Goal: Transaction & Acquisition: Purchase product/service

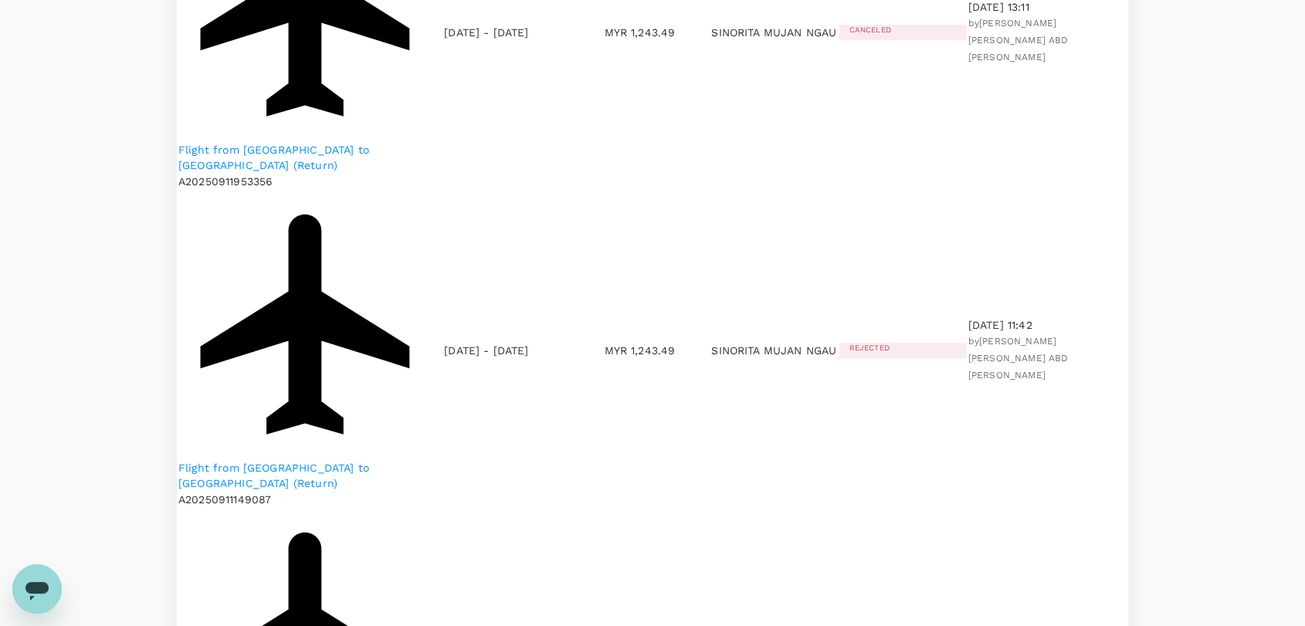
scroll to position [1029, 0]
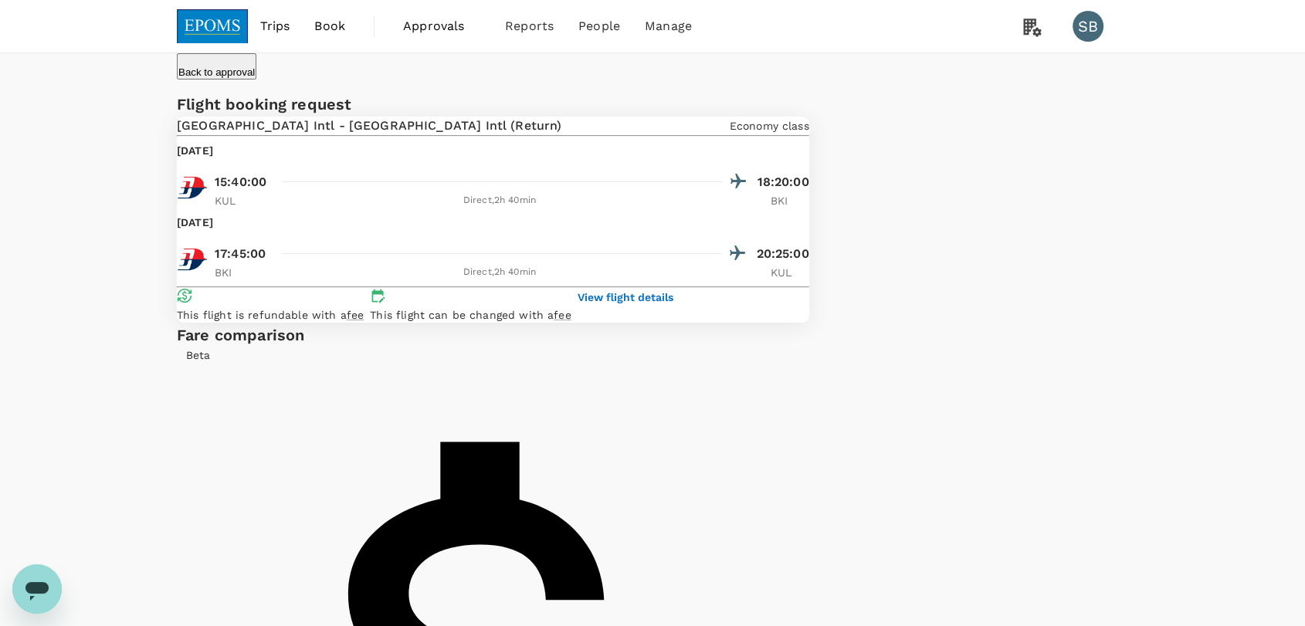
click at [229, 32] on img at bounding box center [212, 26] width 71 height 34
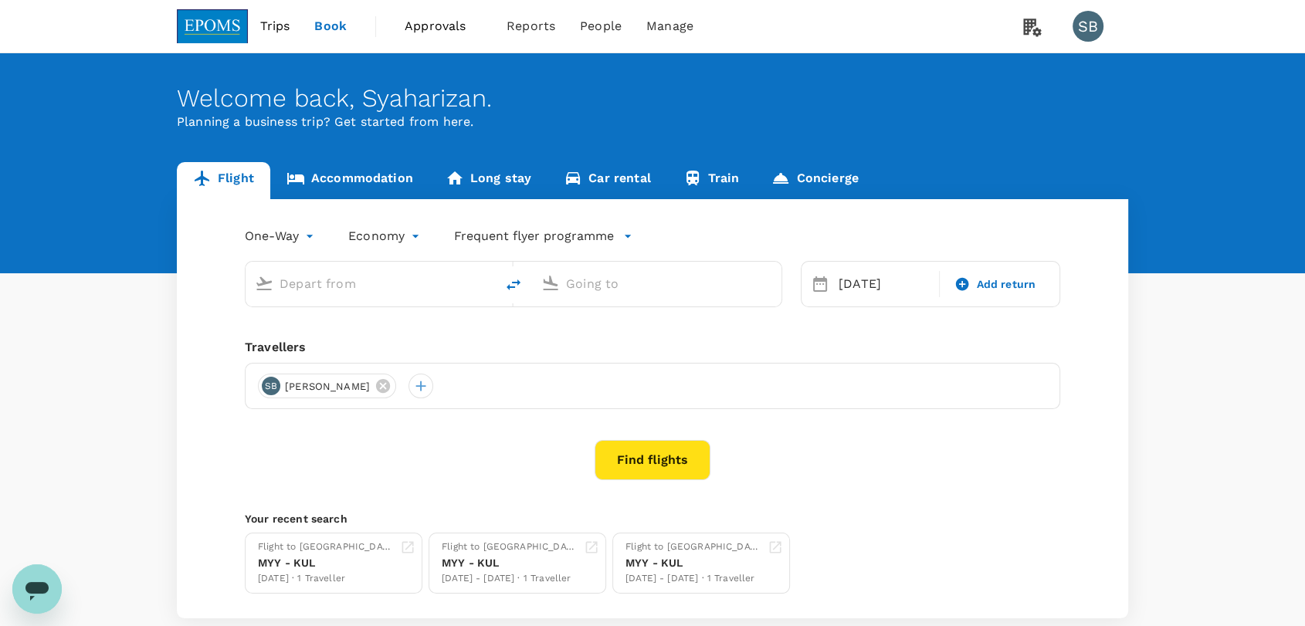
type input "Kuala Lumpur Intl ([GEOGRAPHIC_DATA])"
type input "Miri Intl (MYY)"
type input "Kuala Lumpur Intl ([GEOGRAPHIC_DATA])"
type input "Miri Intl (MYY)"
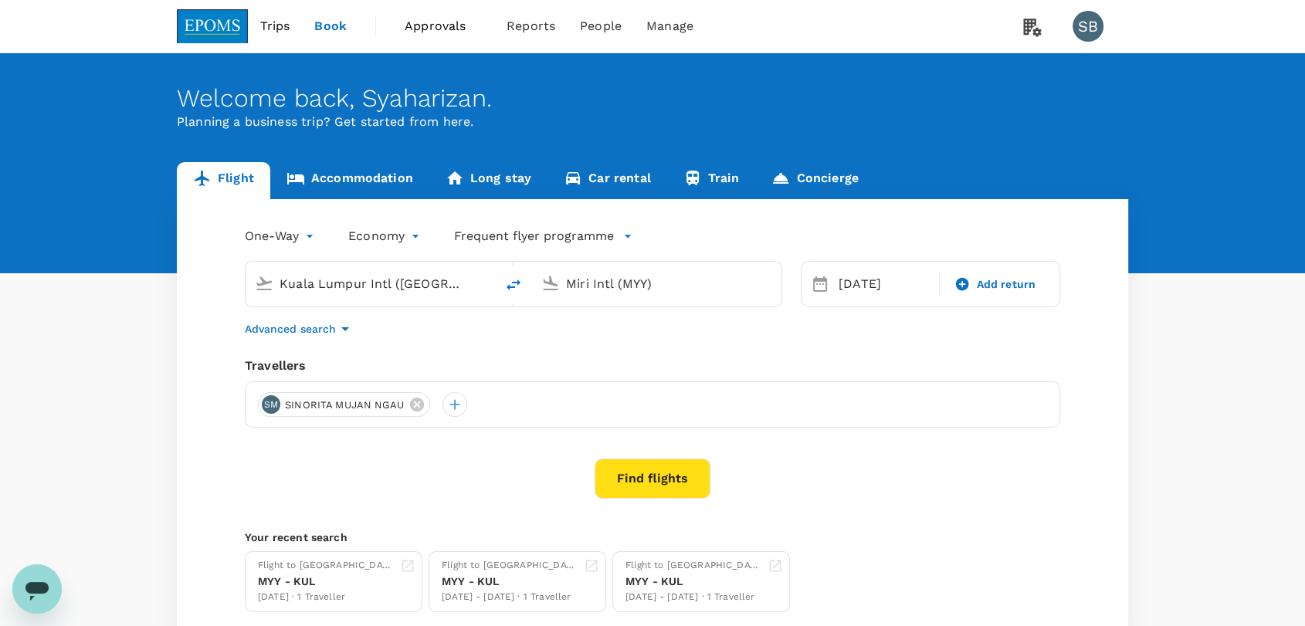
click at [451, 22] on span "Approvals" at bounding box center [443, 26] width 77 height 19
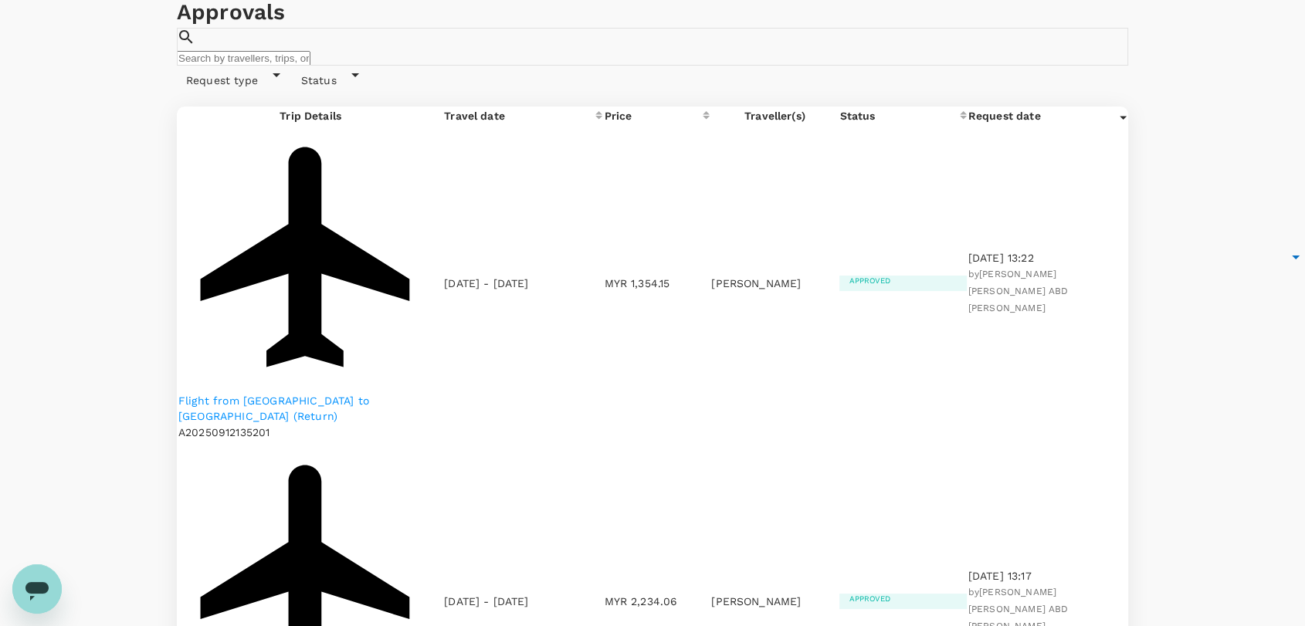
scroll to position [86, 0]
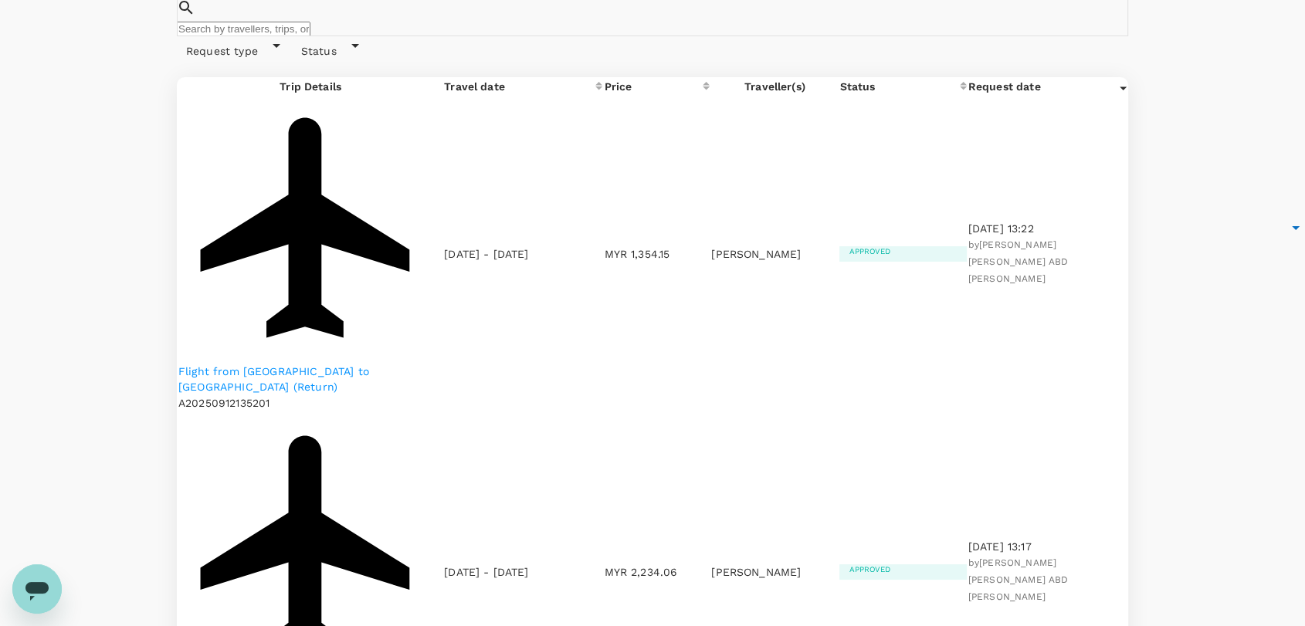
click at [368, 364] on p "Flight from [GEOGRAPHIC_DATA] to [GEOGRAPHIC_DATA] (Return)" at bounding box center [310, 379] width 264 height 31
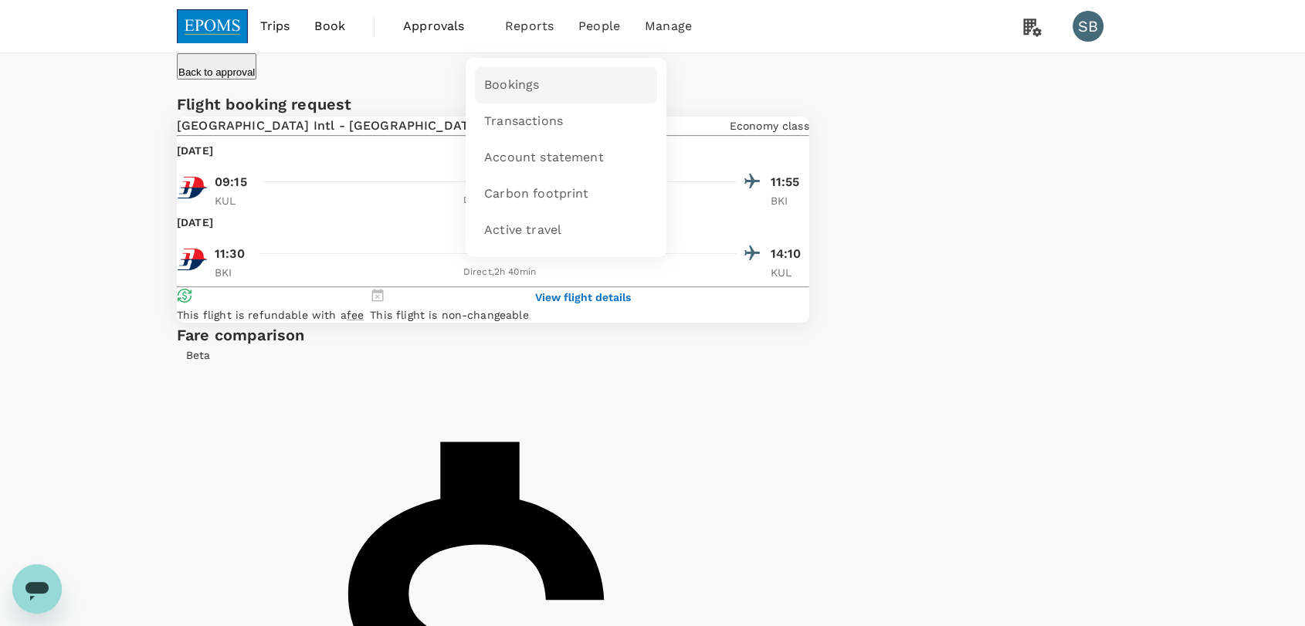
click at [535, 92] on span "Bookings" at bounding box center [511, 85] width 55 height 18
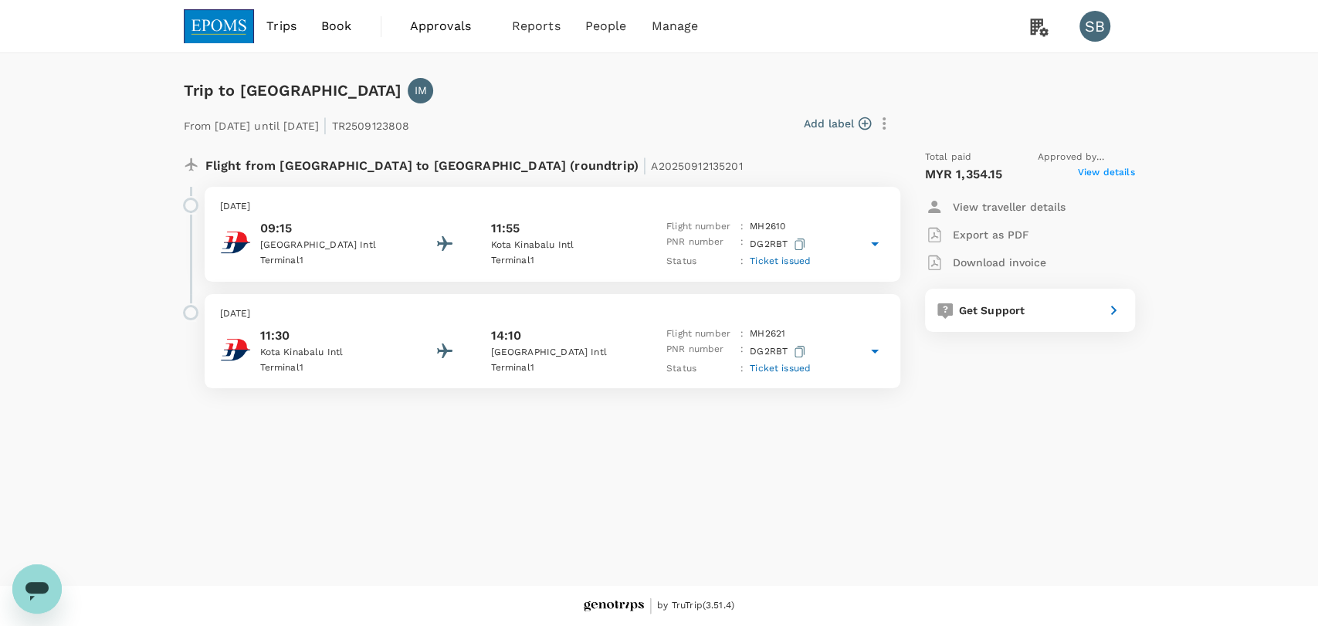
click at [801, 248] on icon "button" at bounding box center [800, 245] width 10 height 12
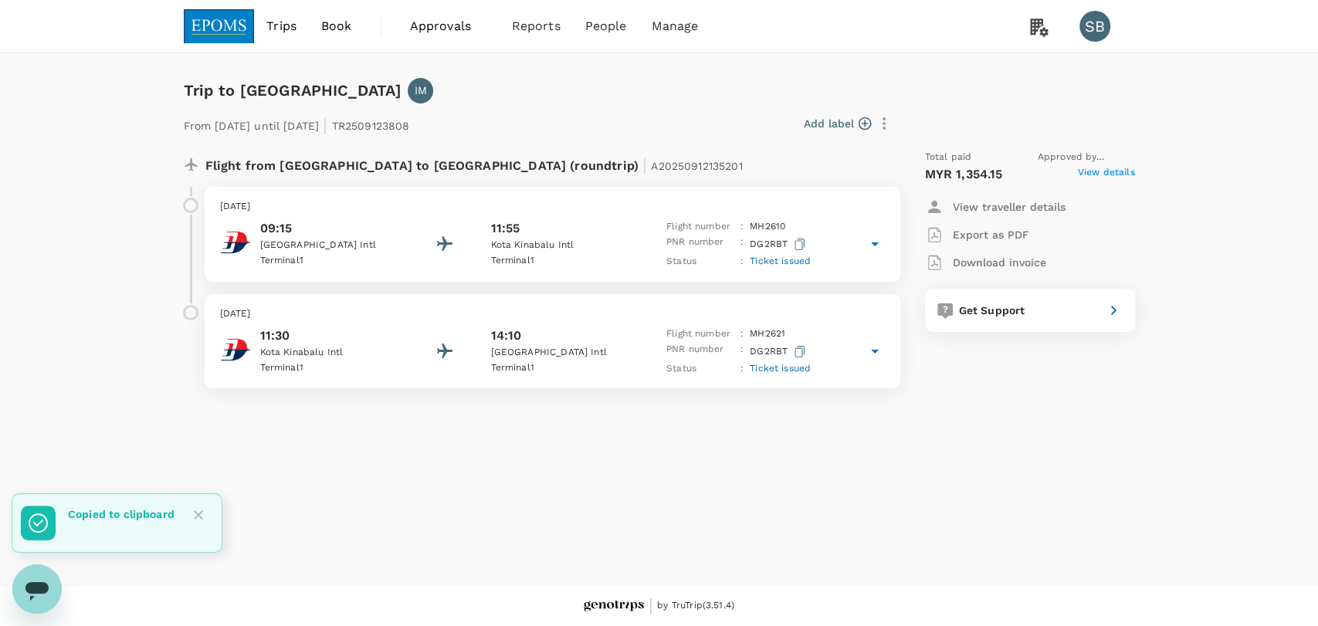
click at [564, 212] on p "[DATE]" at bounding box center [552, 206] width 665 height 15
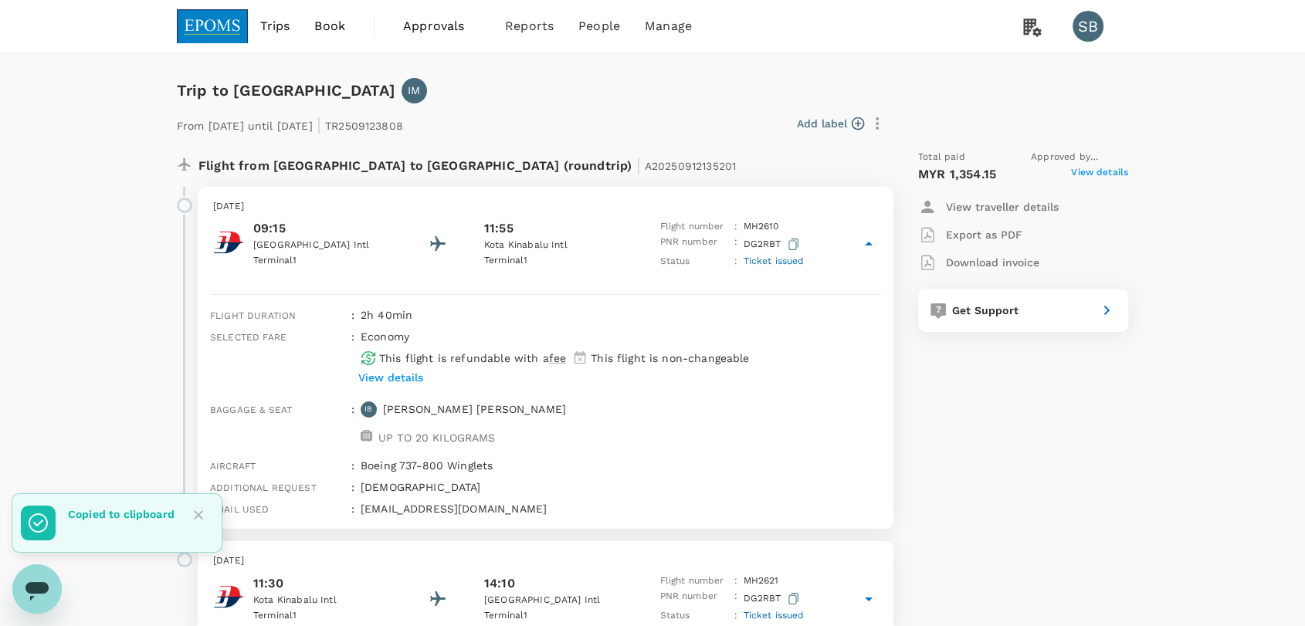
click at [432, 38] on span "Approvals 0" at bounding box center [441, 26] width 77 height 25
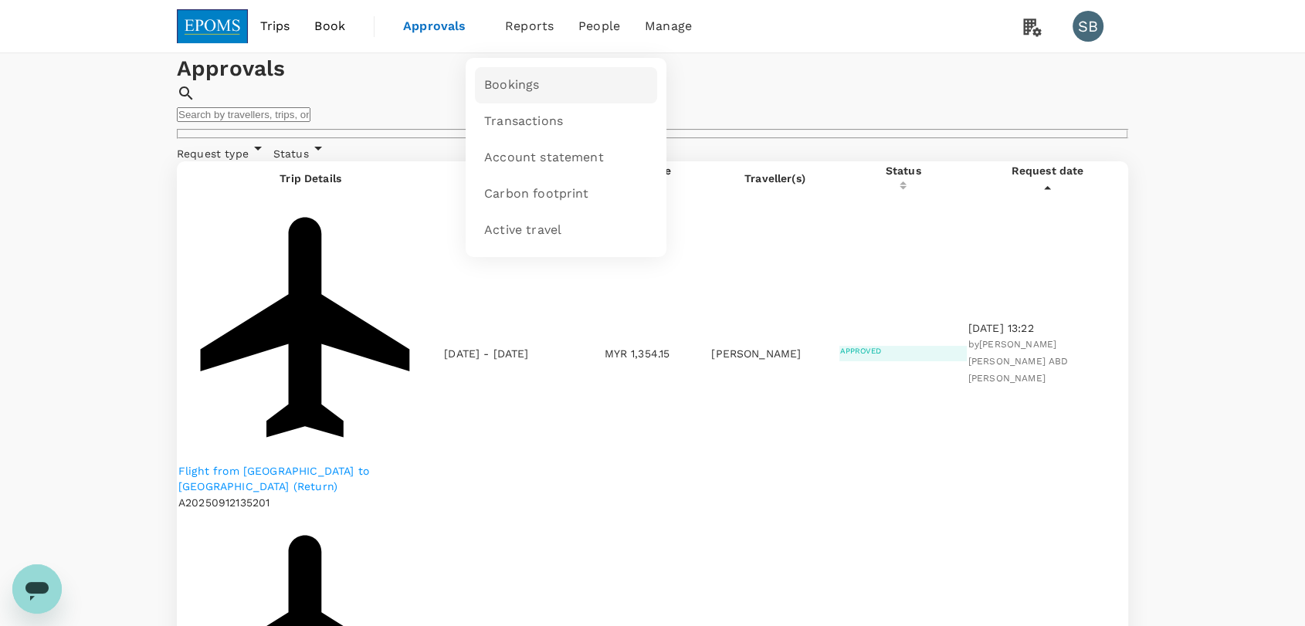
click at [513, 76] on span "Bookings" at bounding box center [511, 85] width 55 height 18
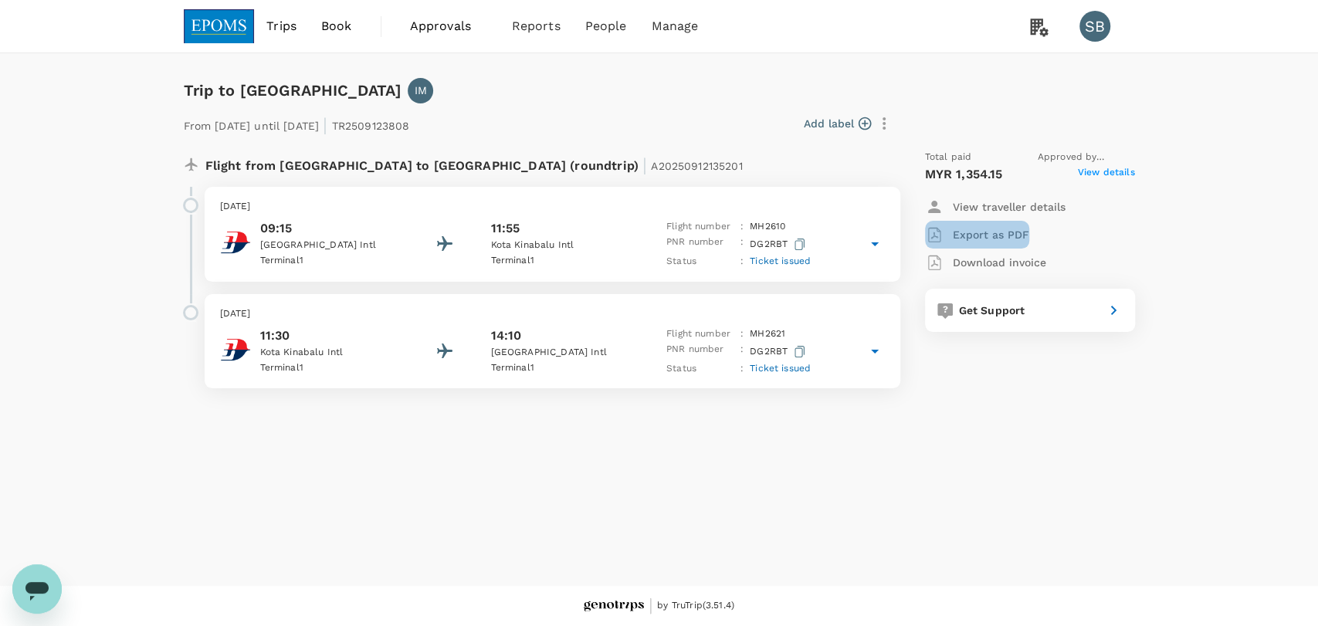
click at [1002, 236] on p "Export as PDF" at bounding box center [991, 234] width 76 height 15
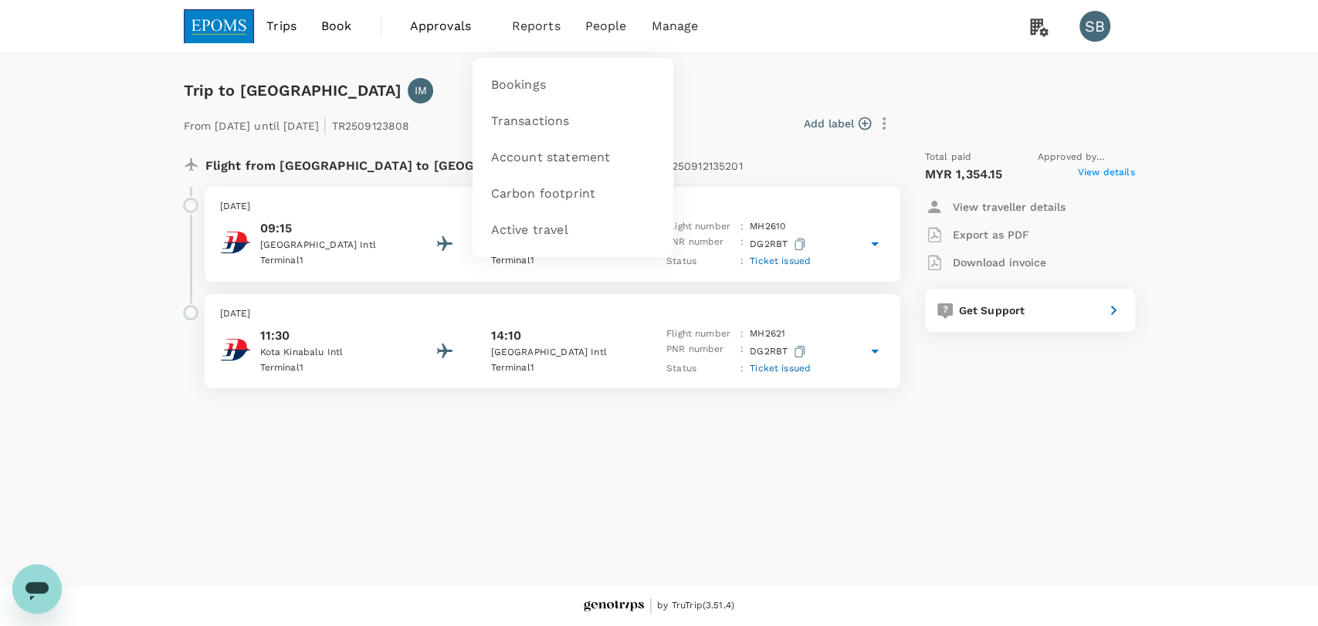
click at [517, 29] on span "Reports" at bounding box center [536, 26] width 49 height 19
click at [525, 79] on span "Bookings" at bounding box center [518, 85] width 55 height 18
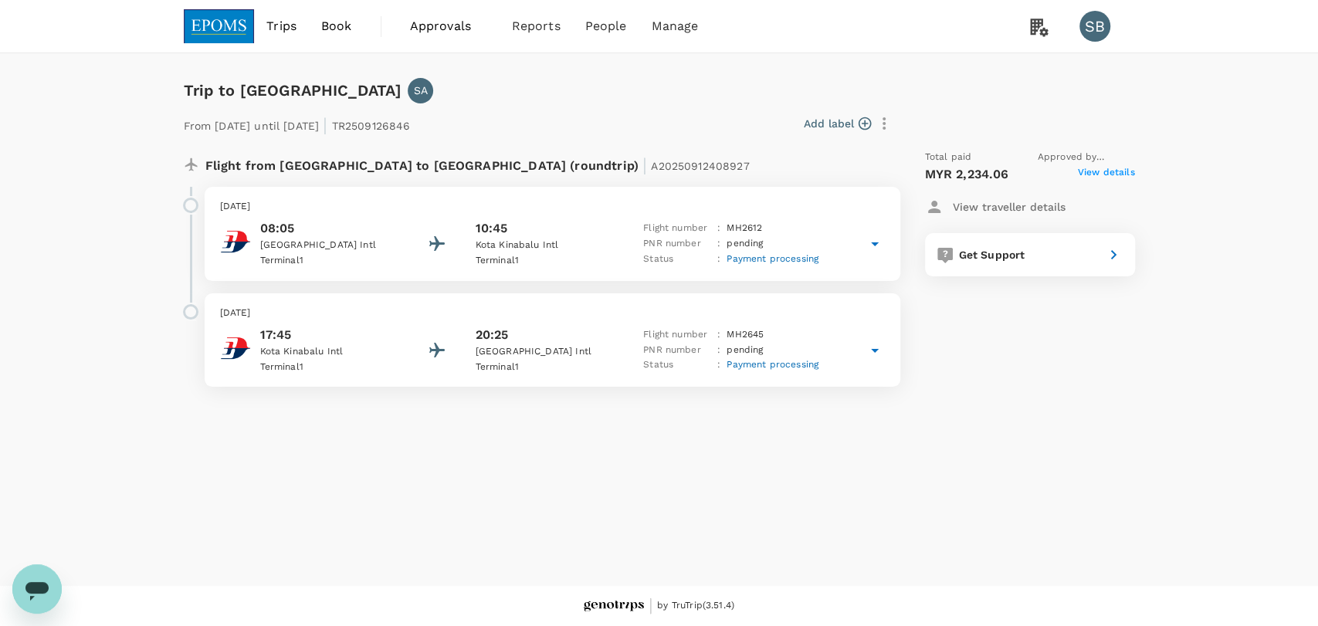
click at [598, 240] on p "Kota Kinabalu Intl" at bounding box center [545, 245] width 139 height 15
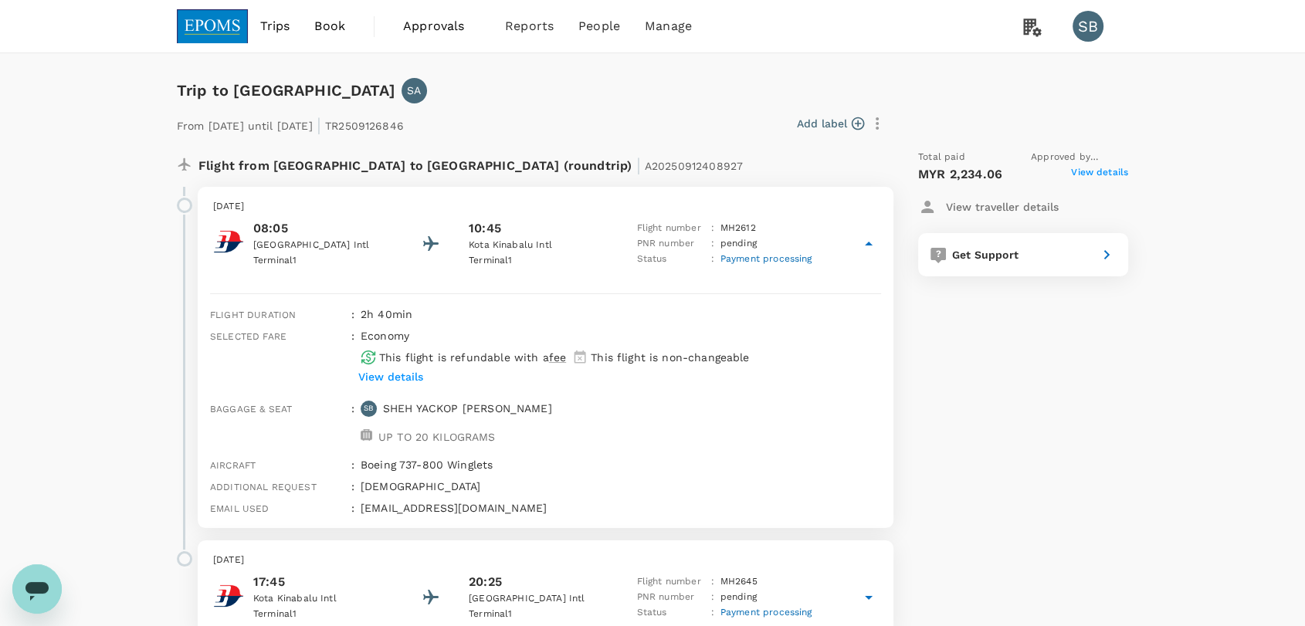
click at [445, 27] on span "Approvals" at bounding box center [441, 26] width 77 height 19
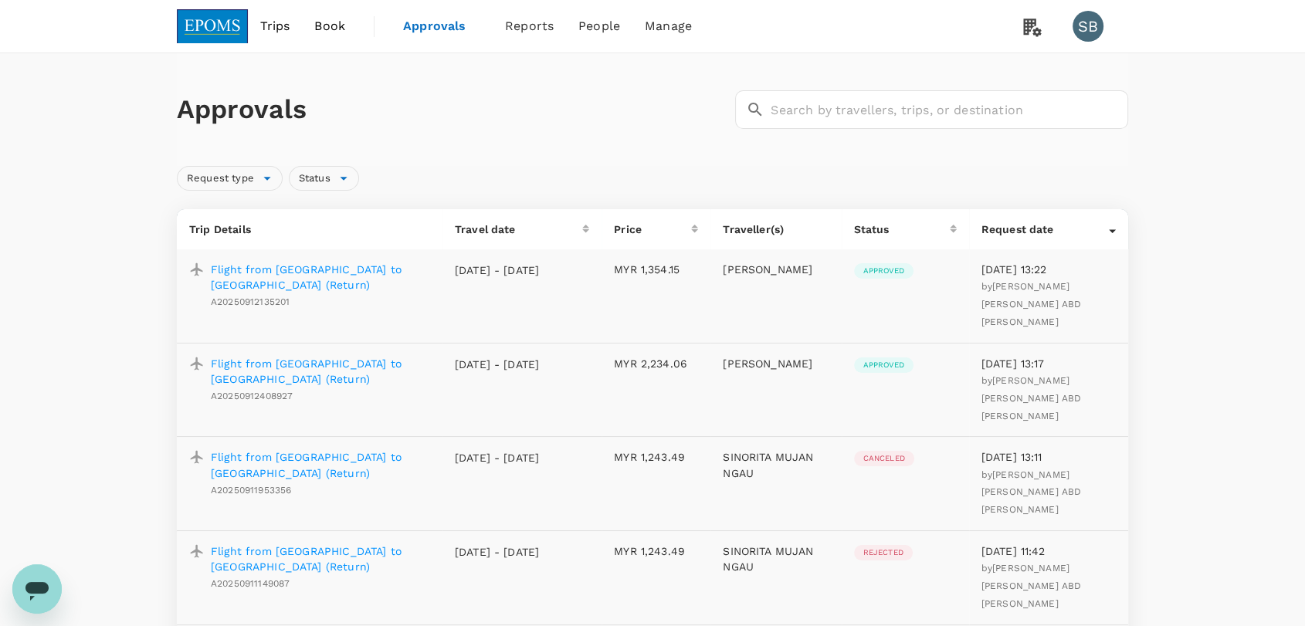
click at [377, 356] on p "Flight from [GEOGRAPHIC_DATA] to [GEOGRAPHIC_DATA] (Return)" at bounding box center [320, 371] width 219 height 31
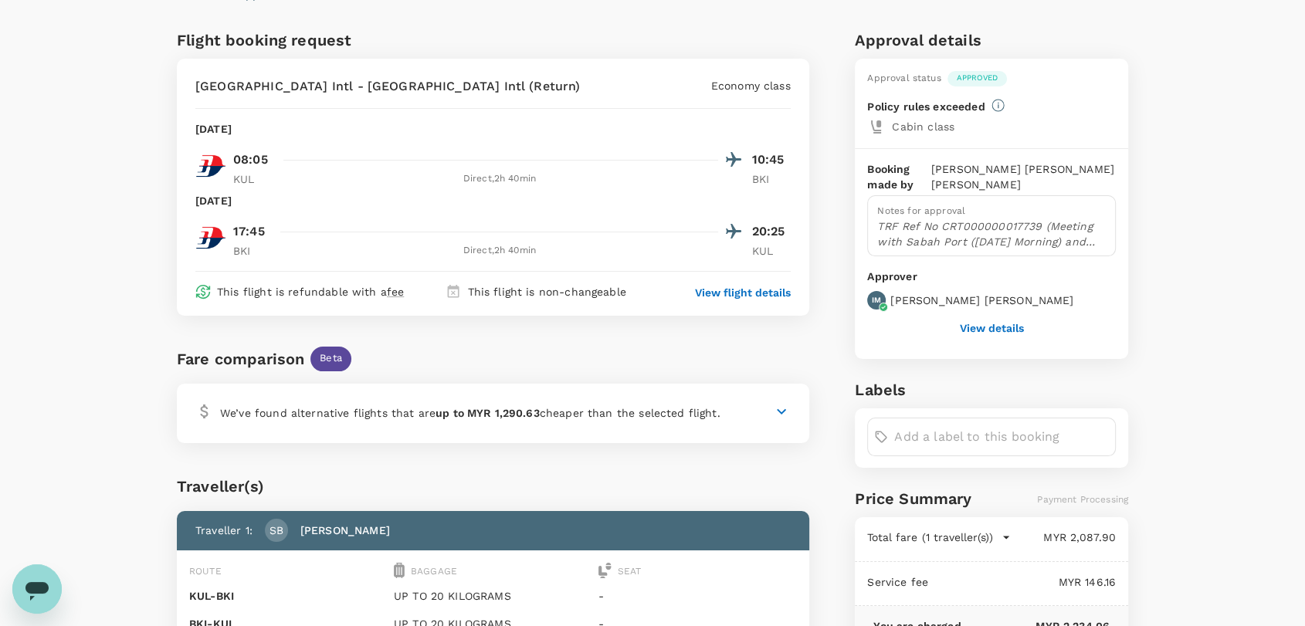
scroll to position [64, 0]
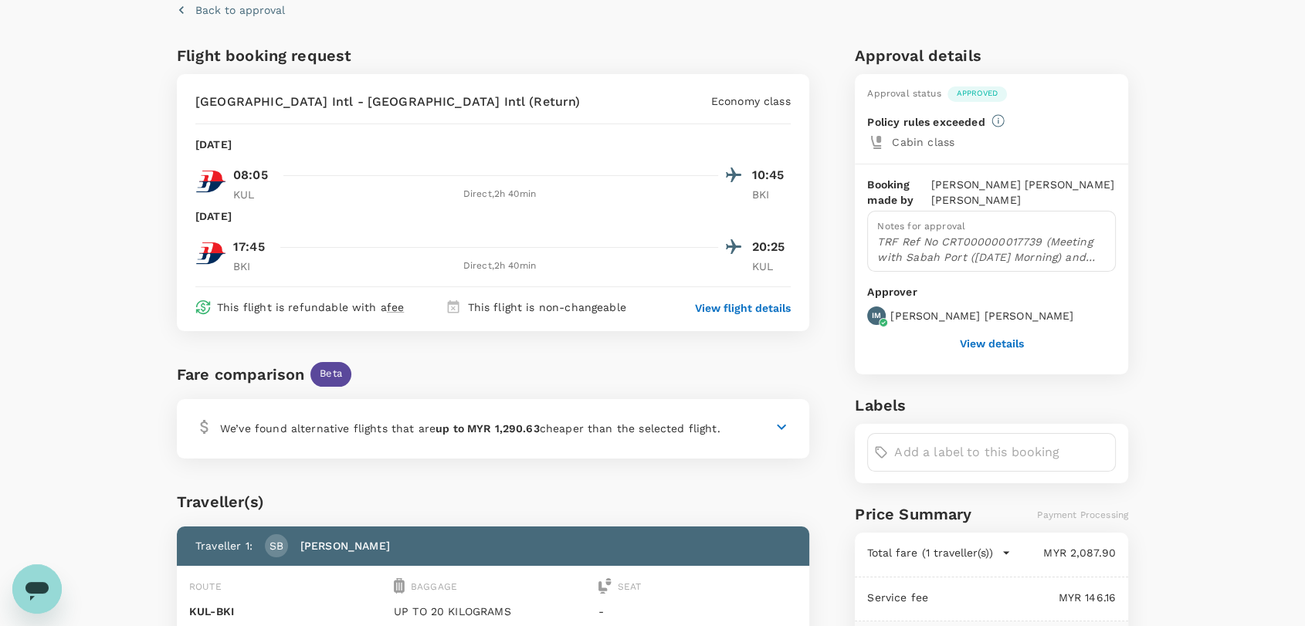
click at [1015, 342] on button "View details" at bounding box center [992, 343] width 64 height 12
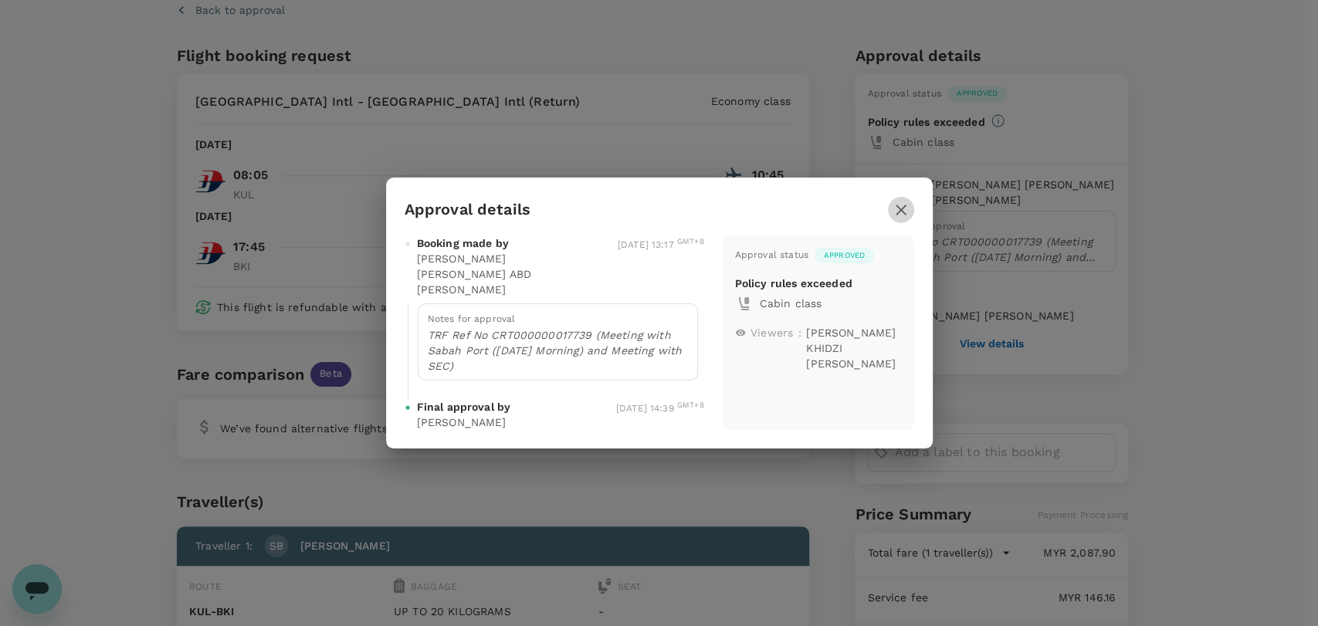
click at [908, 219] on icon "button" at bounding box center [901, 210] width 19 height 19
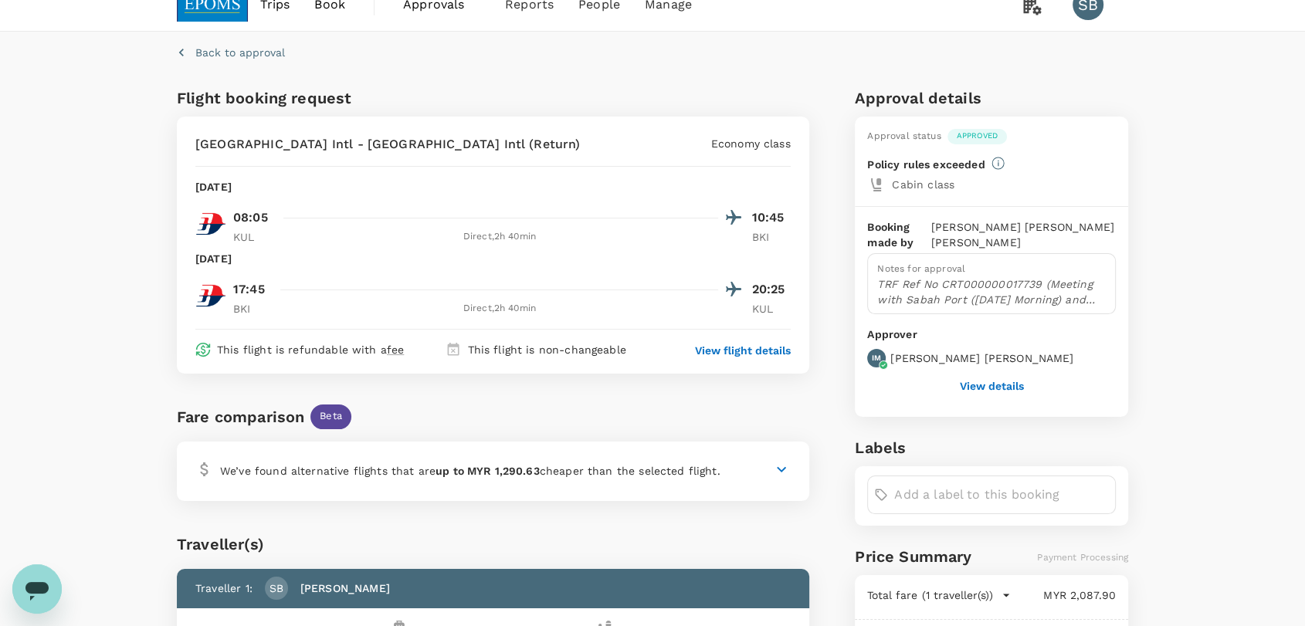
scroll to position [0, 0]
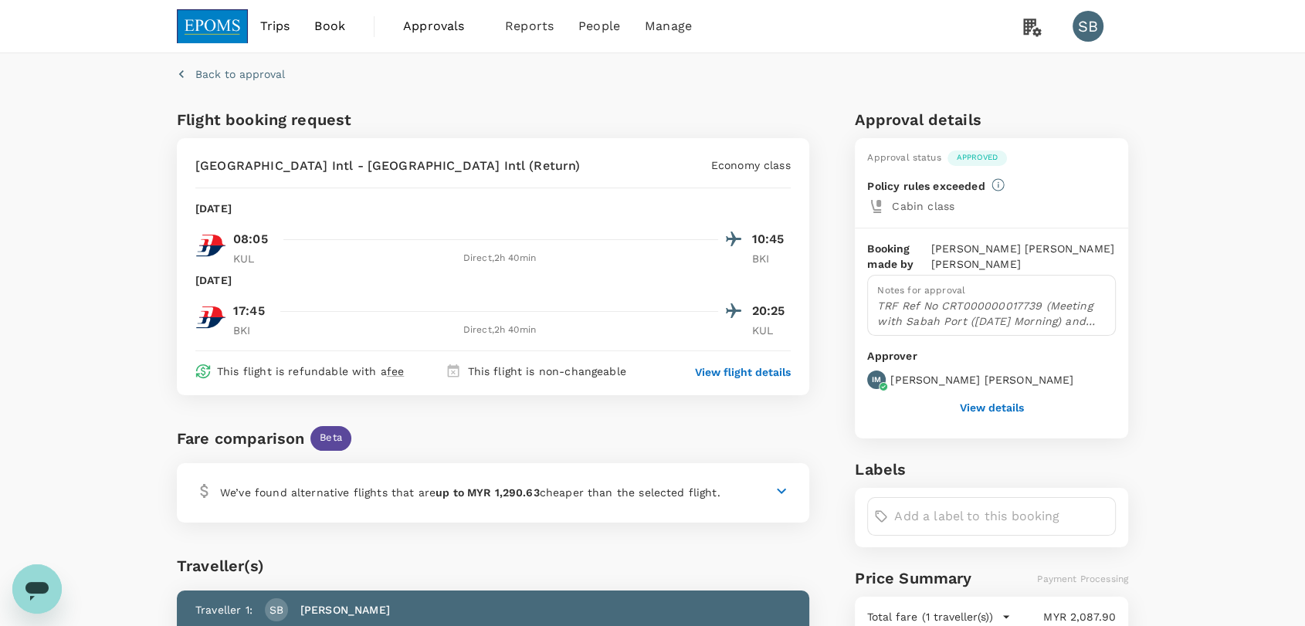
click at [208, 71] on p "Back to approval" at bounding box center [240, 73] width 90 height 15
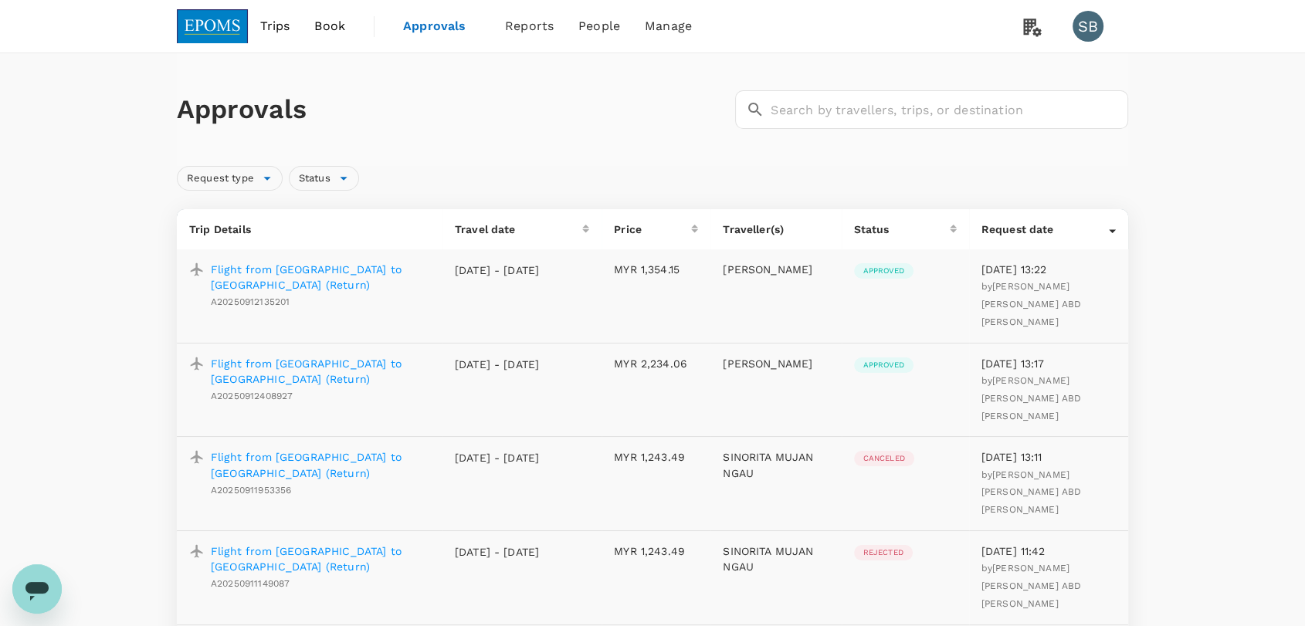
click at [364, 268] on p "Flight from [GEOGRAPHIC_DATA] to [GEOGRAPHIC_DATA] (Return)" at bounding box center [320, 277] width 219 height 31
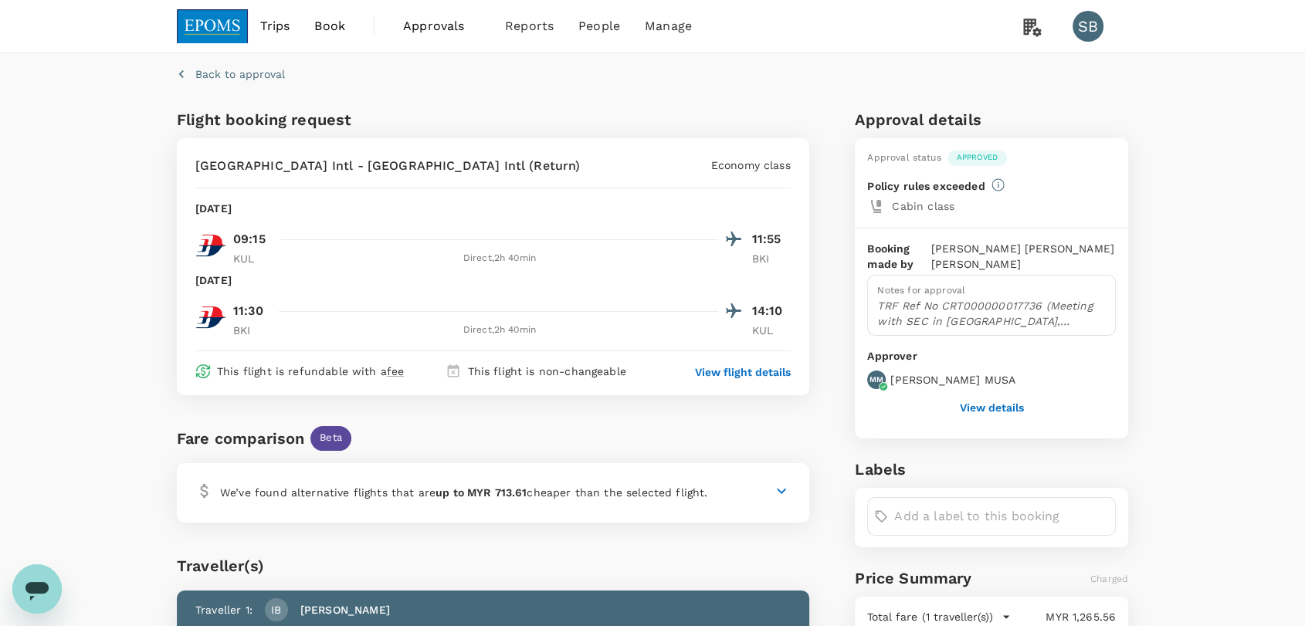
click at [982, 405] on button "View details" at bounding box center [992, 408] width 64 height 12
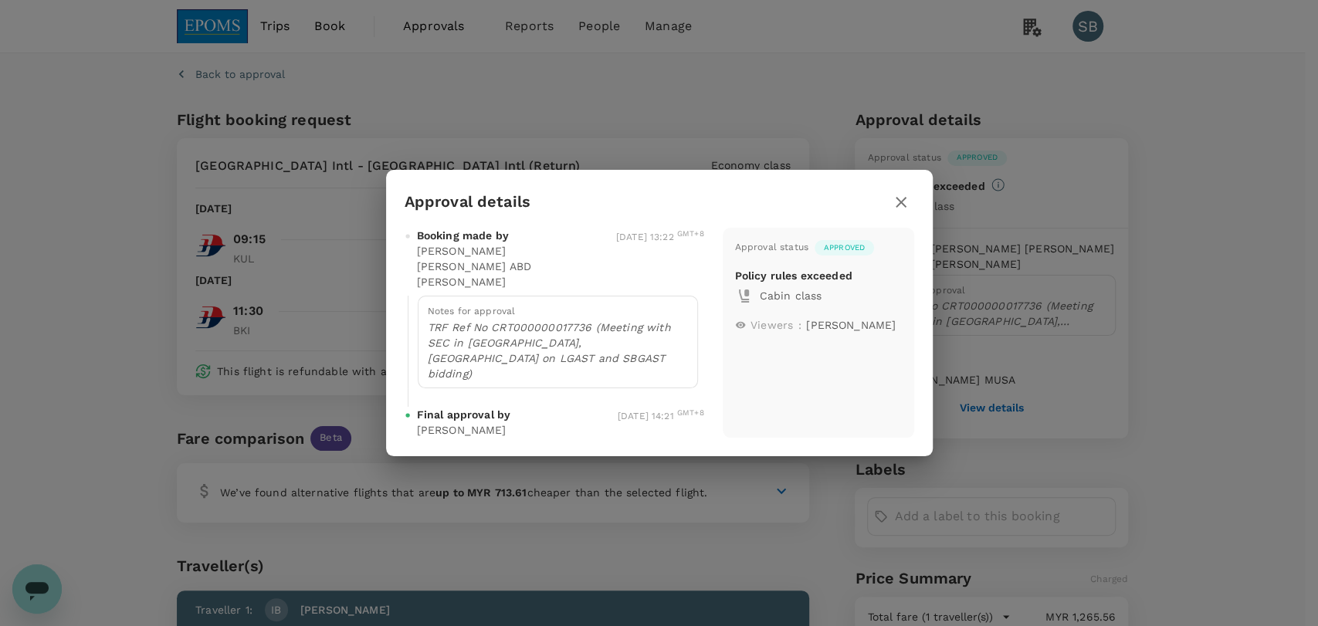
click at [893, 211] on icon "button" at bounding box center [901, 202] width 19 height 19
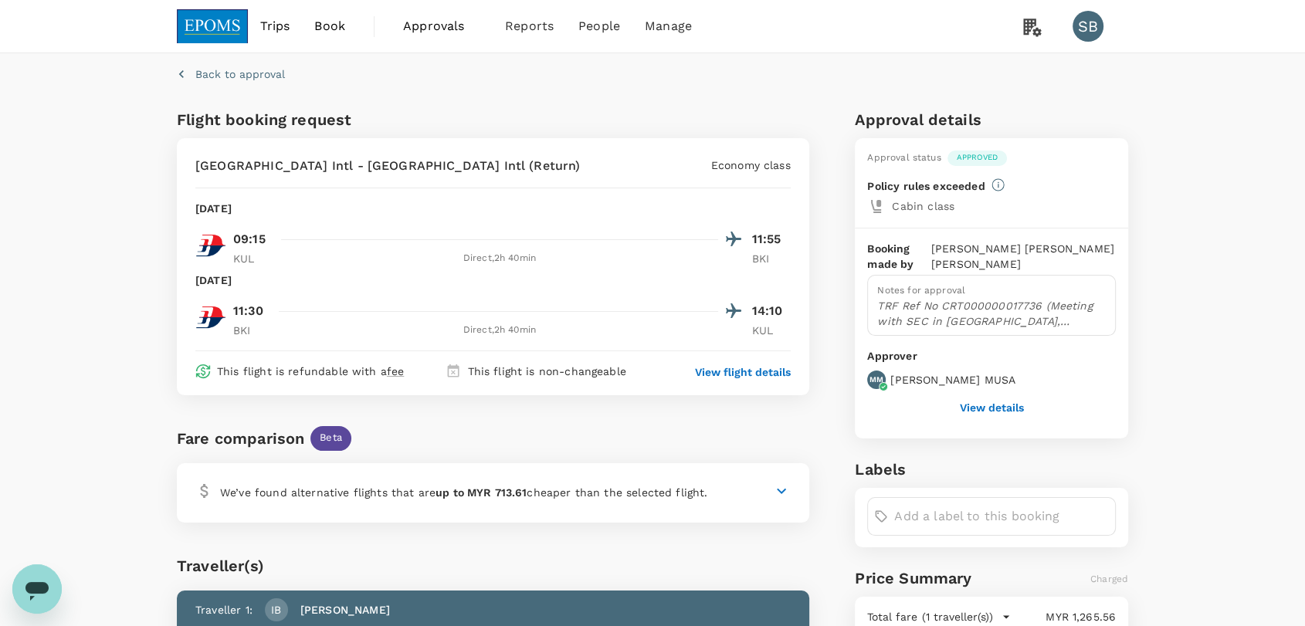
click at [207, 25] on img at bounding box center [212, 26] width 71 height 34
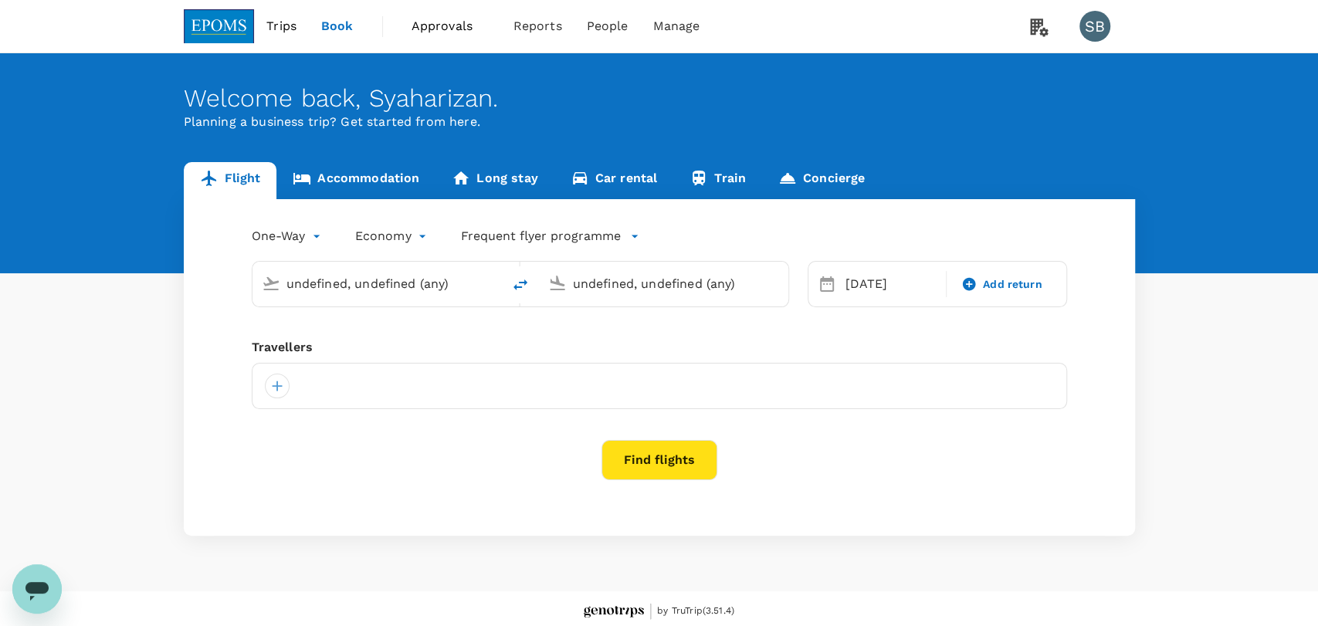
type input "Kuala Lumpur Intl ([GEOGRAPHIC_DATA])"
type input "Miri Intl (MYY)"
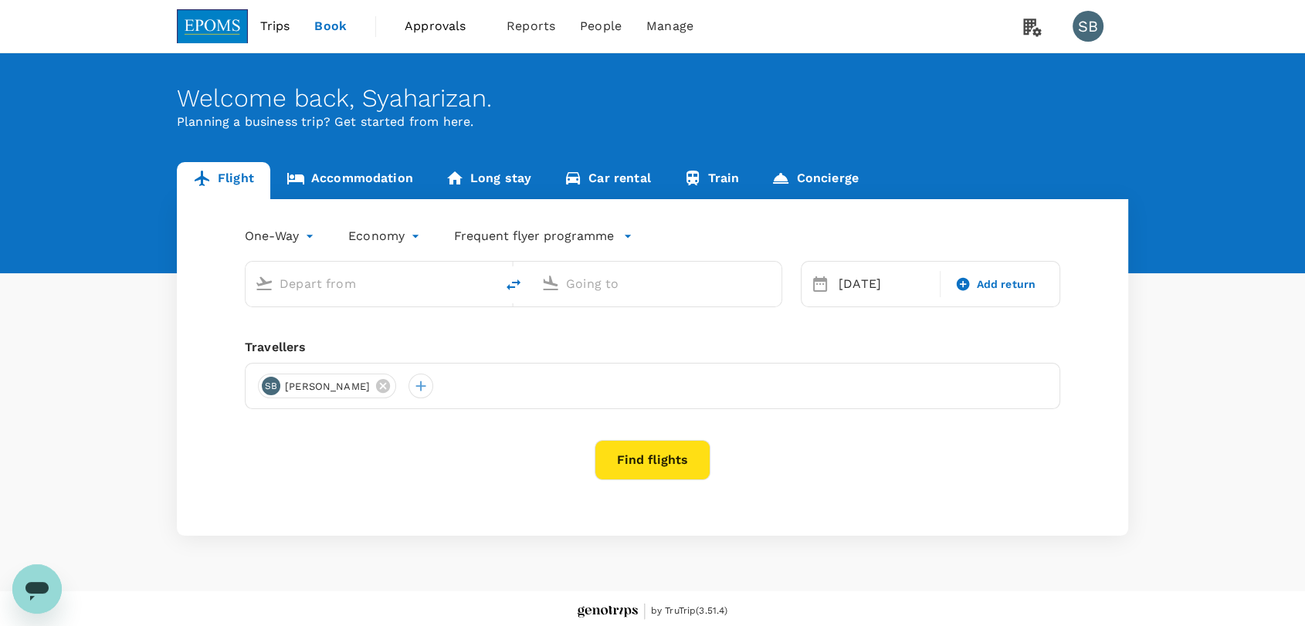
type input "Kuala Lumpur Intl ([GEOGRAPHIC_DATA])"
type input "Miri Intl (MYY)"
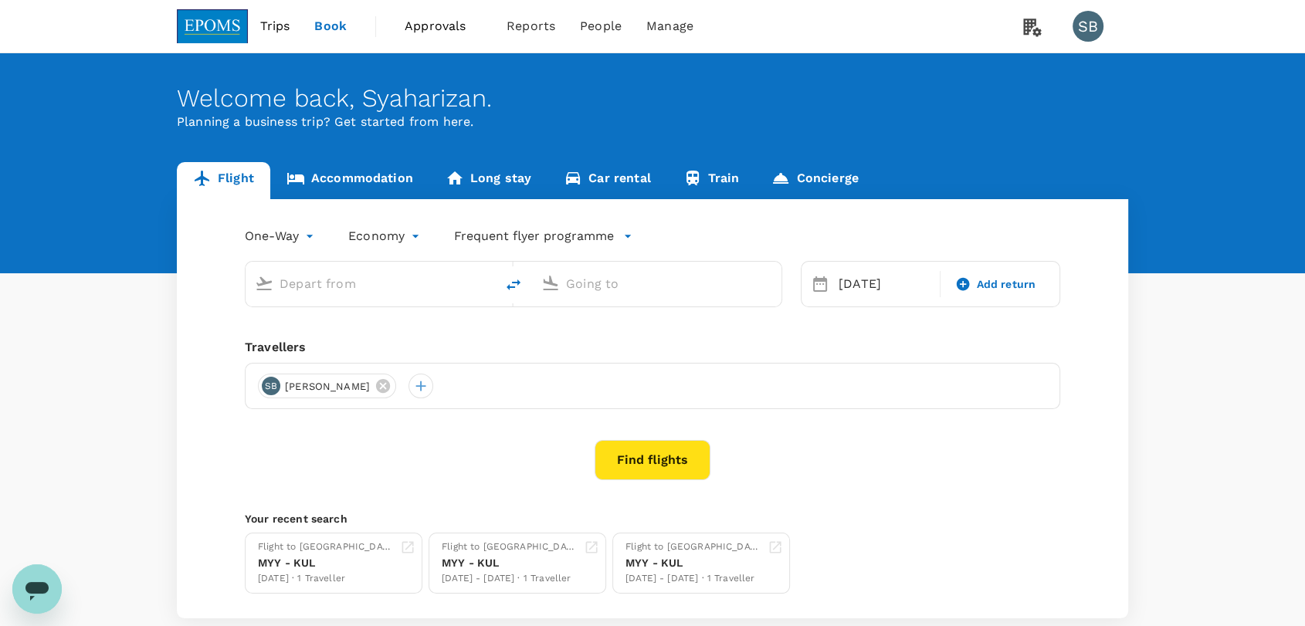
type input "Kuala Lumpur Intl ([GEOGRAPHIC_DATA])"
type input "Miri Intl (MYY)"
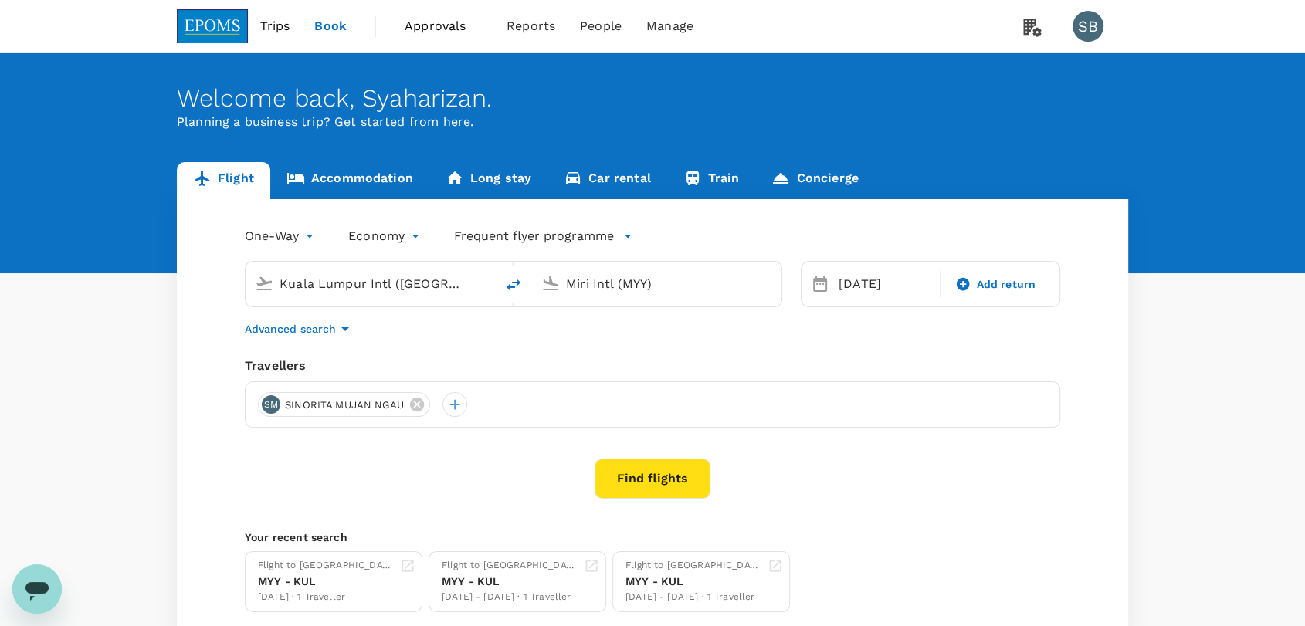
click at [445, 27] on span "Approvals" at bounding box center [443, 26] width 77 height 19
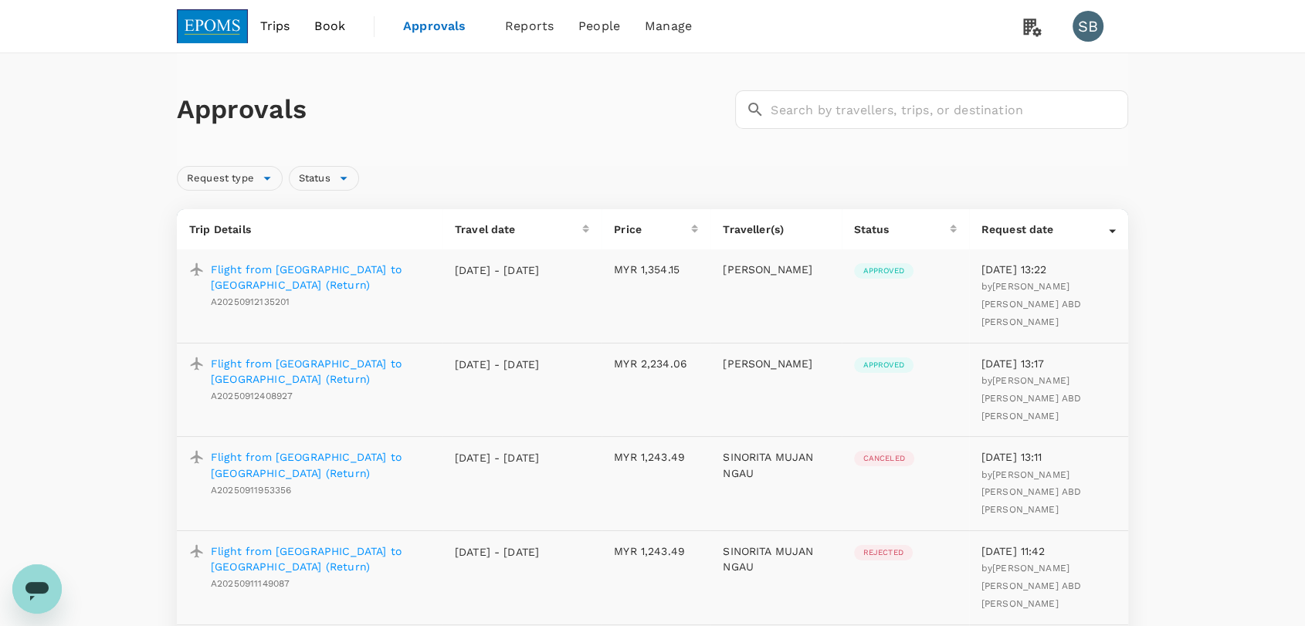
click at [300, 356] on p "Flight from [GEOGRAPHIC_DATA] to [GEOGRAPHIC_DATA] (Return)" at bounding box center [320, 371] width 219 height 31
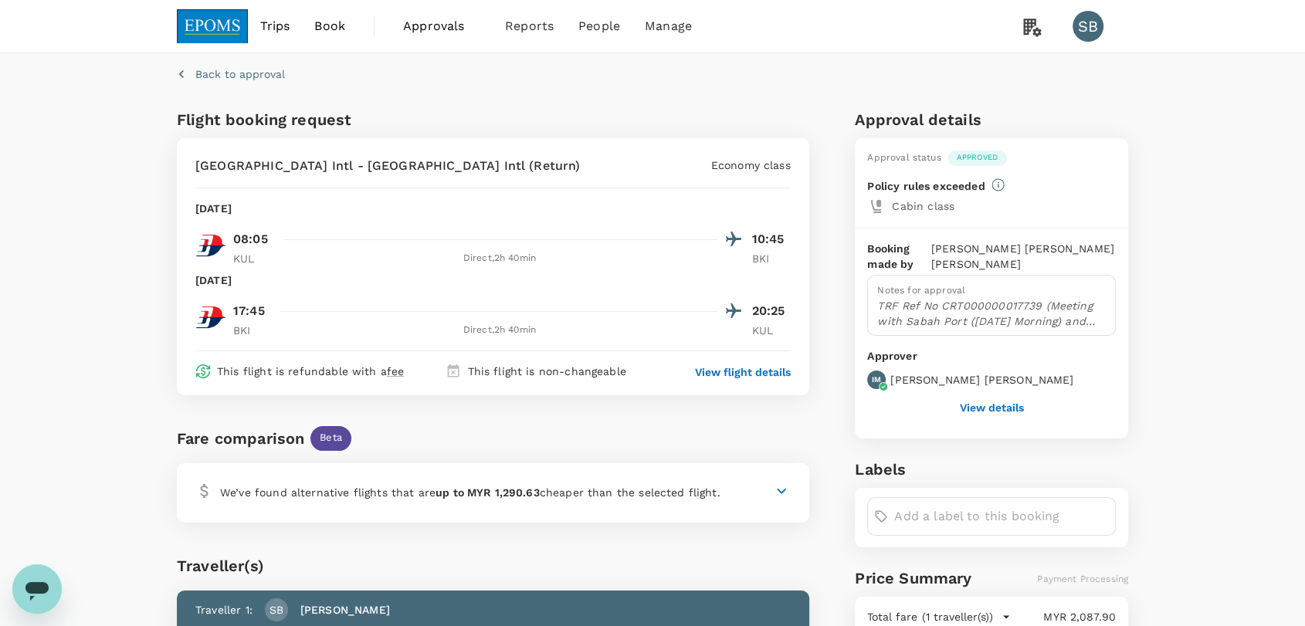
click at [215, 36] on img at bounding box center [212, 26] width 71 height 34
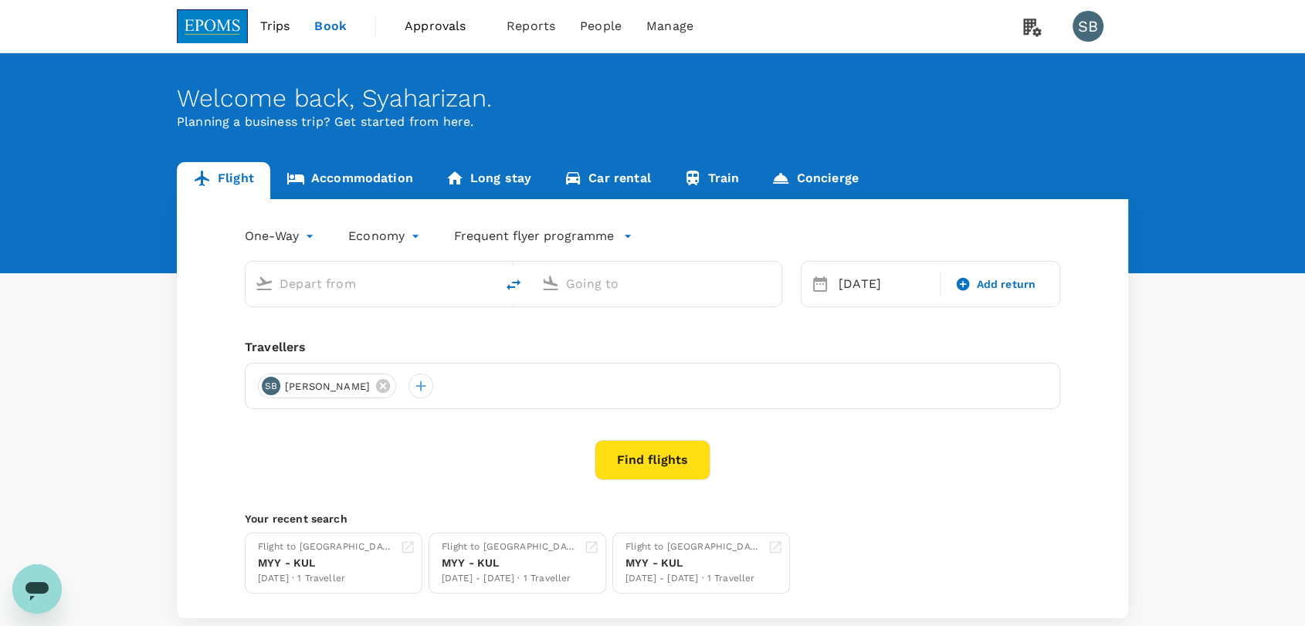
type input "Kuala Lumpur Intl ([GEOGRAPHIC_DATA])"
type input "Miri Intl (MYY)"
click at [310, 232] on body "Trips Book Approvals 0 Reports People Manage SB Welcome back , [GEOGRAPHIC_DATA…" at bounding box center [652, 357] width 1305 height 714
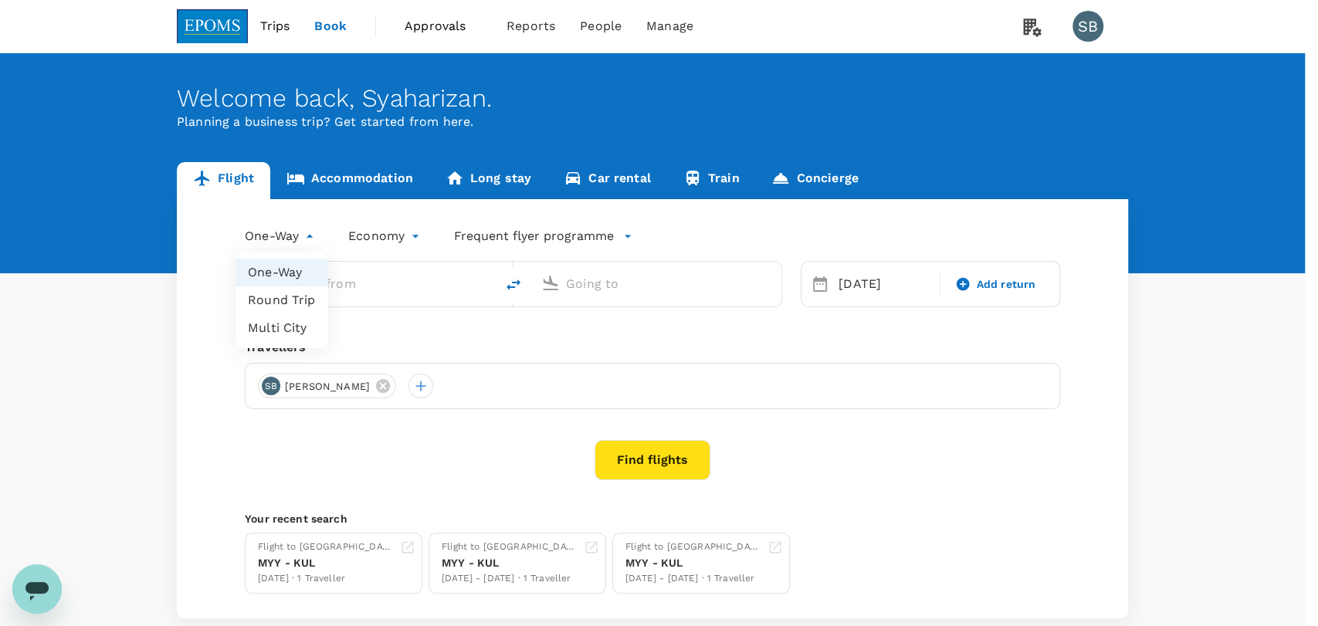
type input "Kuala Lumpur Intl ([GEOGRAPHIC_DATA])"
type input "Miri Intl (MYY)"
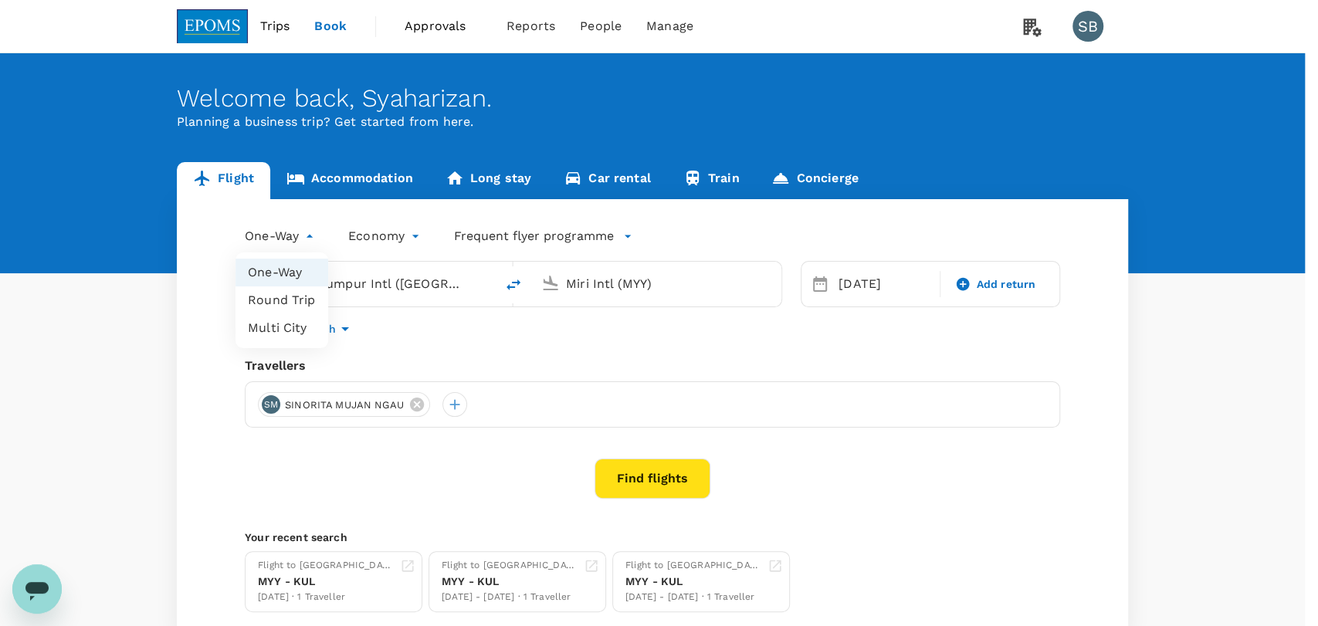
click at [307, 297] on li "Round Trip" at bounding box center [282, 300] width 93 height 28
type input "roundtrip"
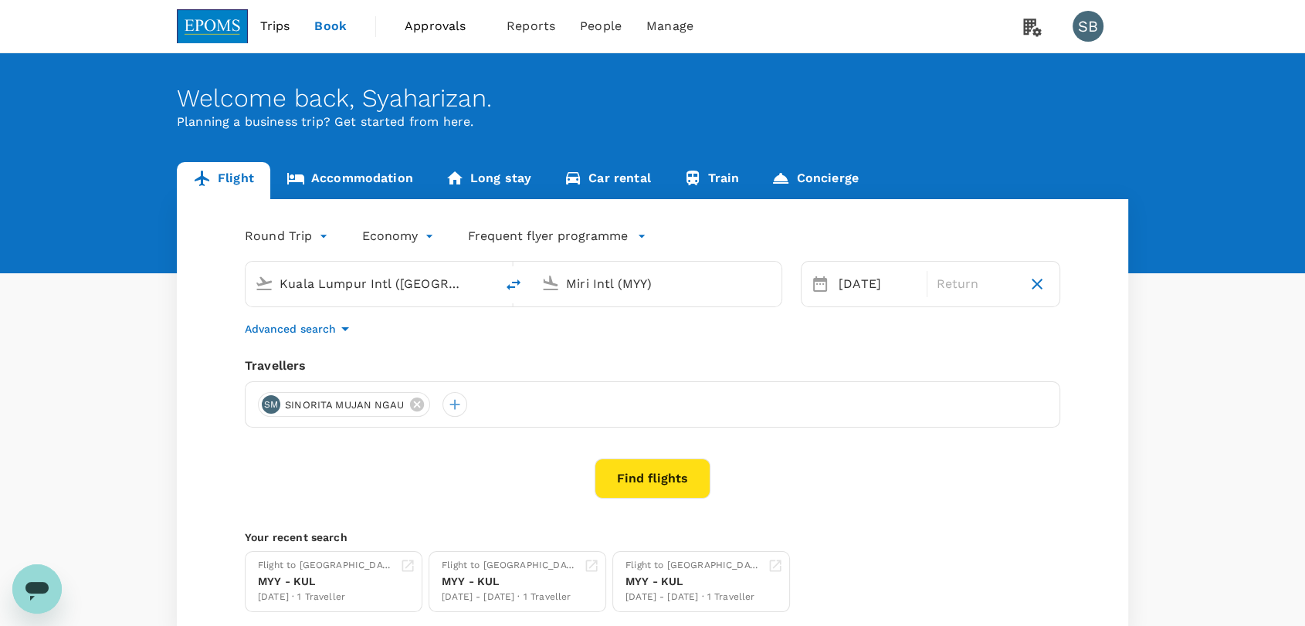
click at [619, 283] on input "Miri Intl (MYY)" at bounding box center [657, 284] width 183 height 24
click at [619, 349] on p "Kota Kinabalu Intl" at bounding box center [681, 344] width 275 height 15
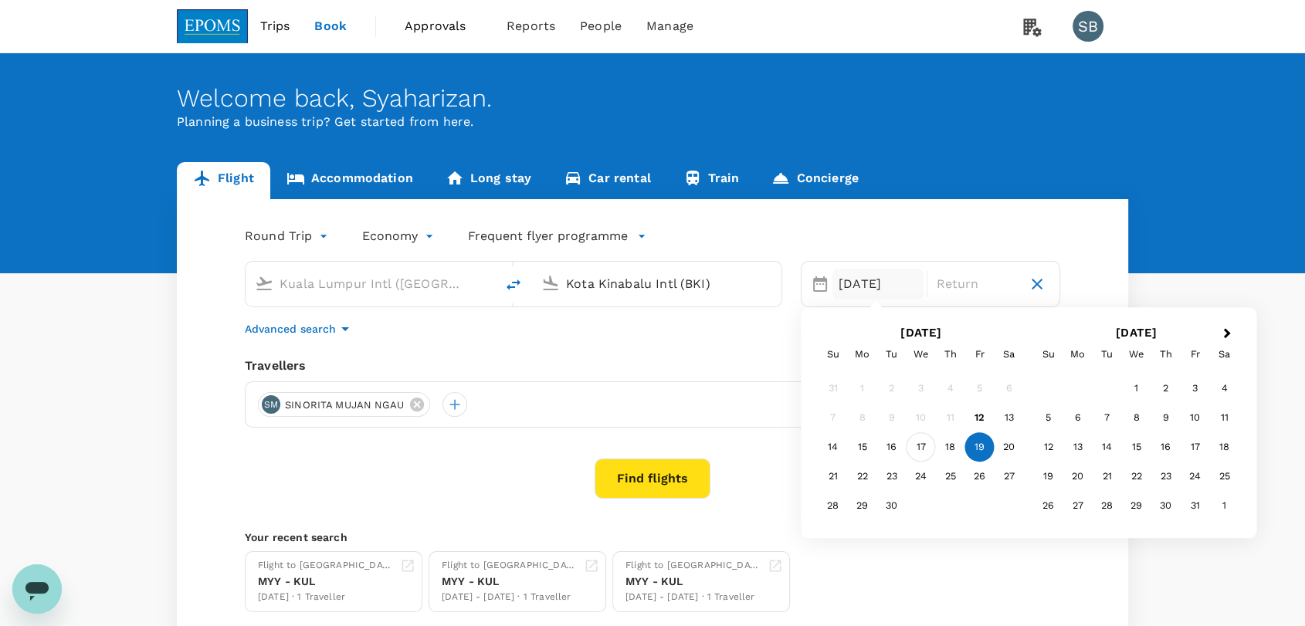
type input "Kota Kinabalu Intl (BKI)"
click at [921, 459] on div "17" at bounding box center [921, 447] width 29 height 29
click at [982, 456] on div "19" at bounding box center [979, 447] width 29 height 29
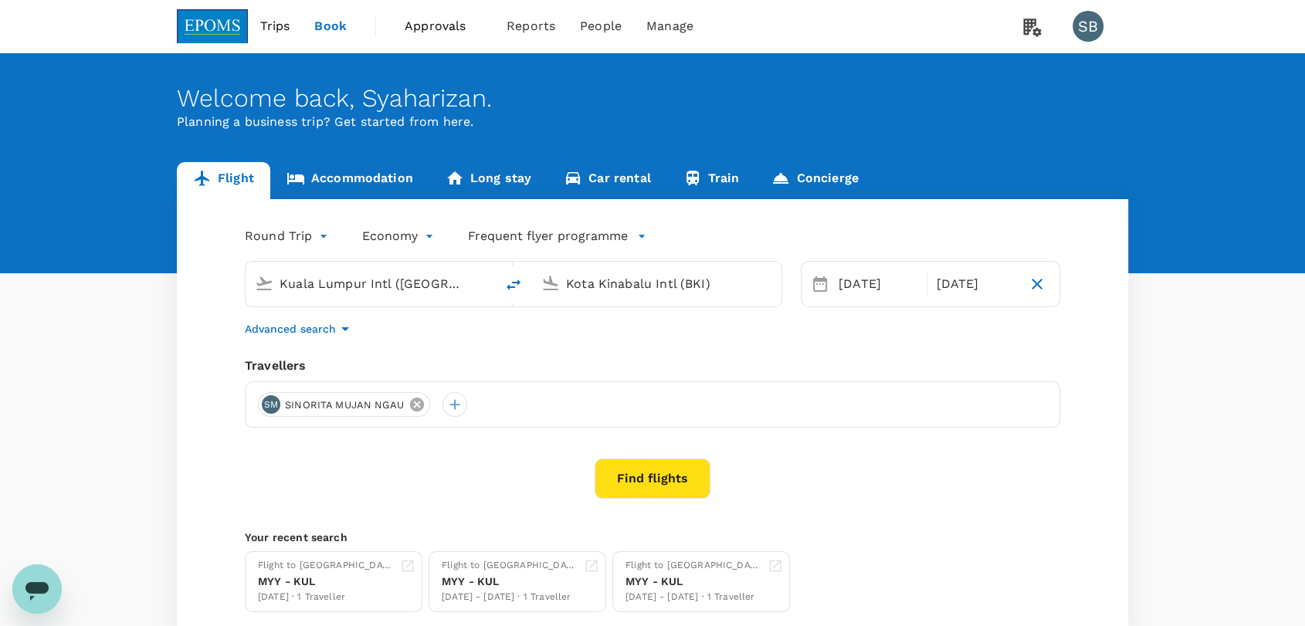
click at [413, 409] on icon at bounding box center [417, 405] width 14 height 14
click at [268, 404] on div at bounding box center [270, 404] width 25 height 25
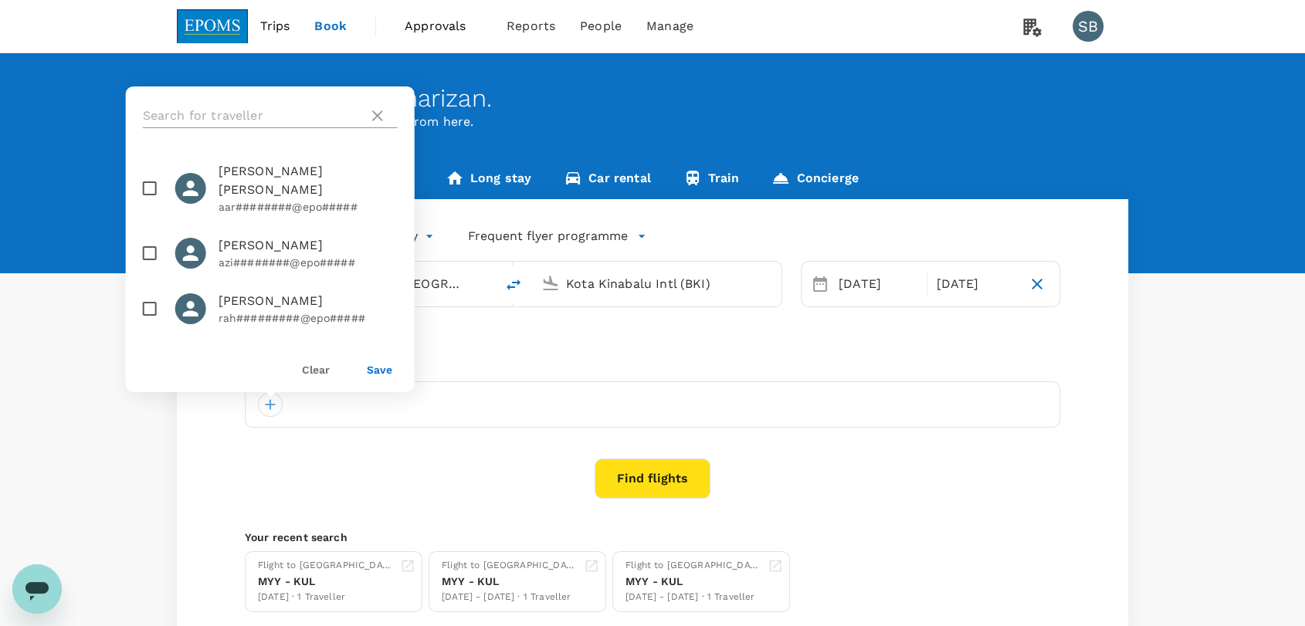
click at [245, 107] on input "text" at bounding box center [252, 115] width 219 height 25
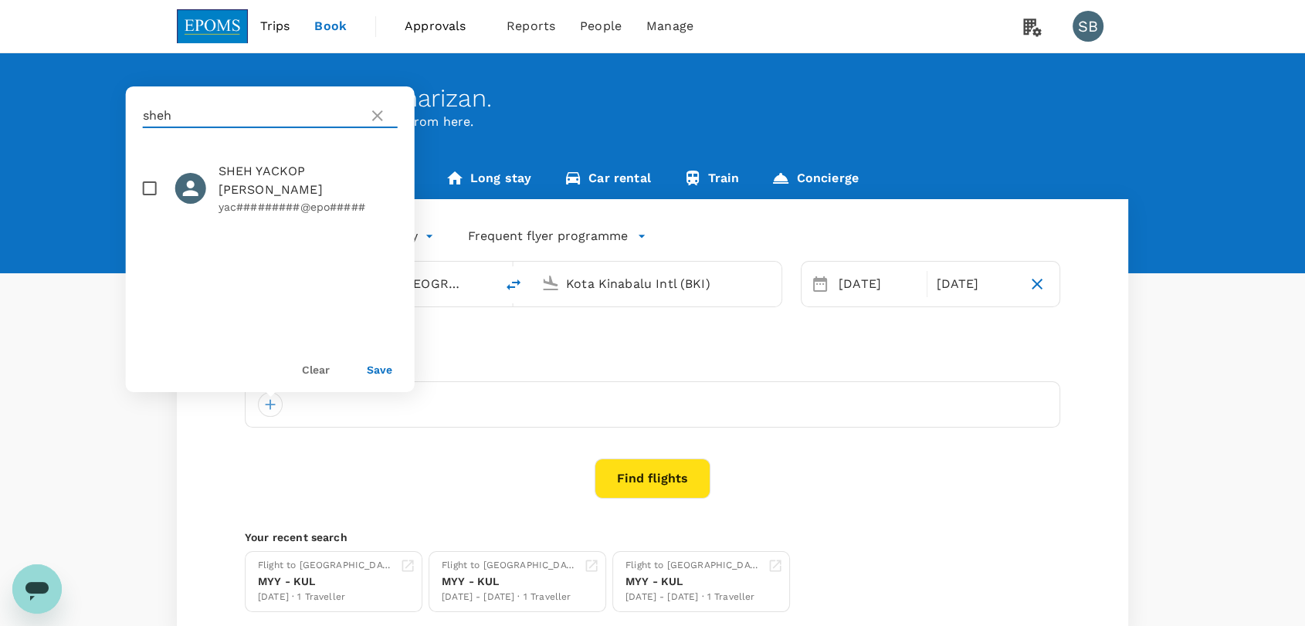
type input "sheh"
click at [148, 180] on input "checkbox" at bounding box center [150, 188] width 32 height 32
checkbox input "true"
click at [380, 366] on button "Save" at bounding box center [379, 370] width 25 height 12
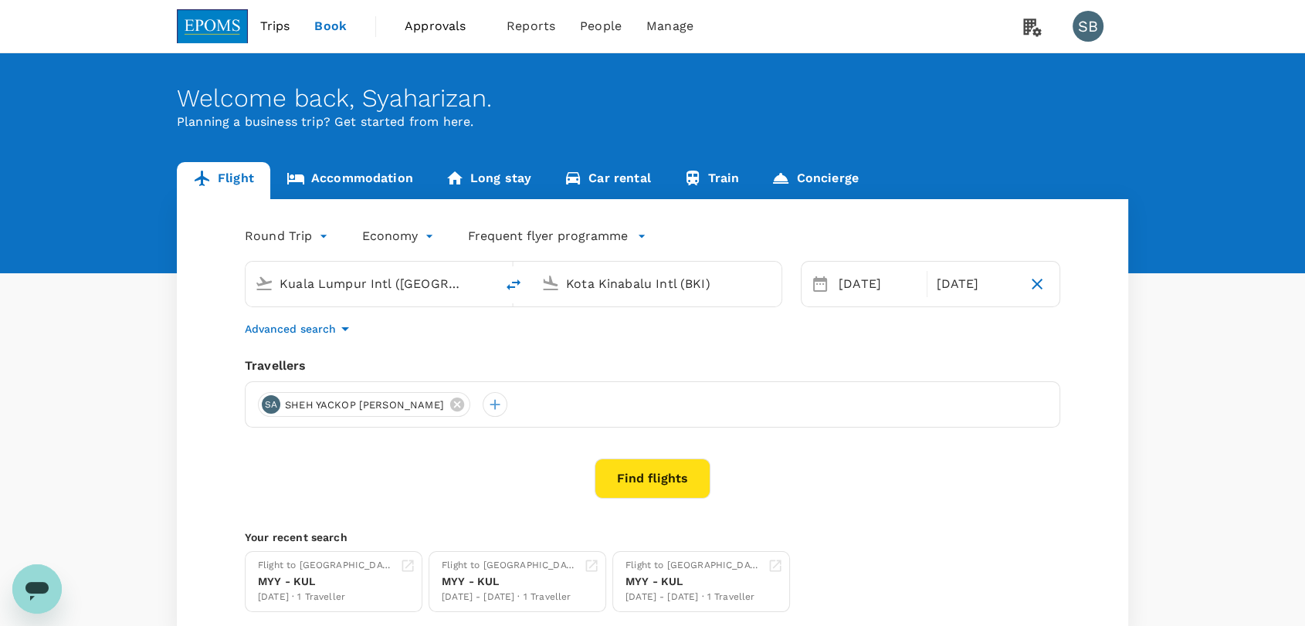
click at [619, 468] on button "Find flights" at bounding box center [653, 479] width 116 height 40
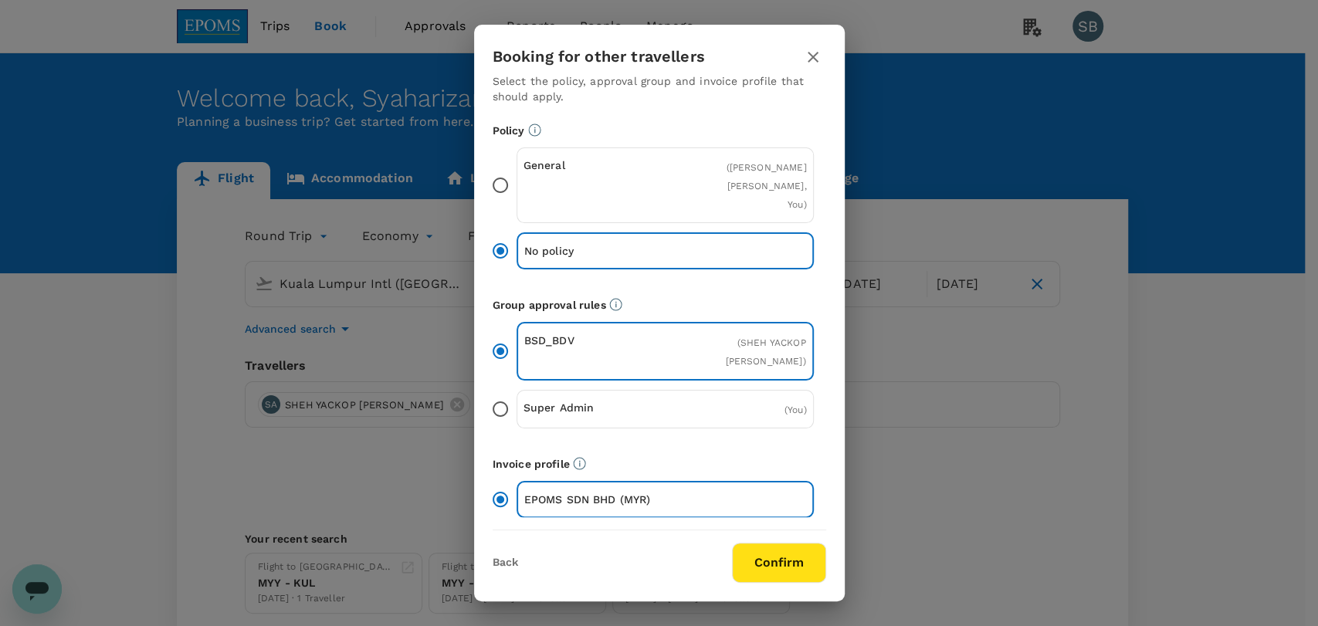
click at [780, 564] on button "Confirm" at bounding box center [779, 563] width 94 height 40
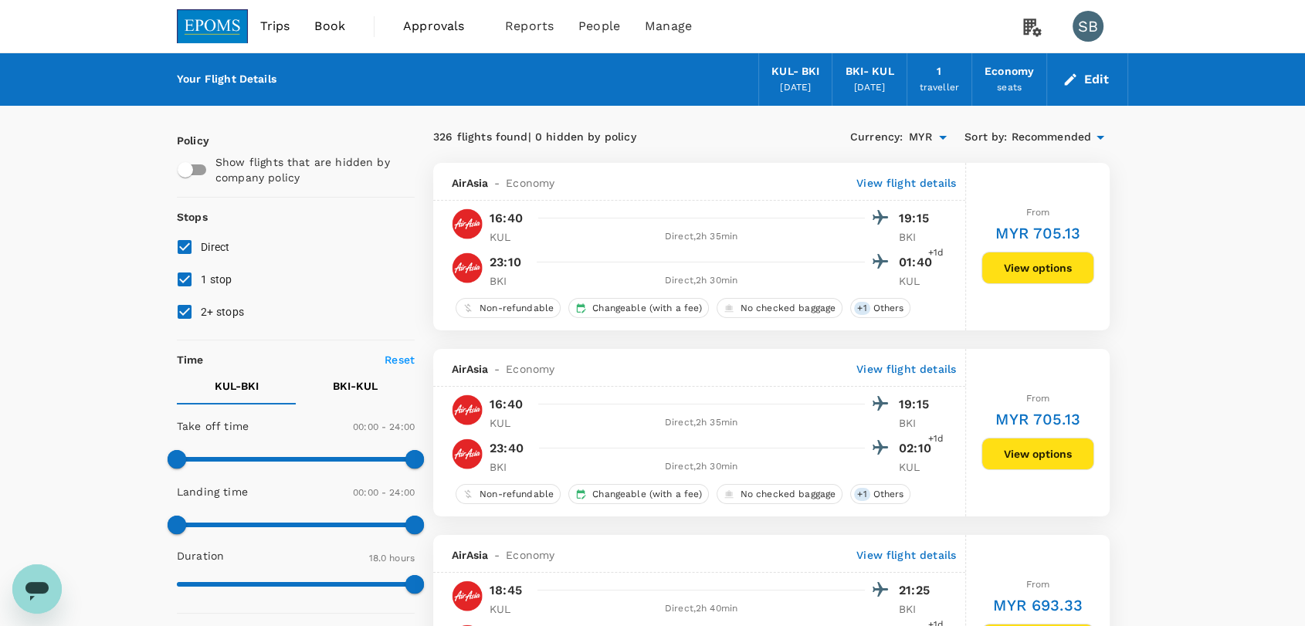
click at [1026, 139] on span "Recommended" at bounding box center [1051, 137] width 80 height 17
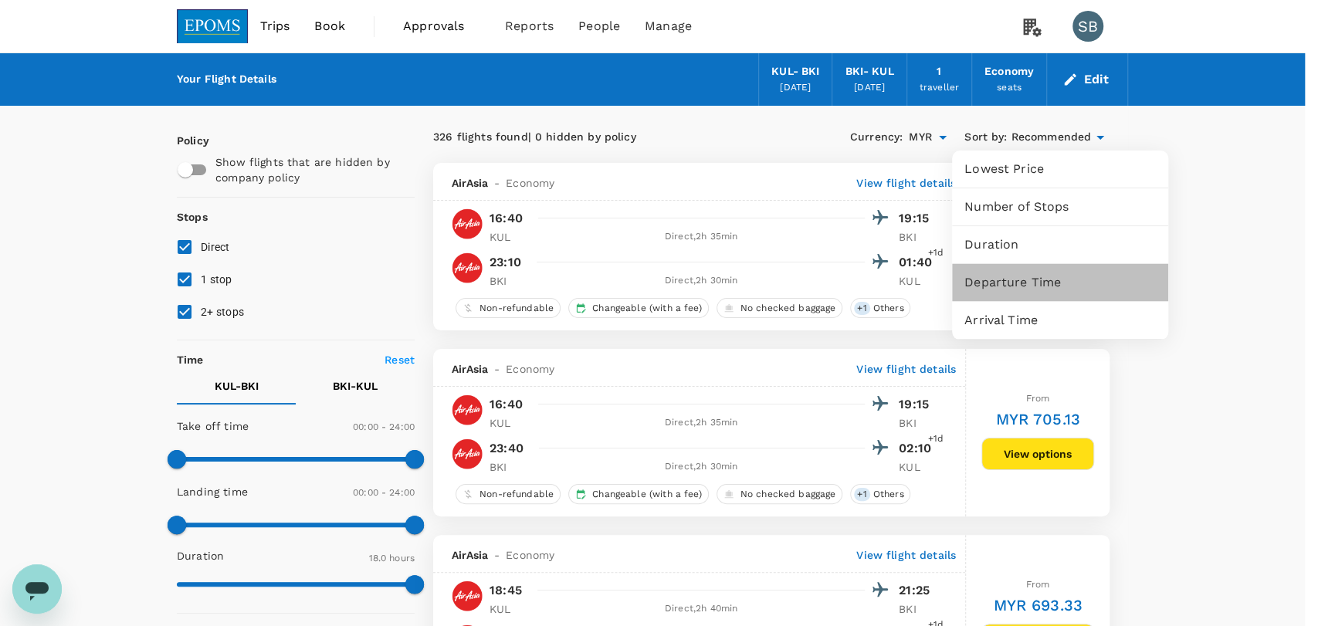
click at [1029, 276] on span "Departure Time" at bounding box center [1060, 282] width 192 height 19
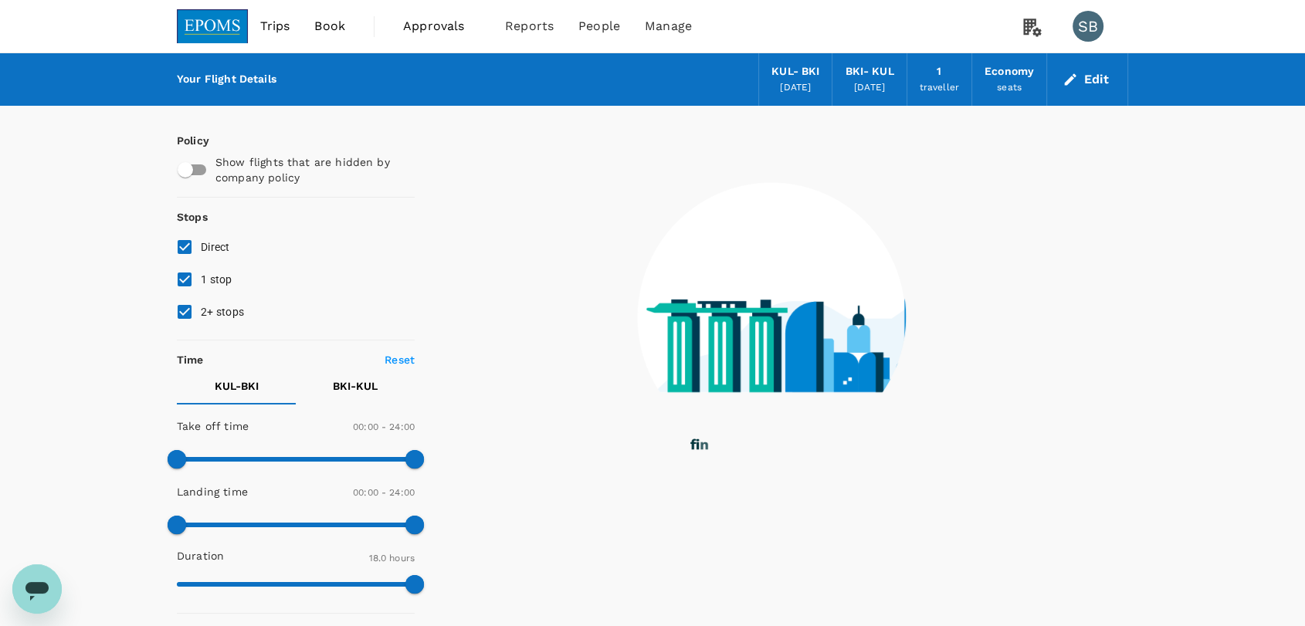
click at [182, 316] on input "2+ stops" at bounding box center [184, 312] width 32 height 32
checkbox input "false"
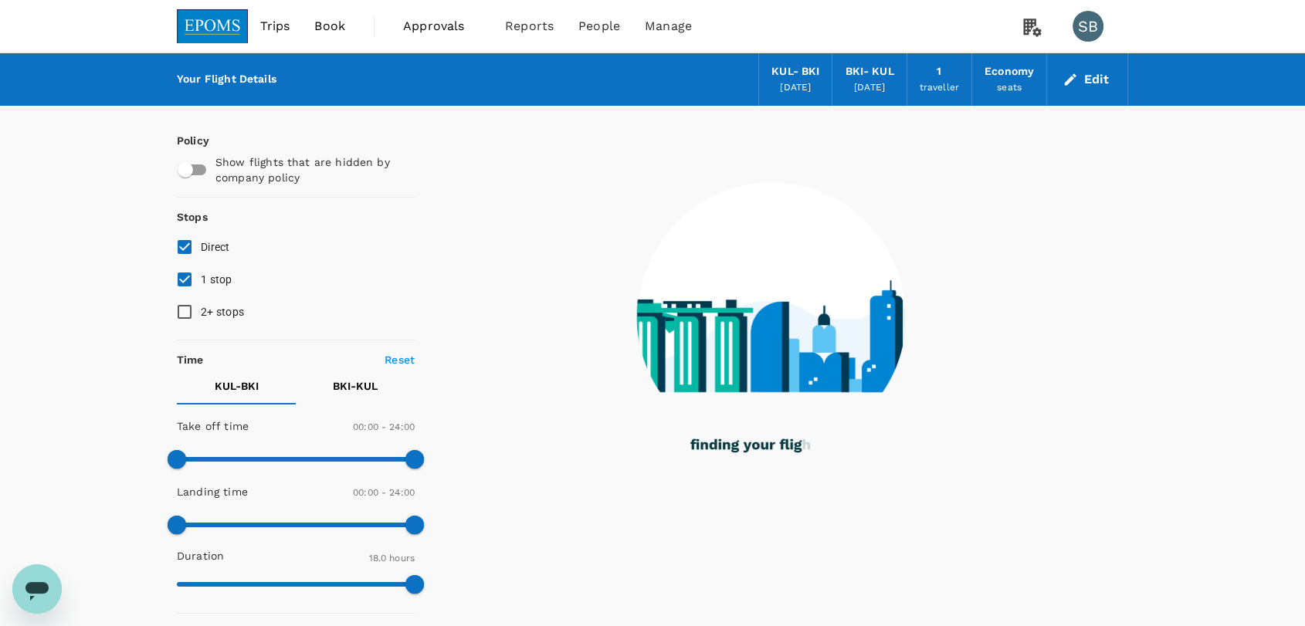
click at [183, 283] on input "1 stop" at bounding box center [184, 279] width 32 height 32
checkbox input "false"
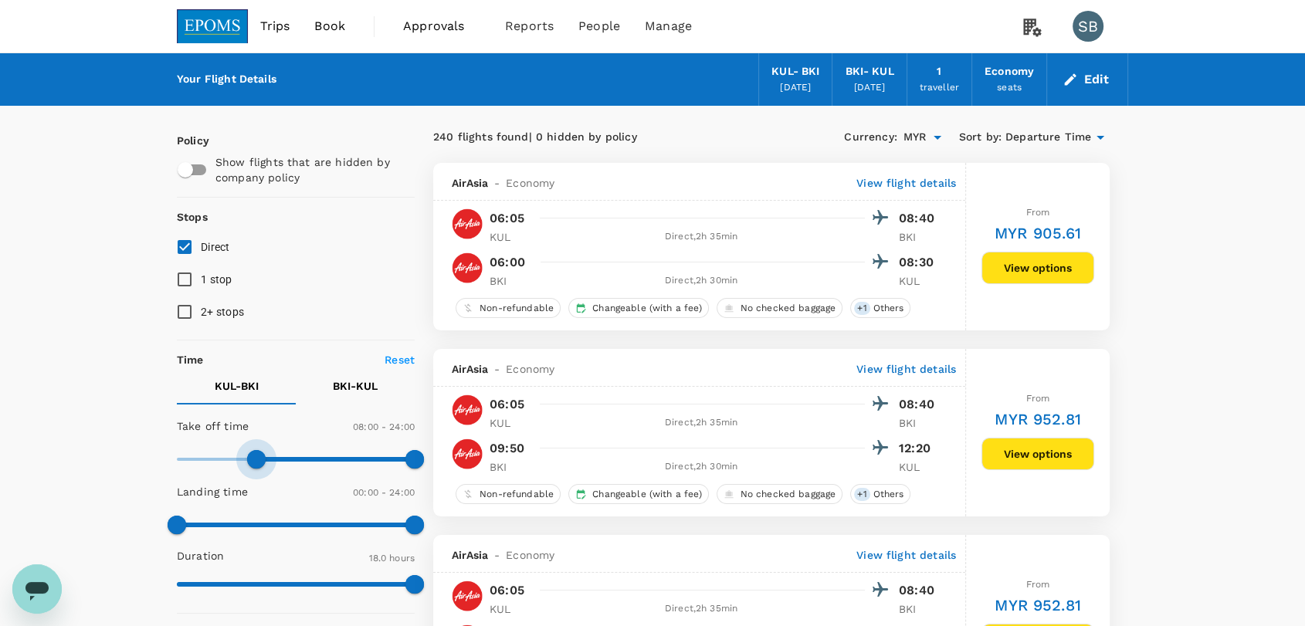
type input "450"
drag, startPoint x: 176, startPoint y: 458, endPoint x: 251, endPoint y: 459, distance: 74.9
click at [251, 459] on span at bounding box center [251, 459] width 19 height 19
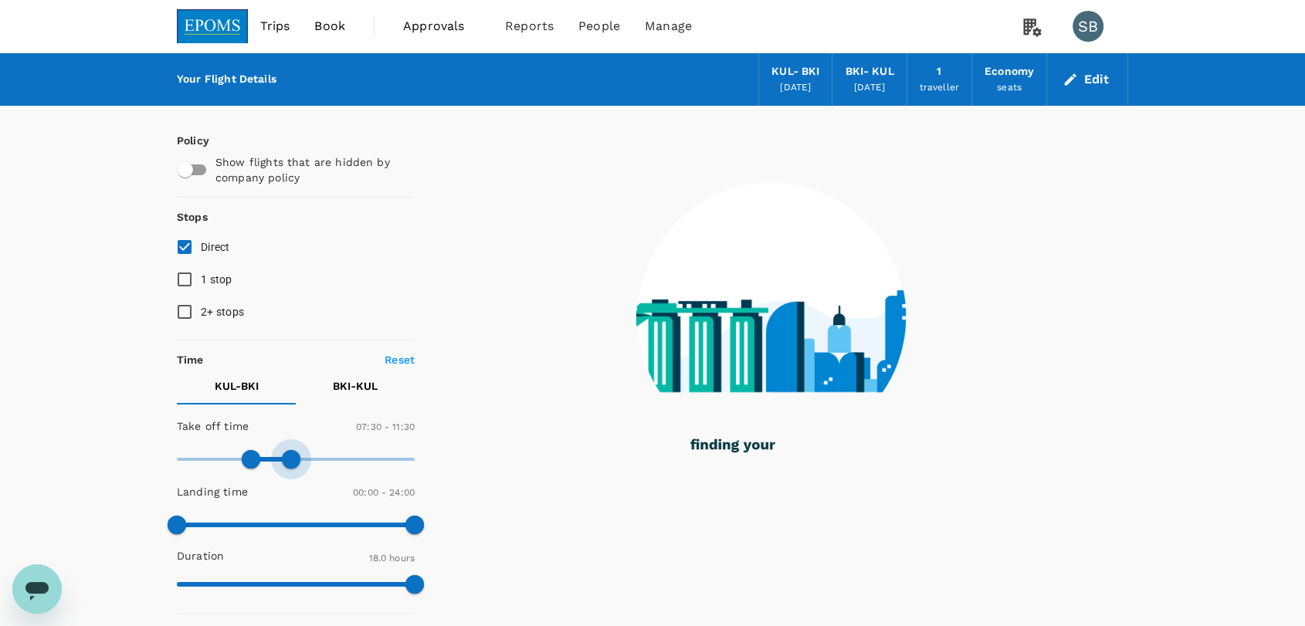
type input "660"
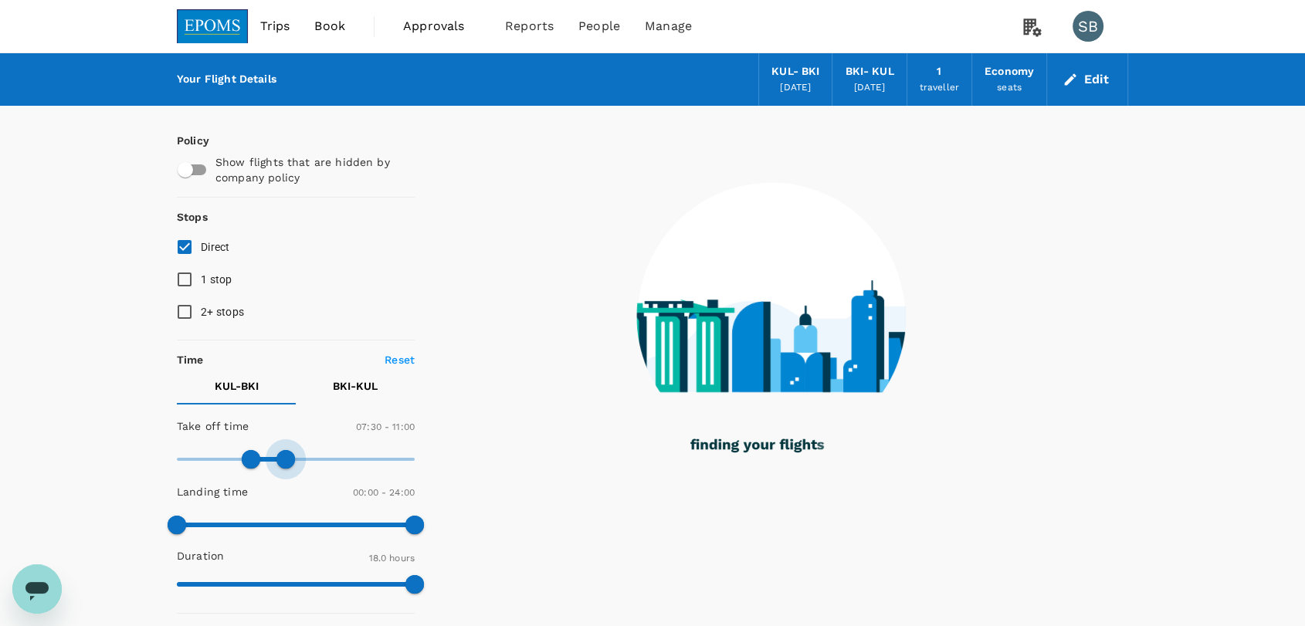
drag, startPoint x: 404, startPoint y: 459, endPoint x: 283, endPoint y: 457, distance: 120.5
click at [283, 457] on span at bounding box center [285, 459] width 19 height 19
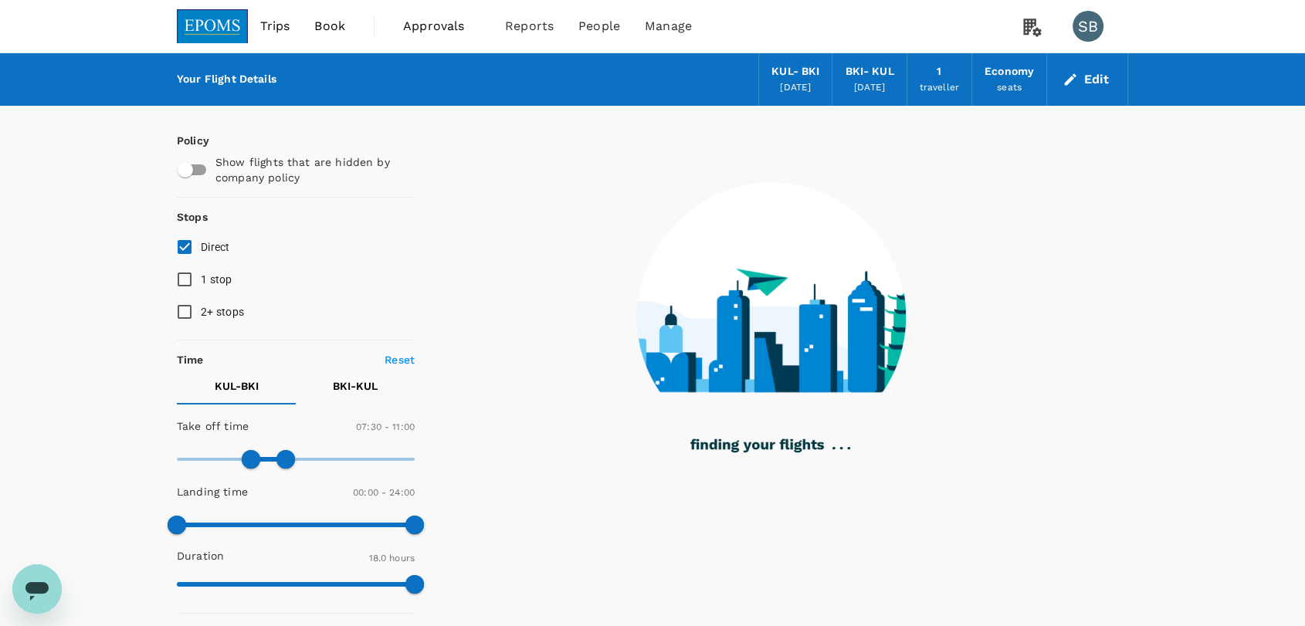
click at [341, 391] on p "BKI - KUL" at bounding box center [355, 385] width 45 height 15
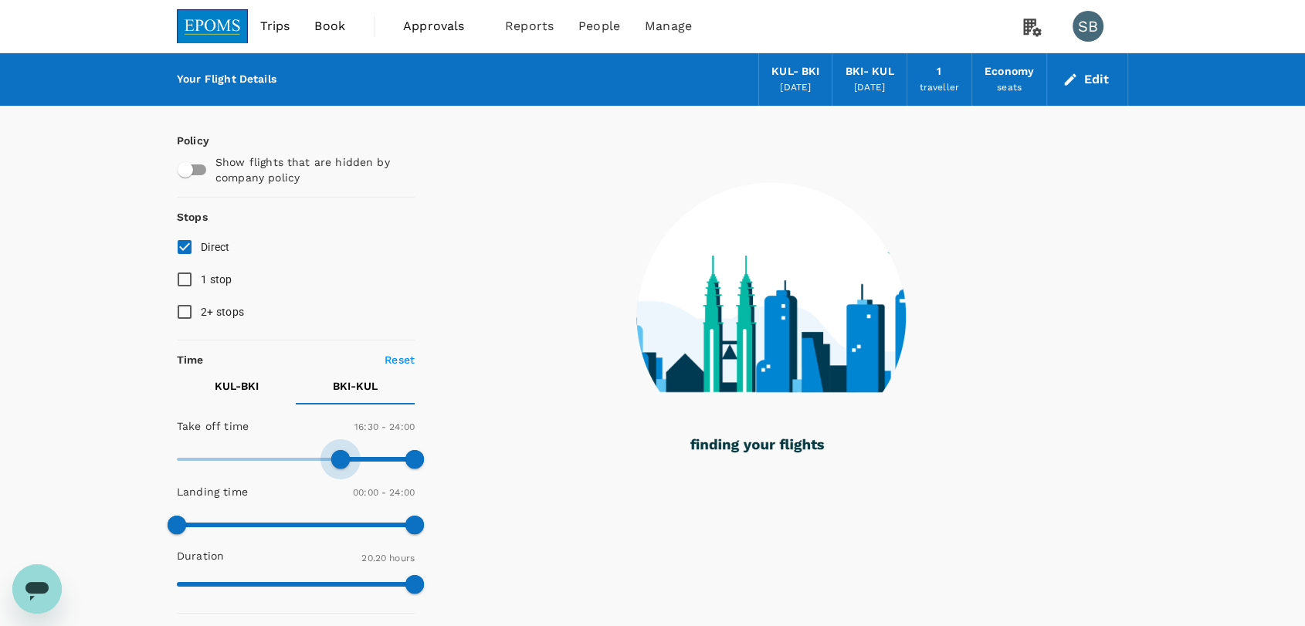
type input "960"
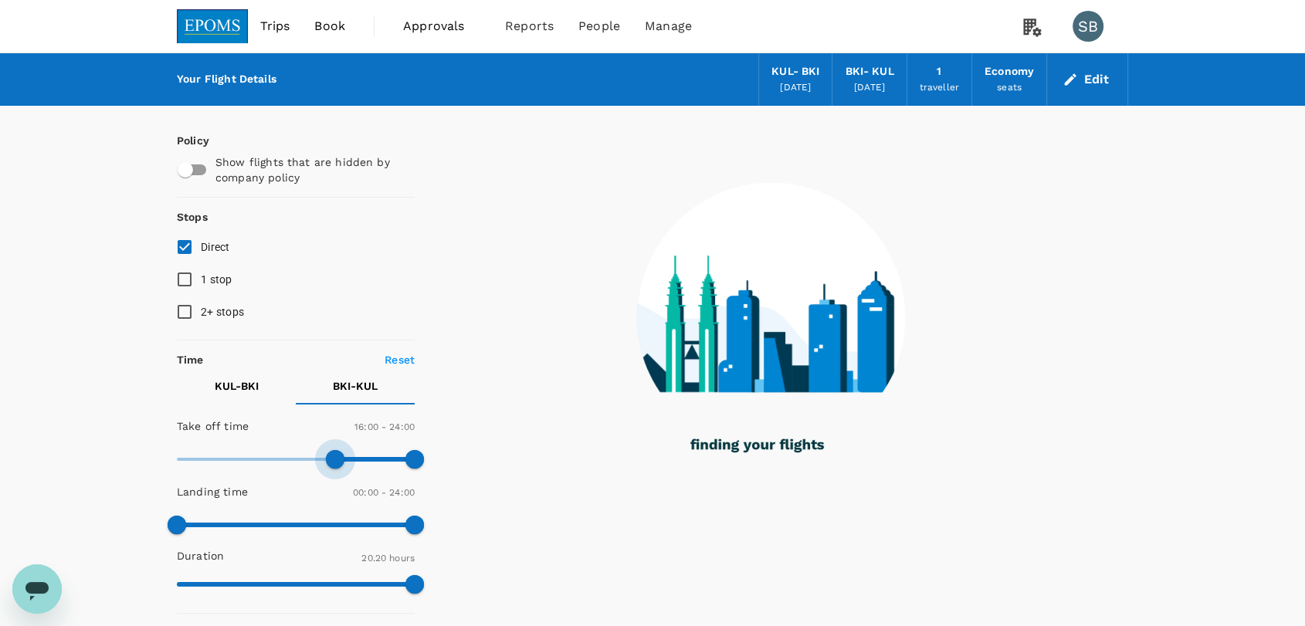
drag, startPoint x: 217, startPoint y: 452, endPoint x: 337, endPoint y: 458, distance: 119.8
click at [337, 458] on span at bounding box center [335, 459] width 19 height 19
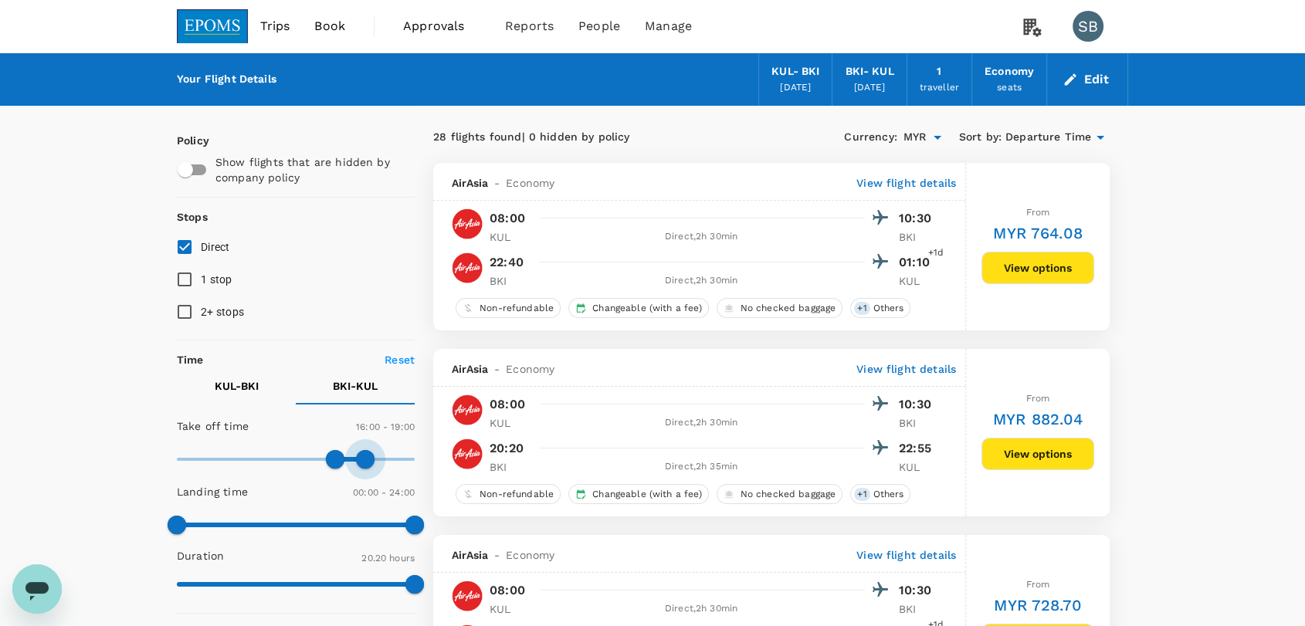
type input "1110"
drag, startPoint x: 408, startPoint y: 462, endPoint x: 362, endPoint y: 463, distance: 45.6
click at [362, 463] on span at bounding box center [360, 459] width 19 height 19
click at [220, 8] on link at bounding box center [212, 26] width 71 height 53
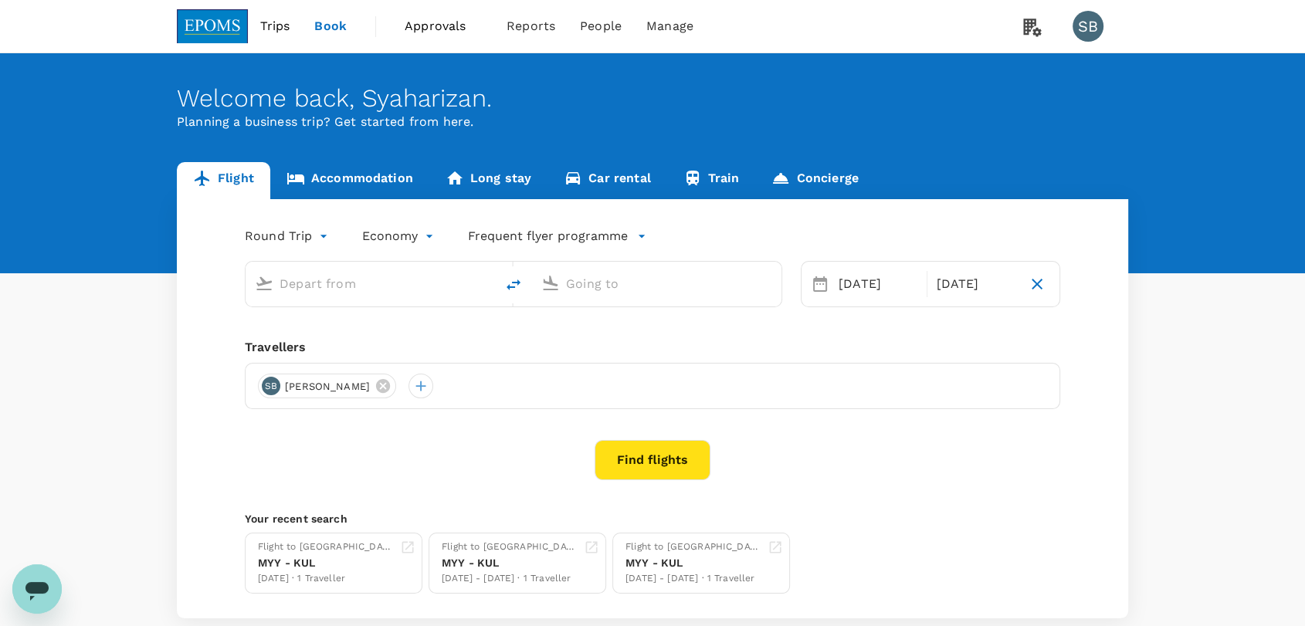
type input "Kuala Lumpur Intl ([GEOGRAPHIC_DATA])"
type input "Kota Kinabalu Intl (BKI)"
type input "Kuala Lumpur Intl ([GEOGRAPHIC_DATA])"
type input "Kota Kinabalu Intl (BKI)"
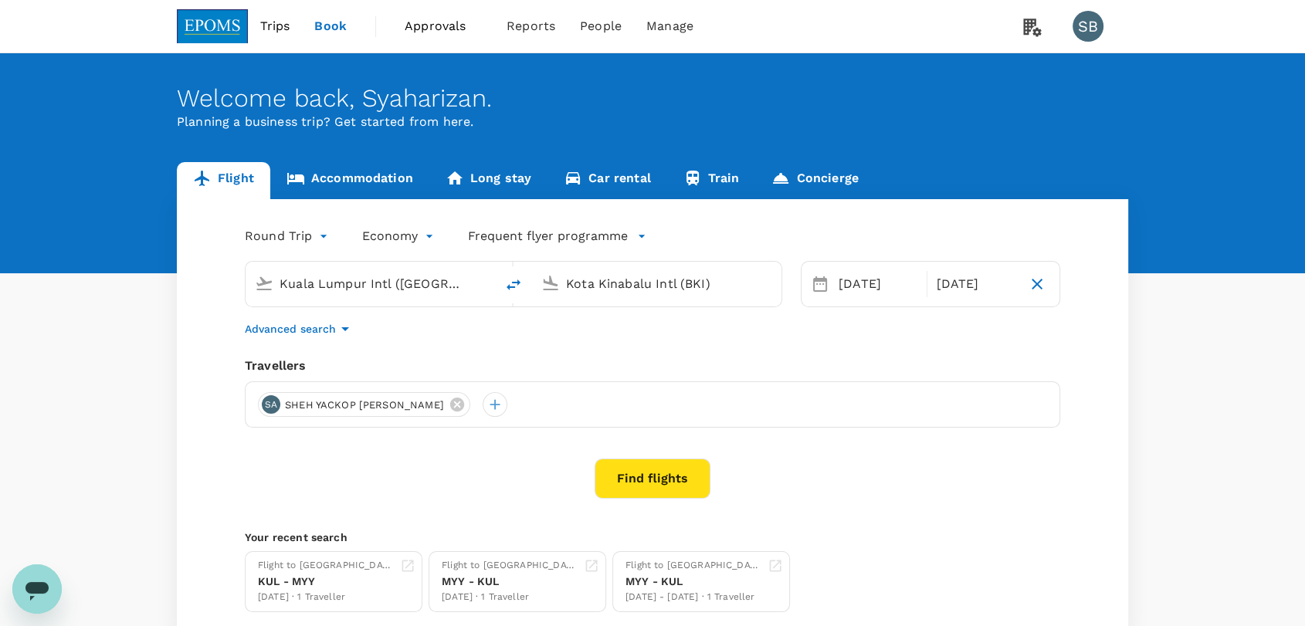
click at [341, 328] on icon "button" at bounding box center [345, 329] width 8 height 4
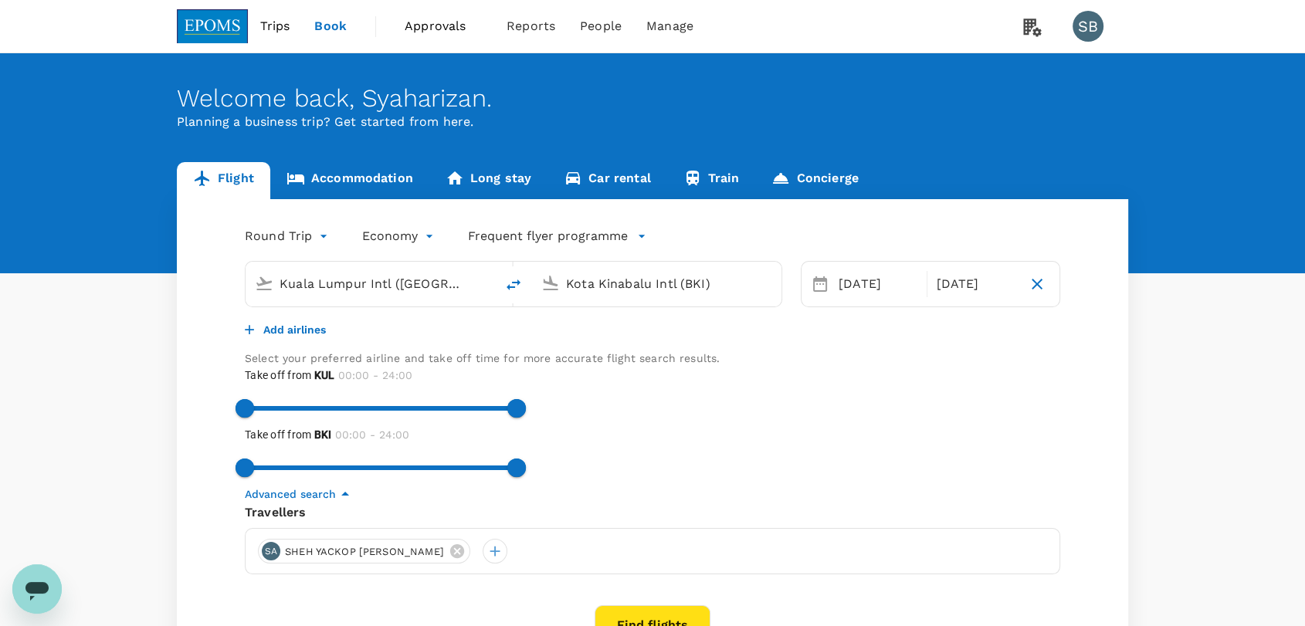
click at [264, 337] on button "Add airlines" at bounding box center [285, 329] width 81 height 15
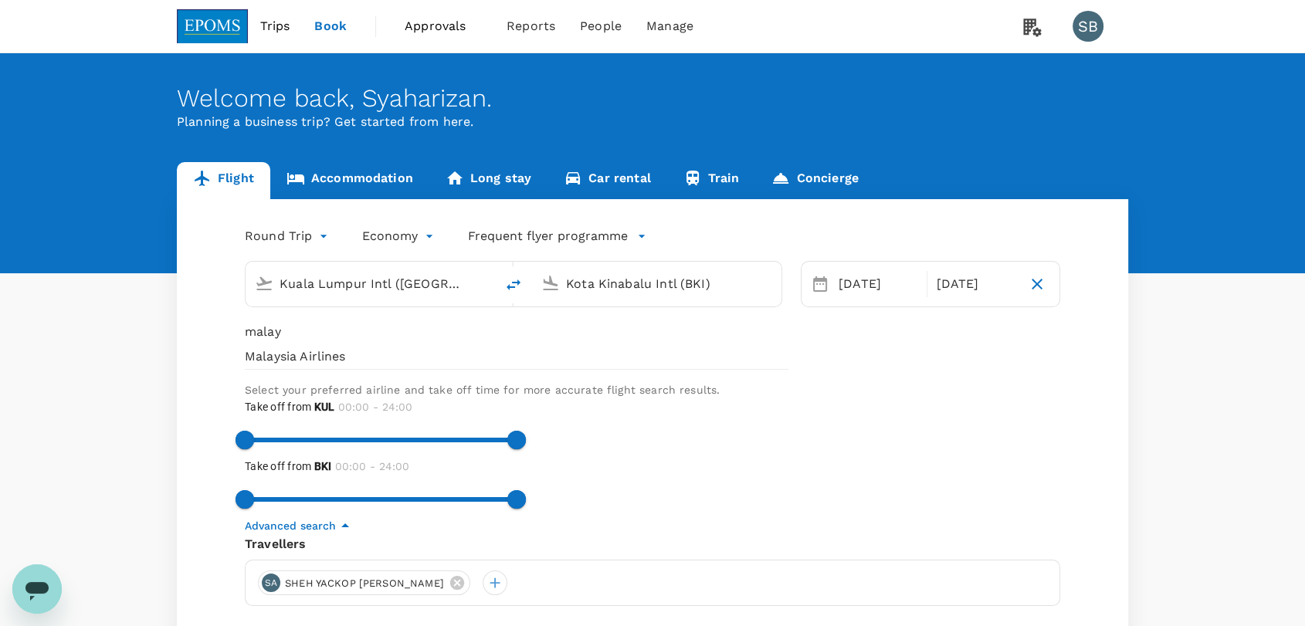
type input "malay"
click at [283, 366] on span "Malaysia Airlines" at bounding box center [517, 356] width 544 height 19
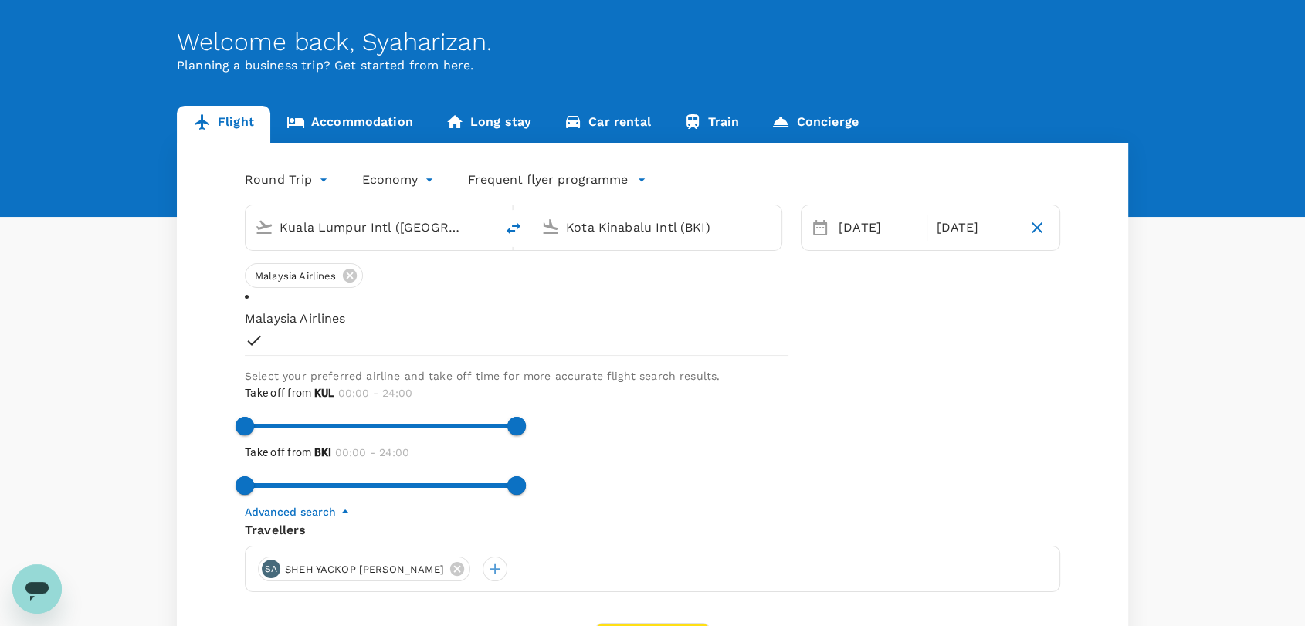
scroll to position [86, 0]
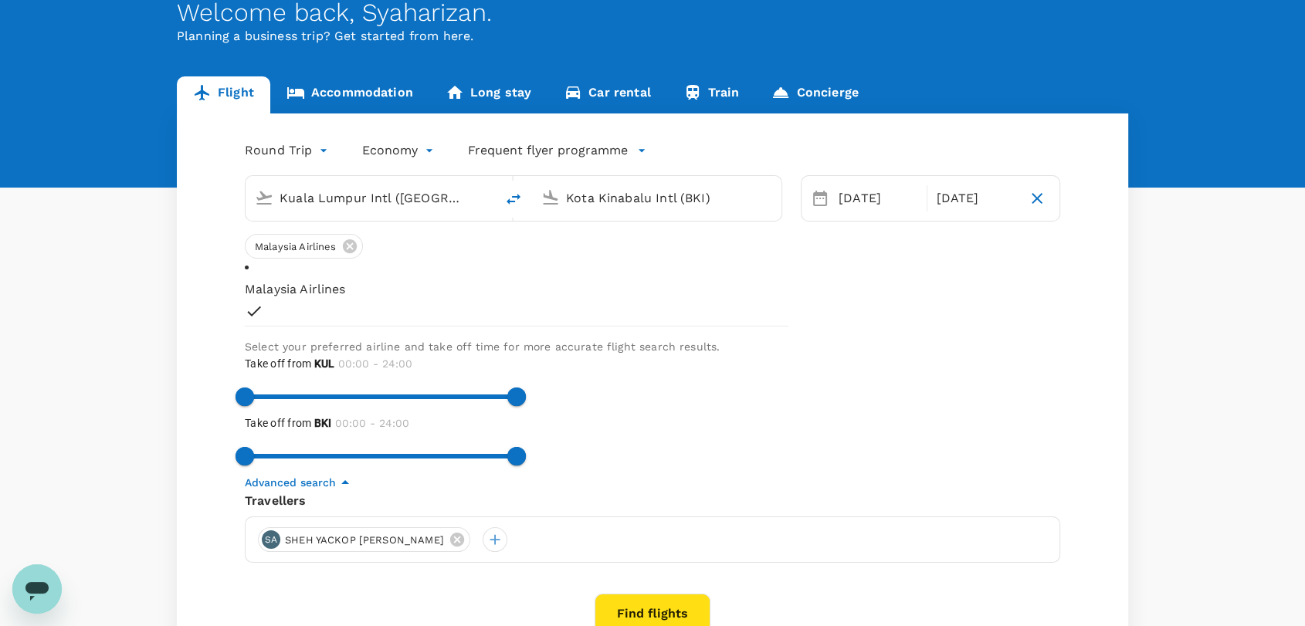
click at [638, 594] on button "Find flights" at bounding box center [653, 614] width 116 height 40
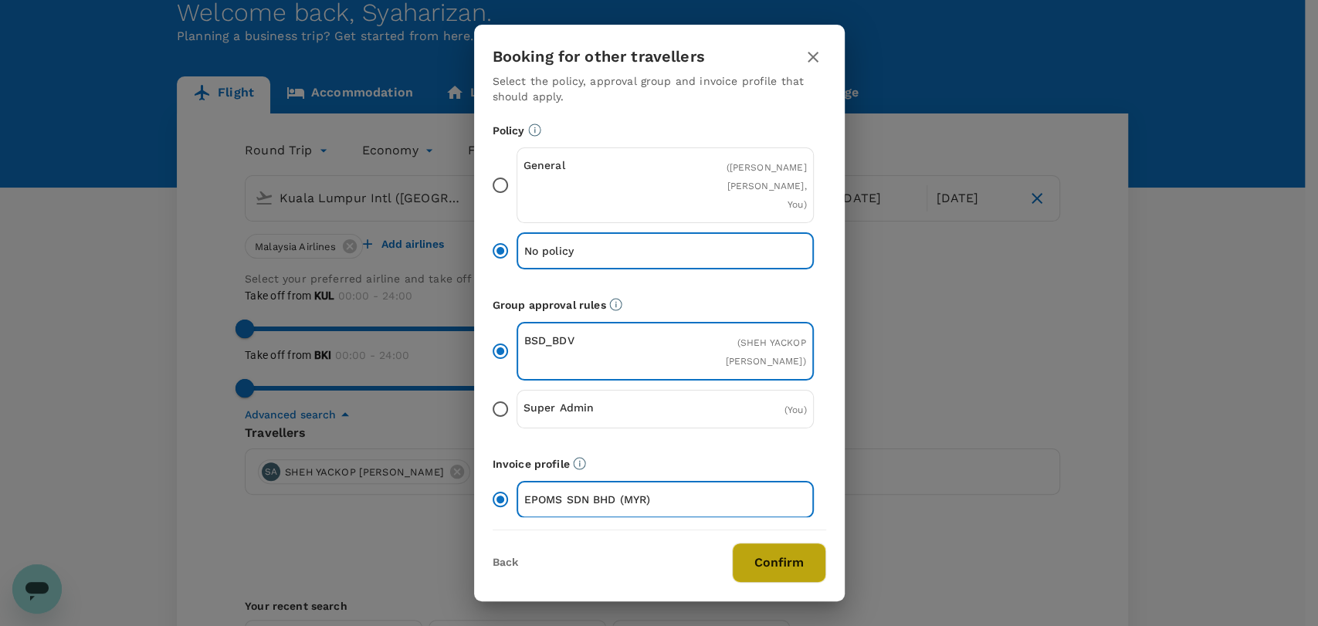
click at [760, 564] on button "Confirm" at bounding box center [779, 563] width 94 height 40
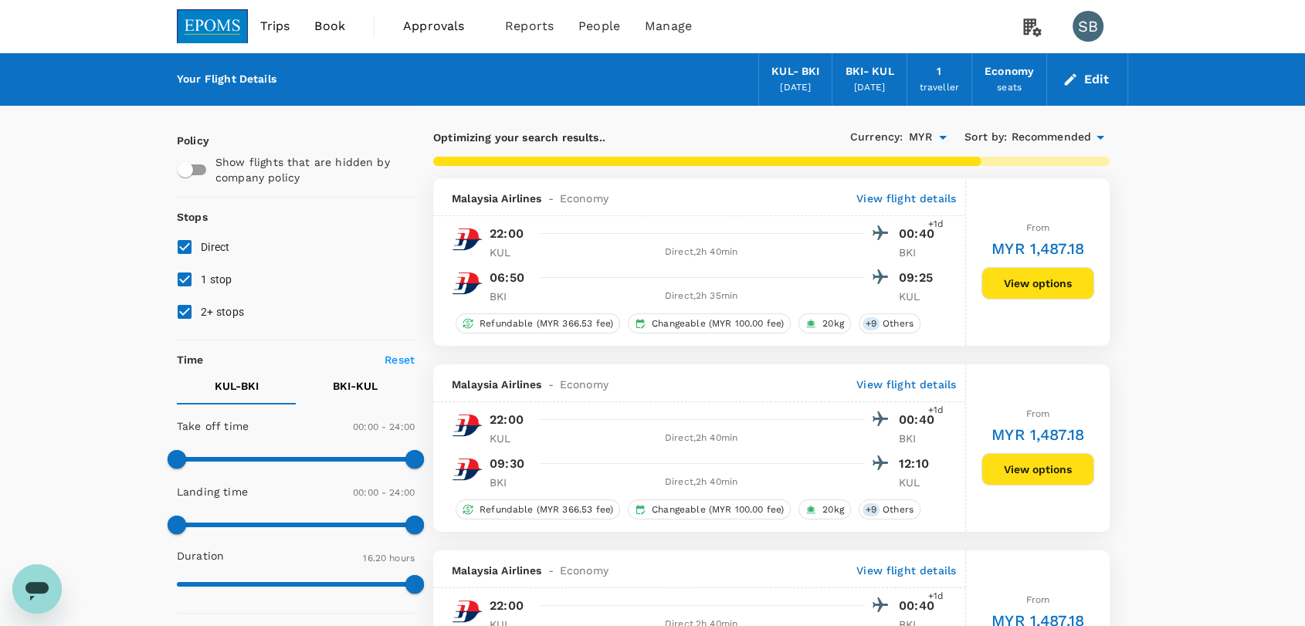
click at [181, 307] on input "2+ stops" at bounding box center [184, 312] width 32 height 32
checkbox input "false"
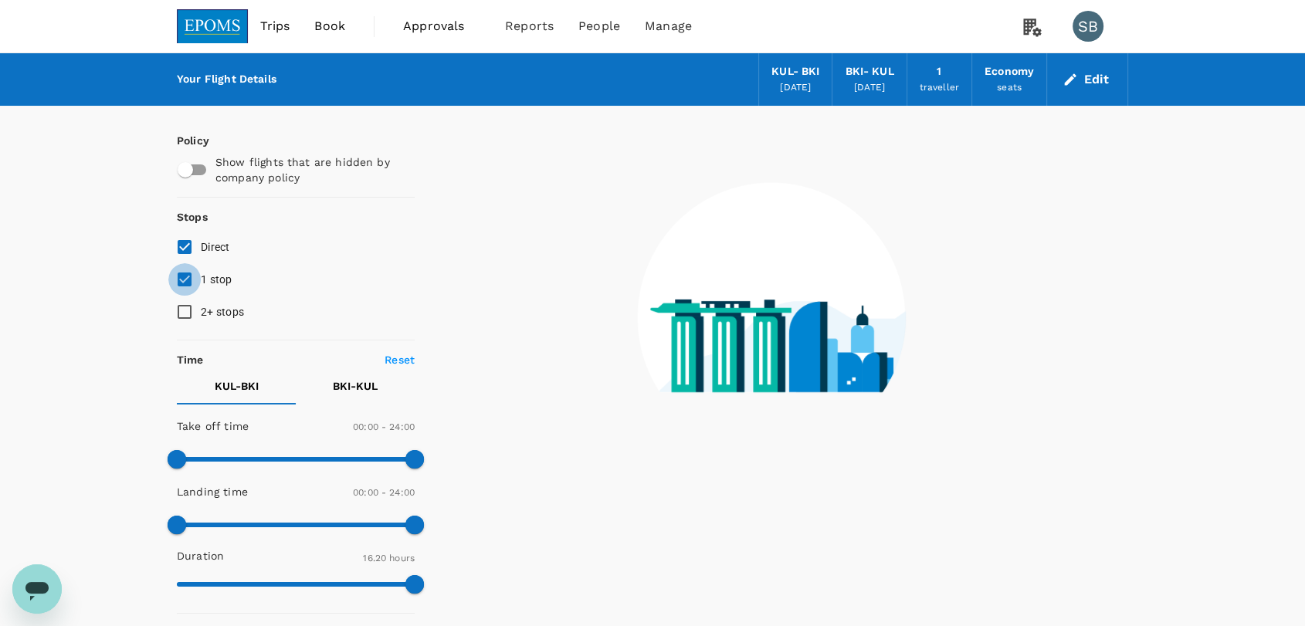
click at [188, 284] on input "1 stop" at bounding box center [184, 279] width 32 height 32
checkbox input "false"
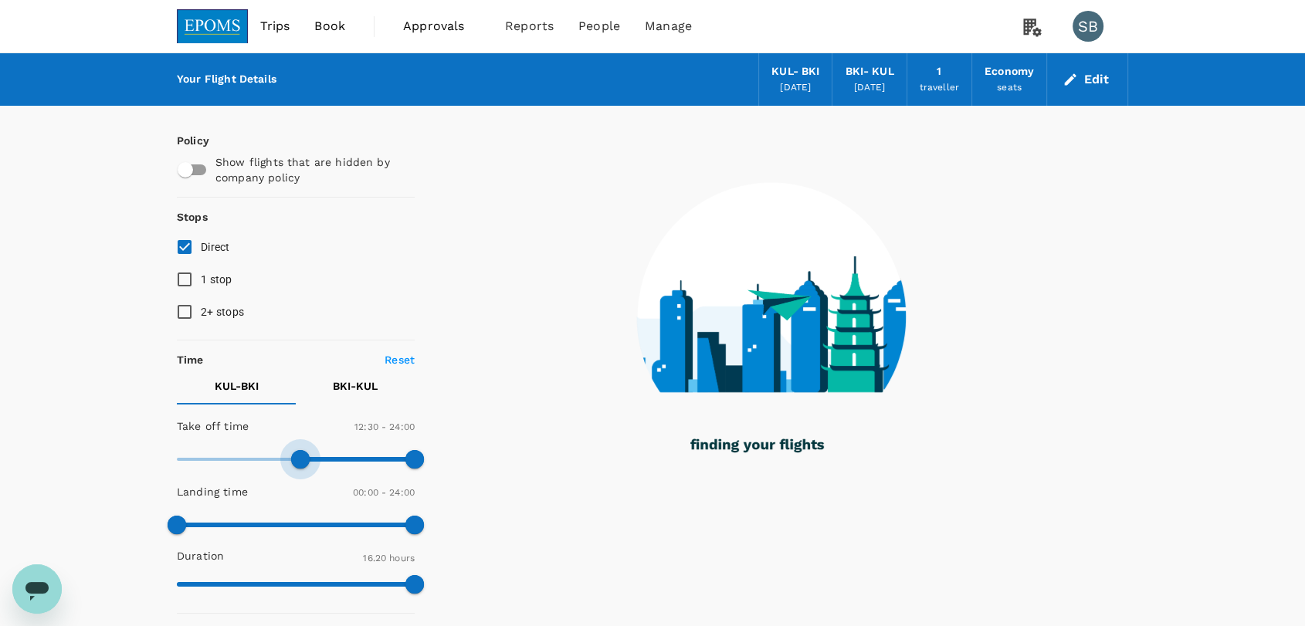
drag, startPoint x: 178, startPoint y: 456, endPoint x: 300, endPoint y: 466, distance: 122.4
click at [300, 466] on span at bounding box center [300, 459] width 19 height 19
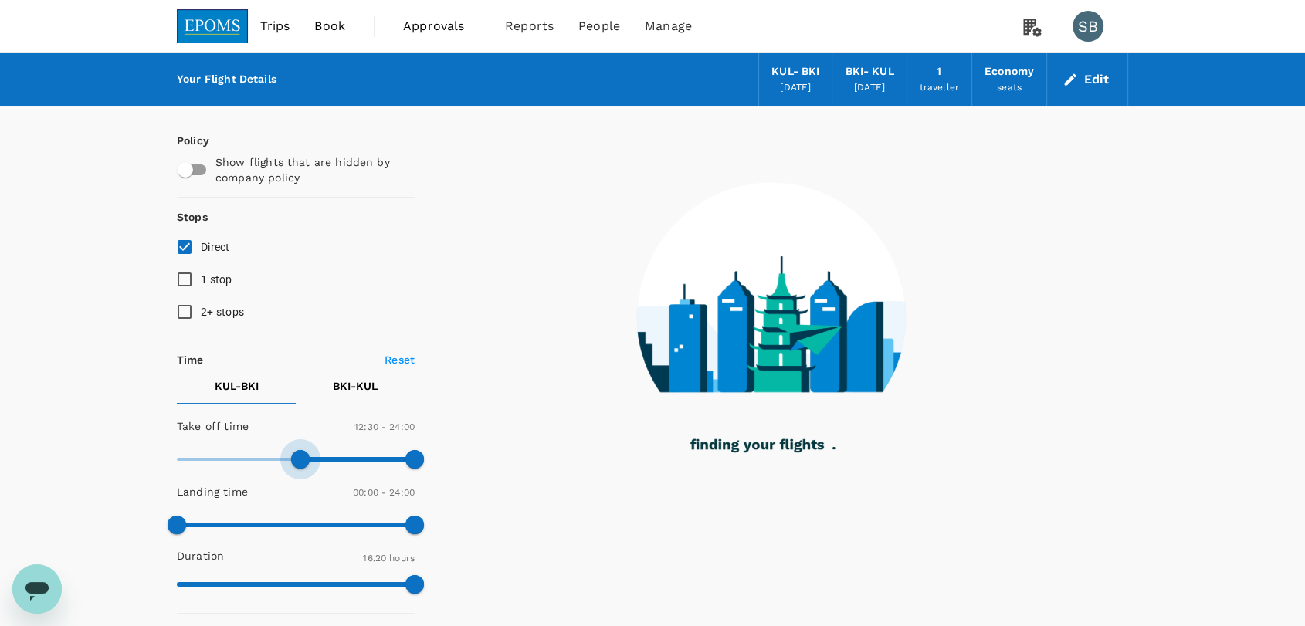
type input "690"
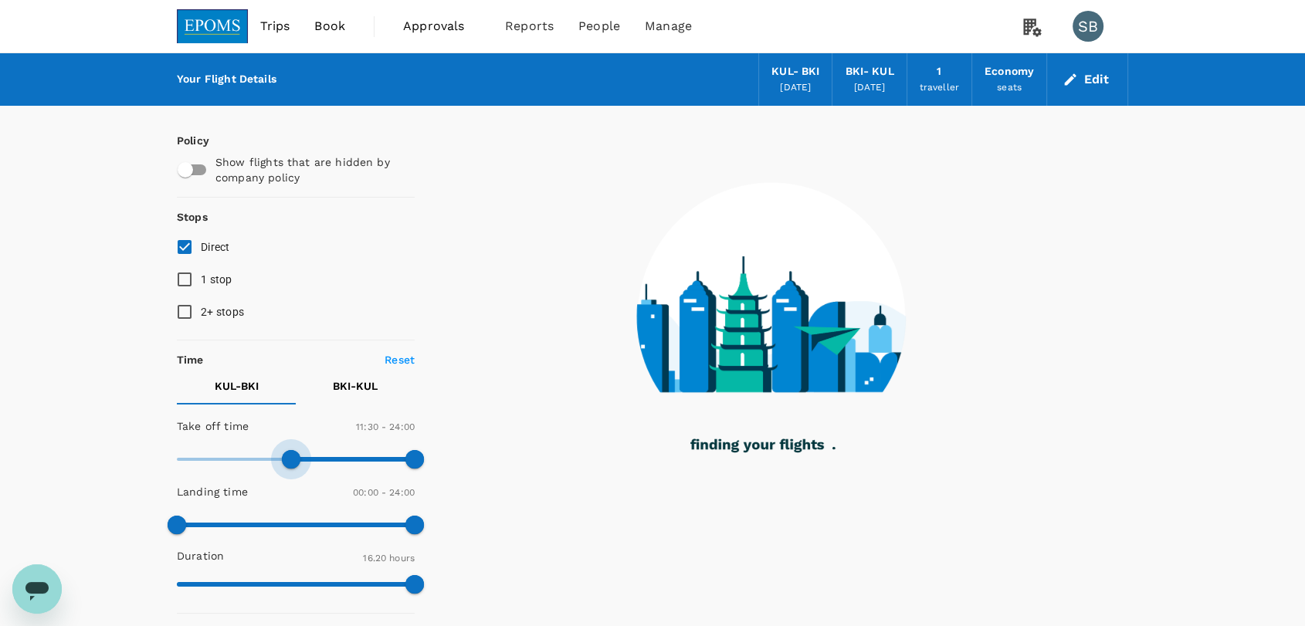
drag, startPoint x: 301, startPoint y: 466, endPoint x: 293, endPoint y: 464, distance: 8.6
click at [293, 464] on span at bounding box center [291, 459] width 19 height 19
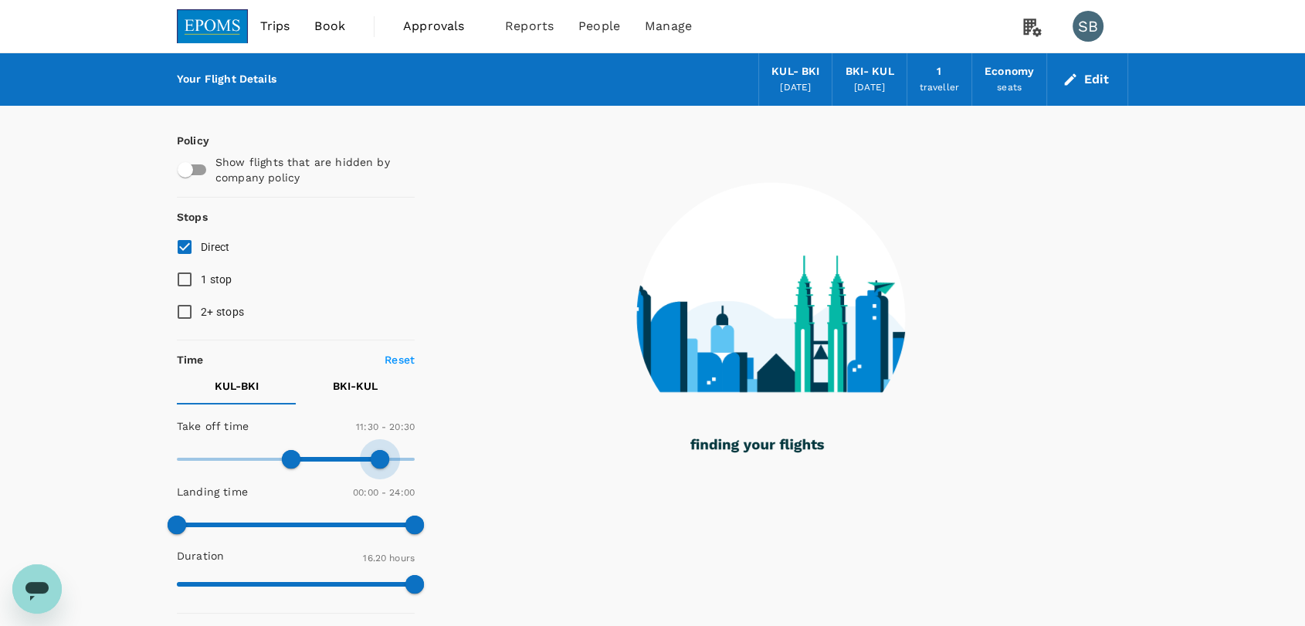
type input "990"
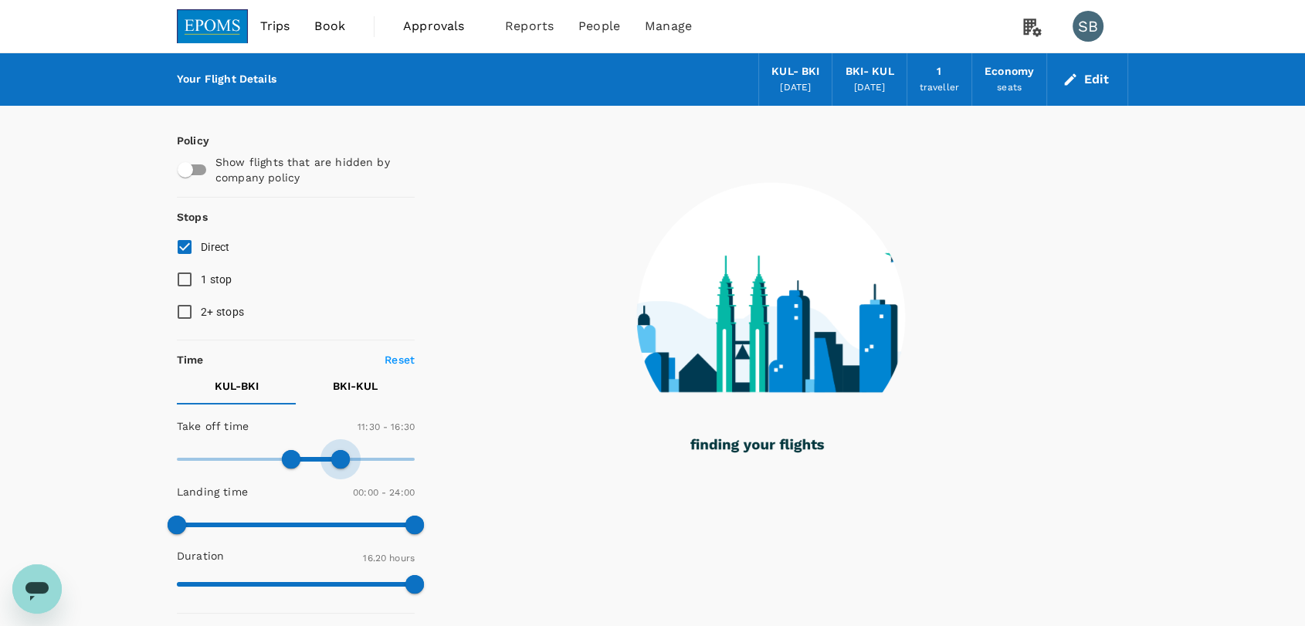
drag, startPoint x: 419, startPoint y: 461, endPoint x: 338, endPoint y: 454, distance: 81.4
click at [338, 454] on span at bounding box center [340, 459] width 19 height 19
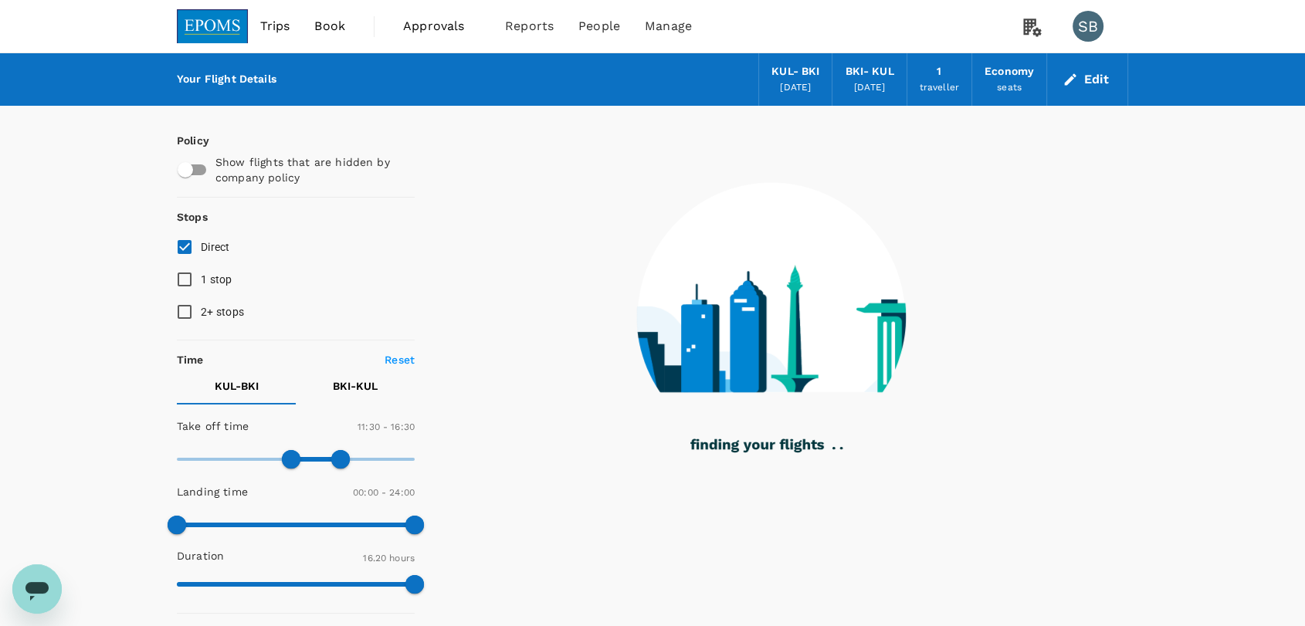
click at [344, 385] on p "BKI - KUL" at bounding box center [355, 385] width 45 height 15
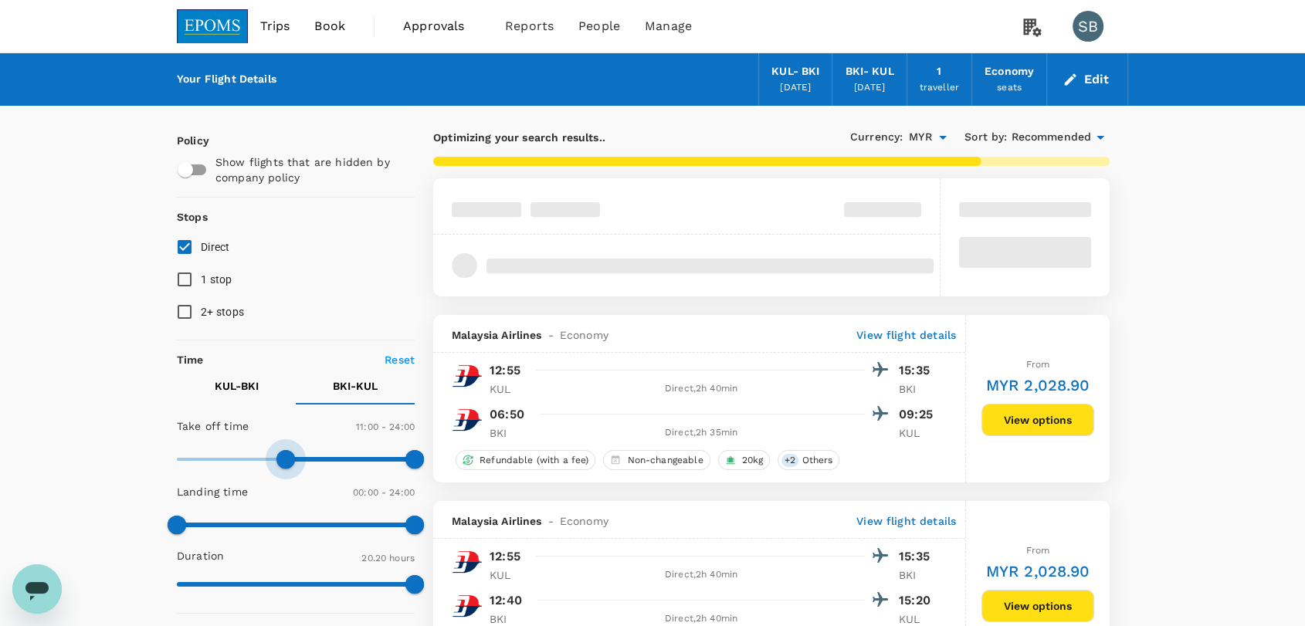
type input "690"
drag, startPoint x: 179, startPoint y: 465, endPoint x: 289, endPoint y: 466, distance: 109.7
click at [289, 466] on span at bounding box center [291, 459] width 19 height 19
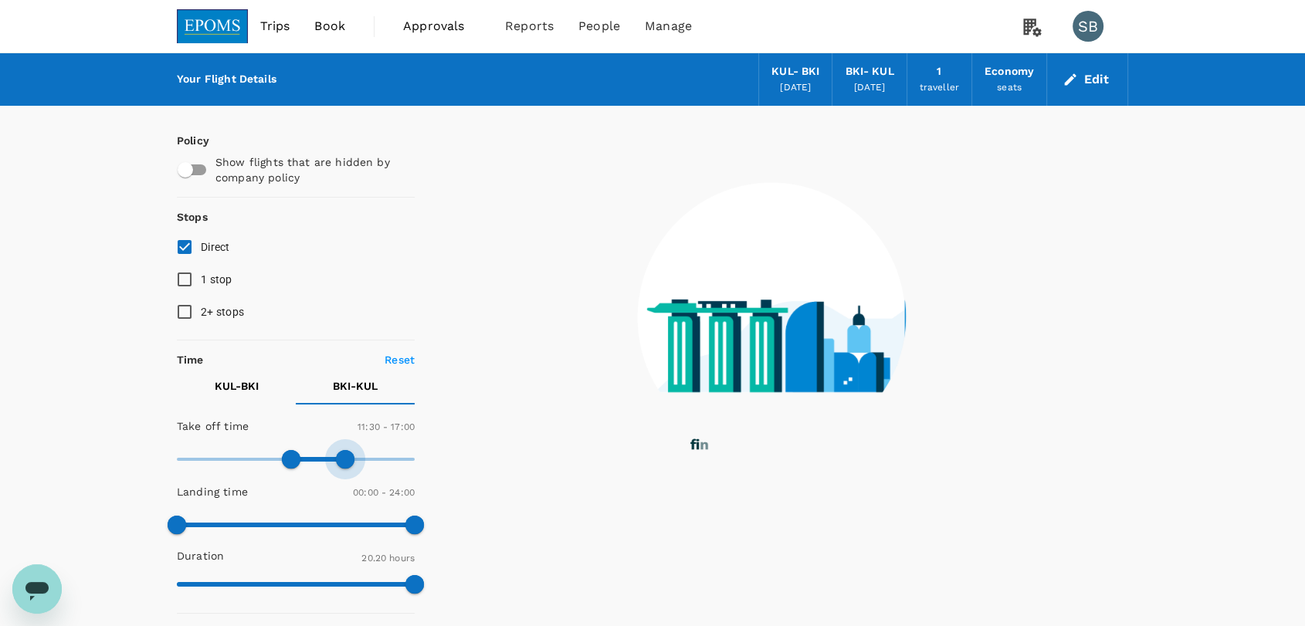
type input "960"
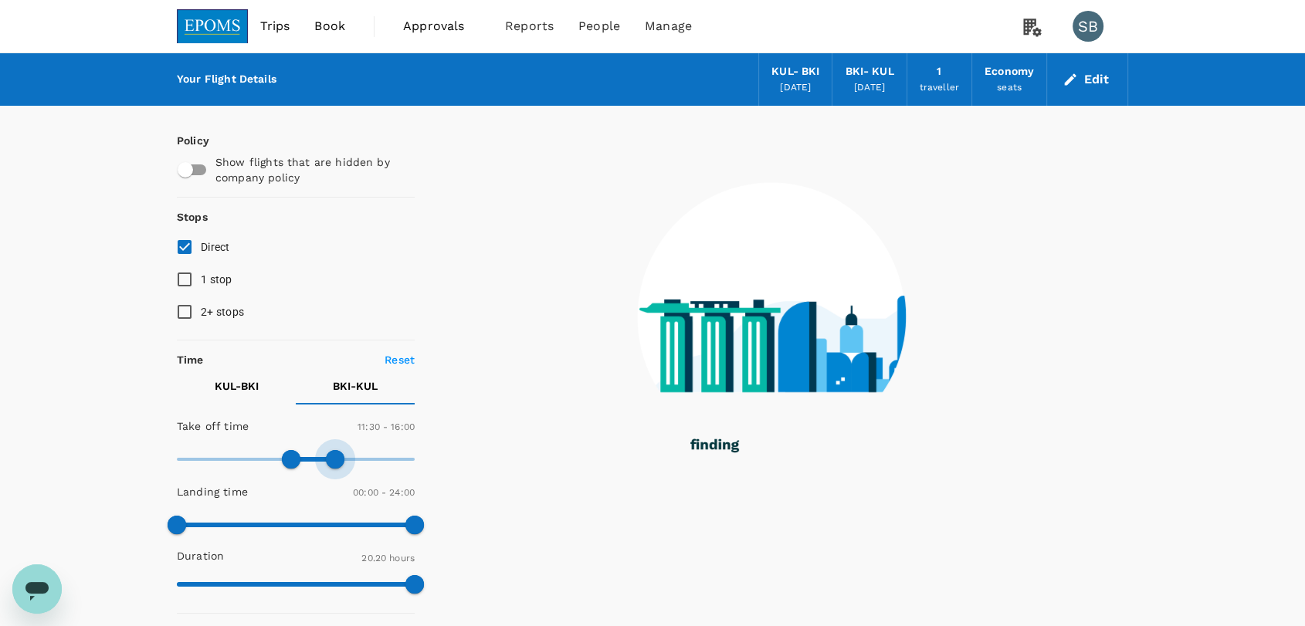
drag, startPoint x: 402, startPoint y: 461, endPoint x: 335, endPoint y: 451, distance: 67.9
click at [335, 451] on span at bounding box center [335, 459] width 19 height 19
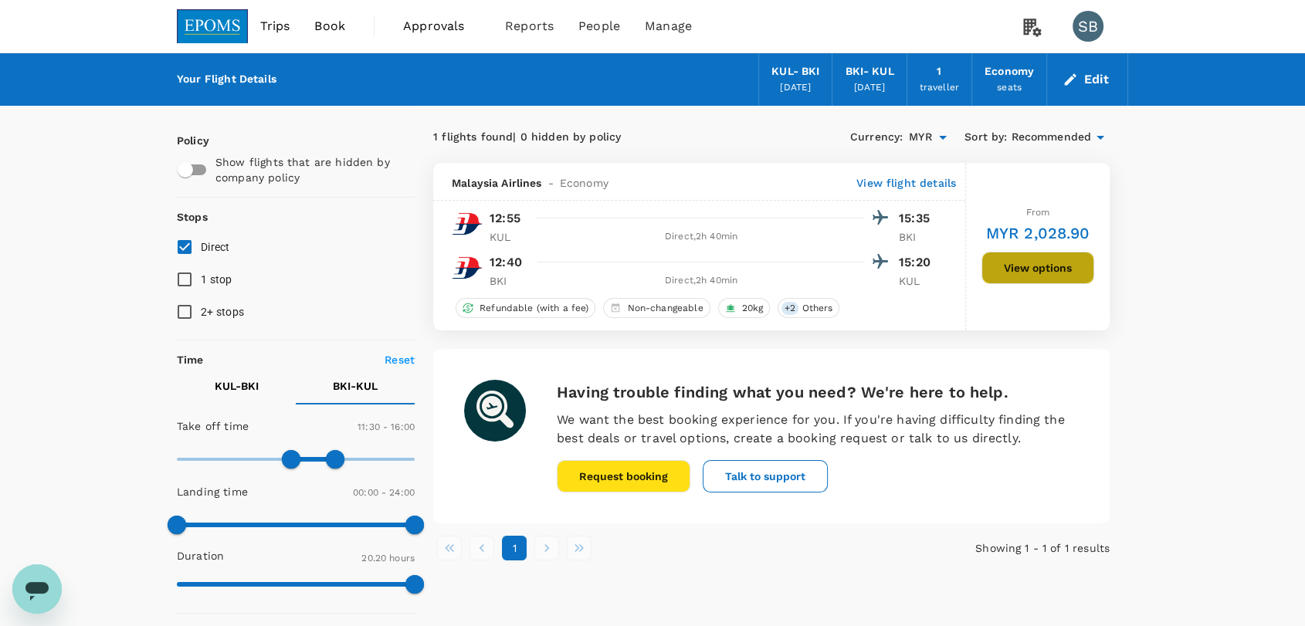
click at [1009, 266] on button "View options" at bounding box center [1037, 268] width 113 height 32
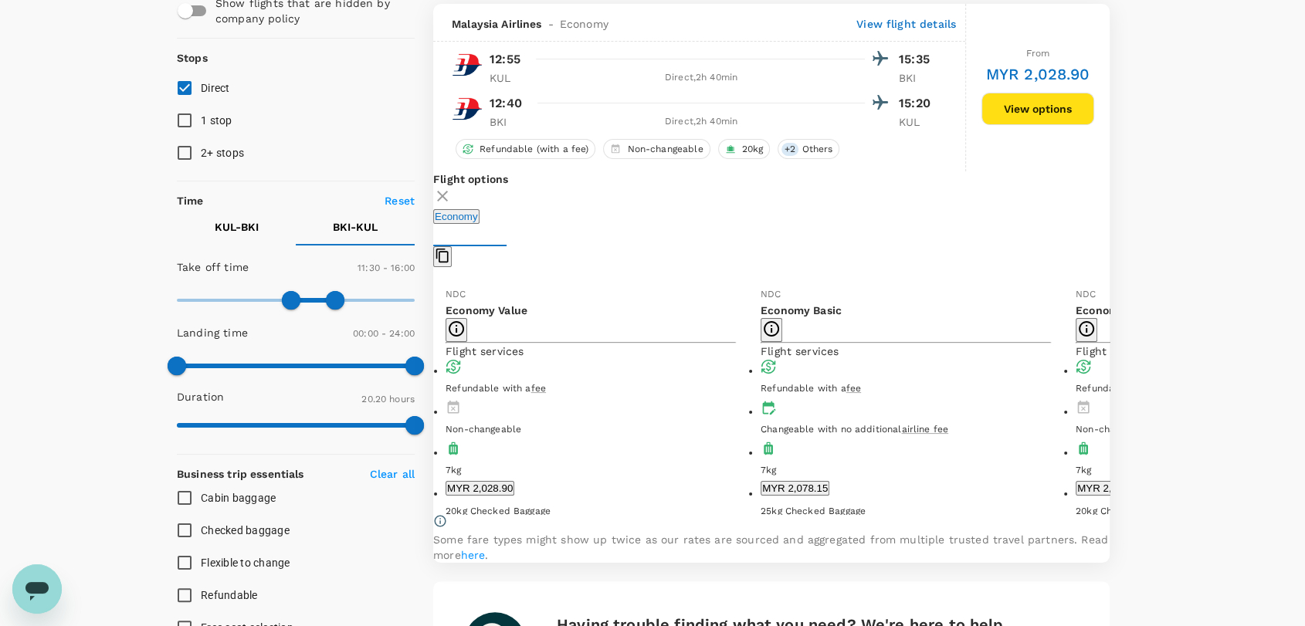
scroll to position [162, 0]
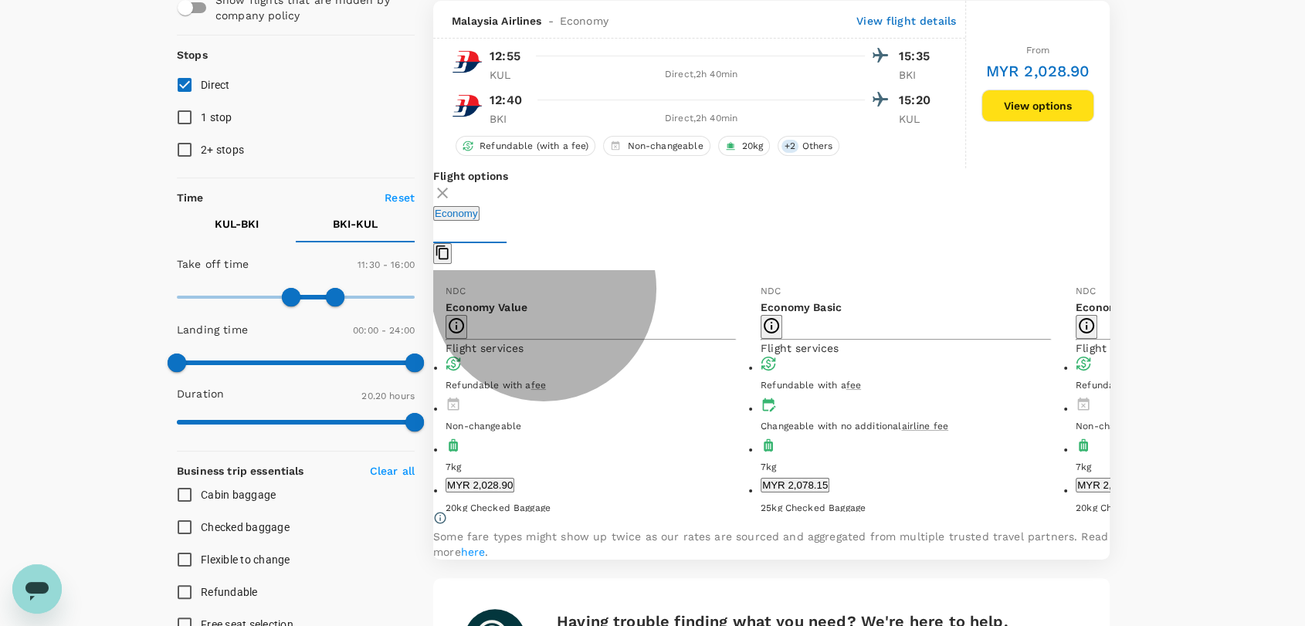
click at [815, 480] on button "MYR 2,078.15" at bounding box center [795, 485] width 69 height 15
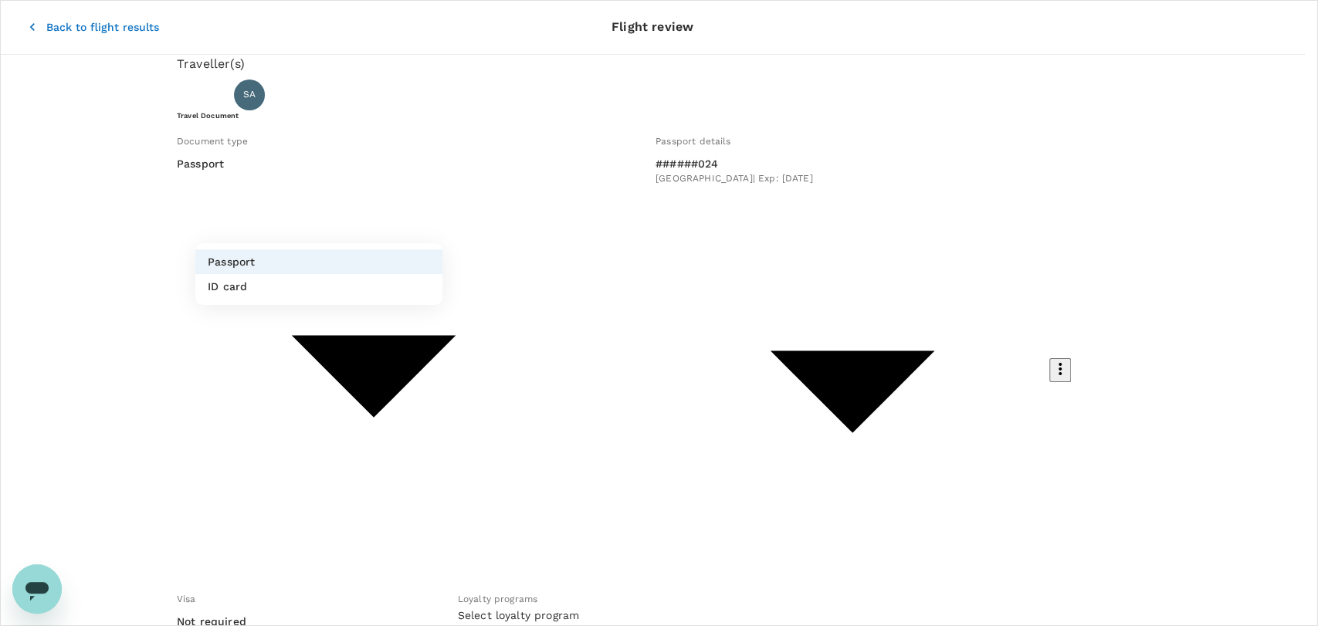
click at [400, 282] on li "ID card" at bounding box center [318, 286] width 247 height 25
type input "Id card"
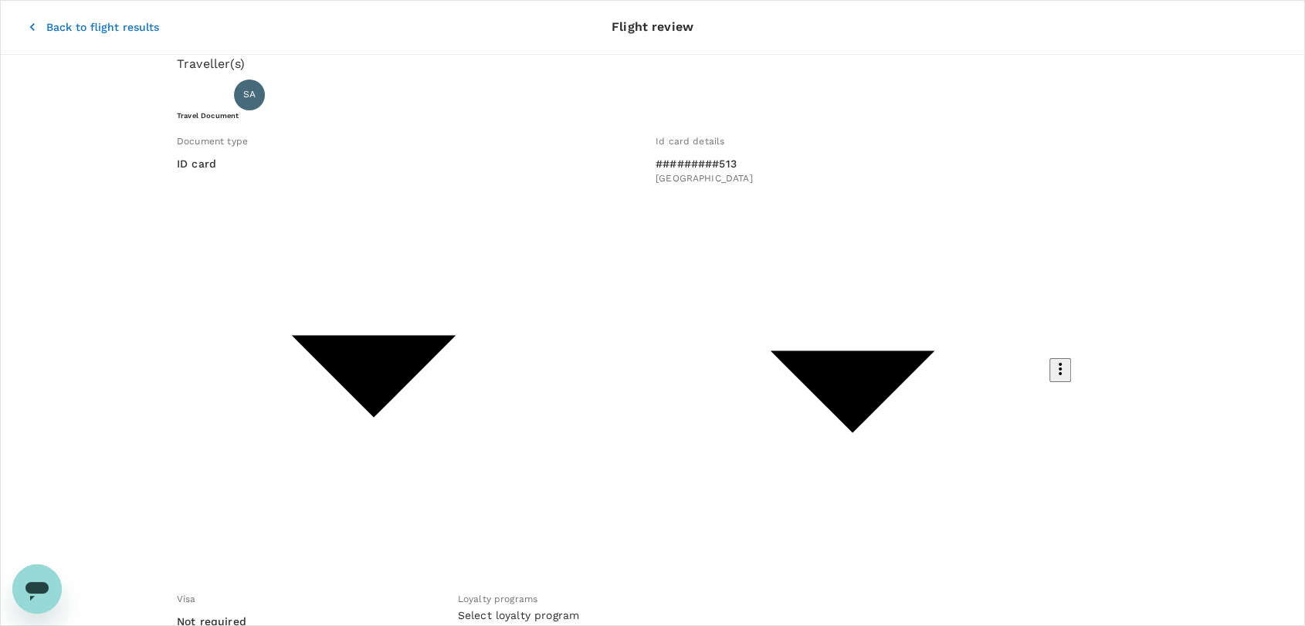
click at [25, 19] on icon "button" at bounding box center [32, 26] width 15 height 15
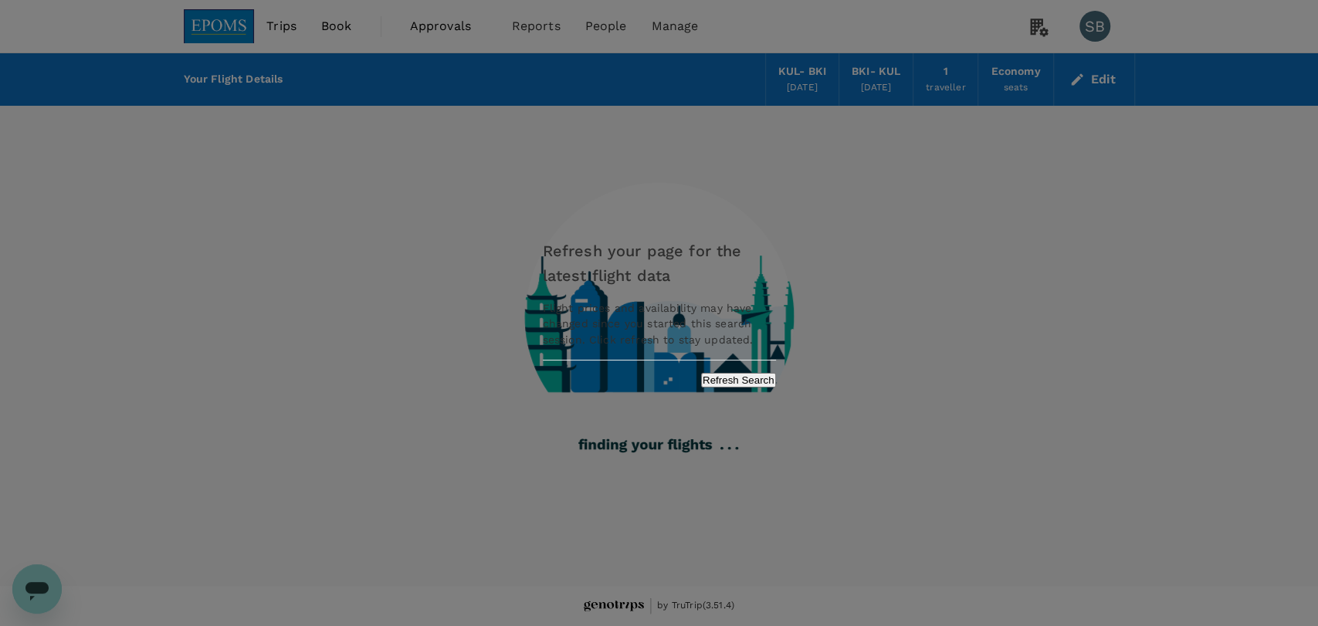
click at [704, 382] on button "Refresh Search" at bounding box center [738, 380] width 75 height 15
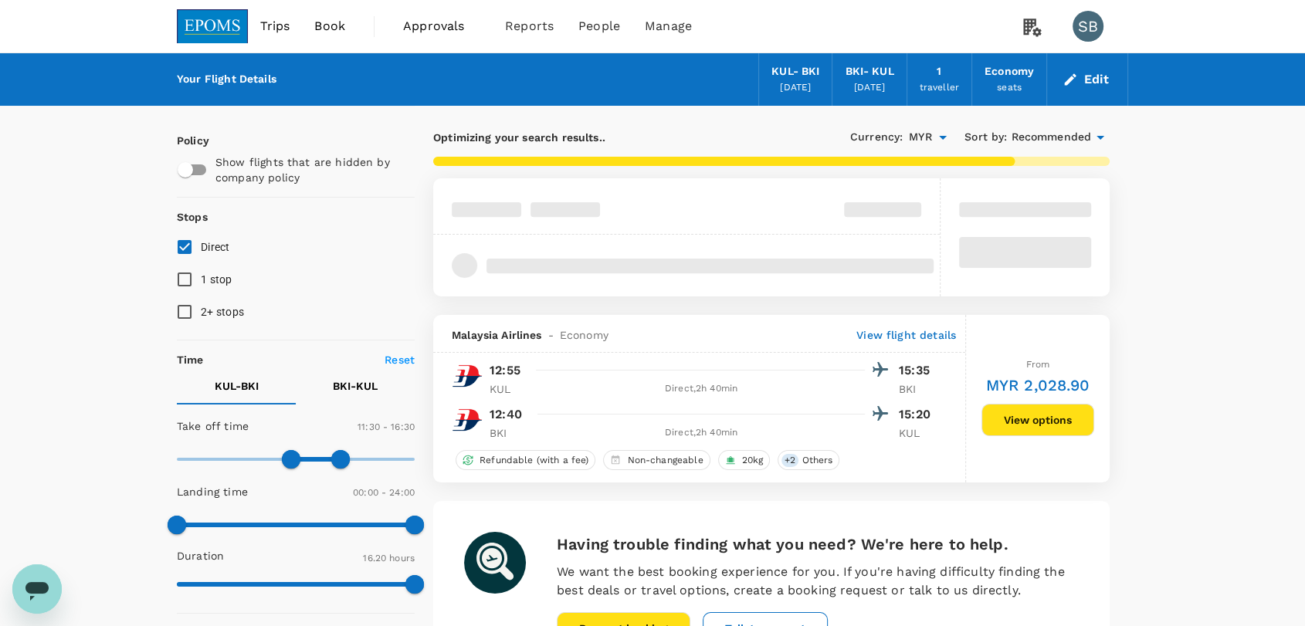
checkbox input "false"
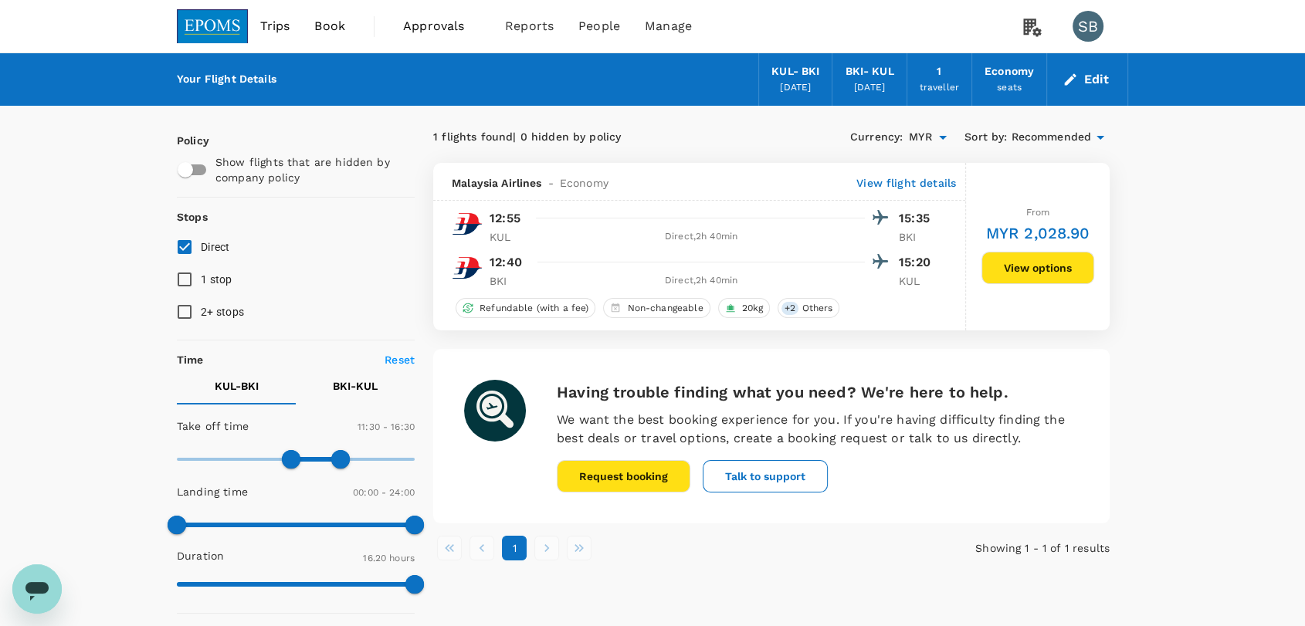
click at [220, 22] on img at bounding box center [212, 26] width 71 height 34
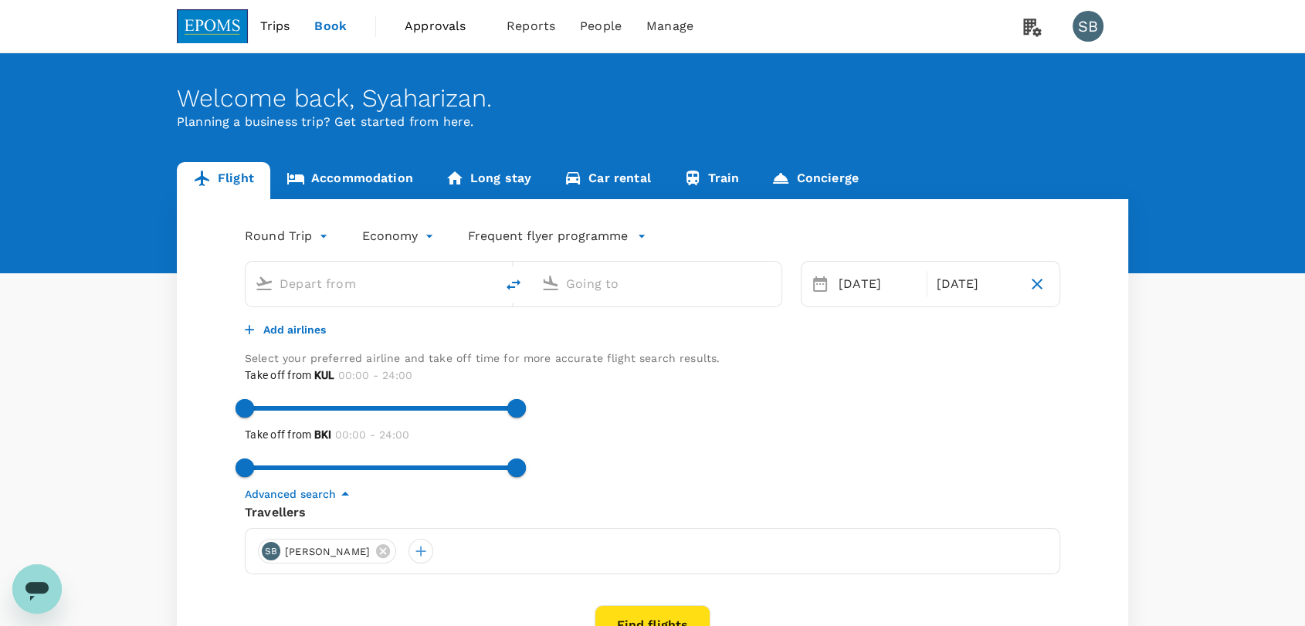
type input "Kuala Lumpur Intl ([GEOGRAPHIC_DATA])"
type input "Kota Kinabalu Intl (BKI)"
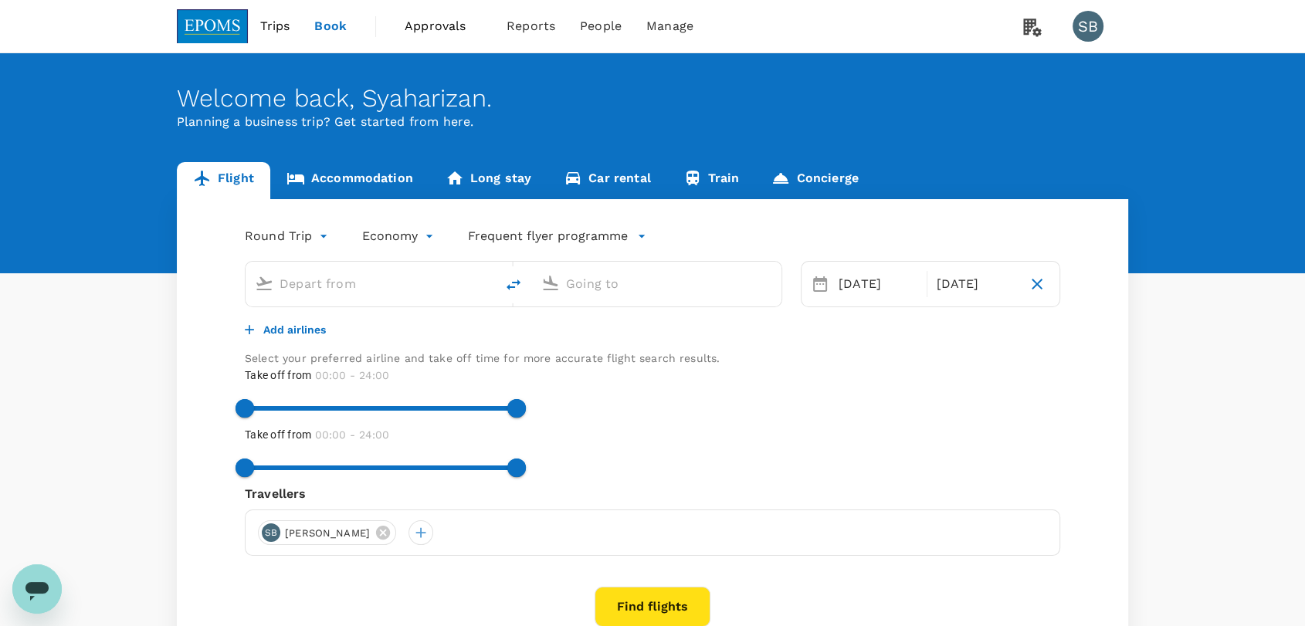
type input "Kuala Lumpur Intl ([GEOGRAPHIC_DATA])"
type input "Kota Kinabalu Intl (BKI)"
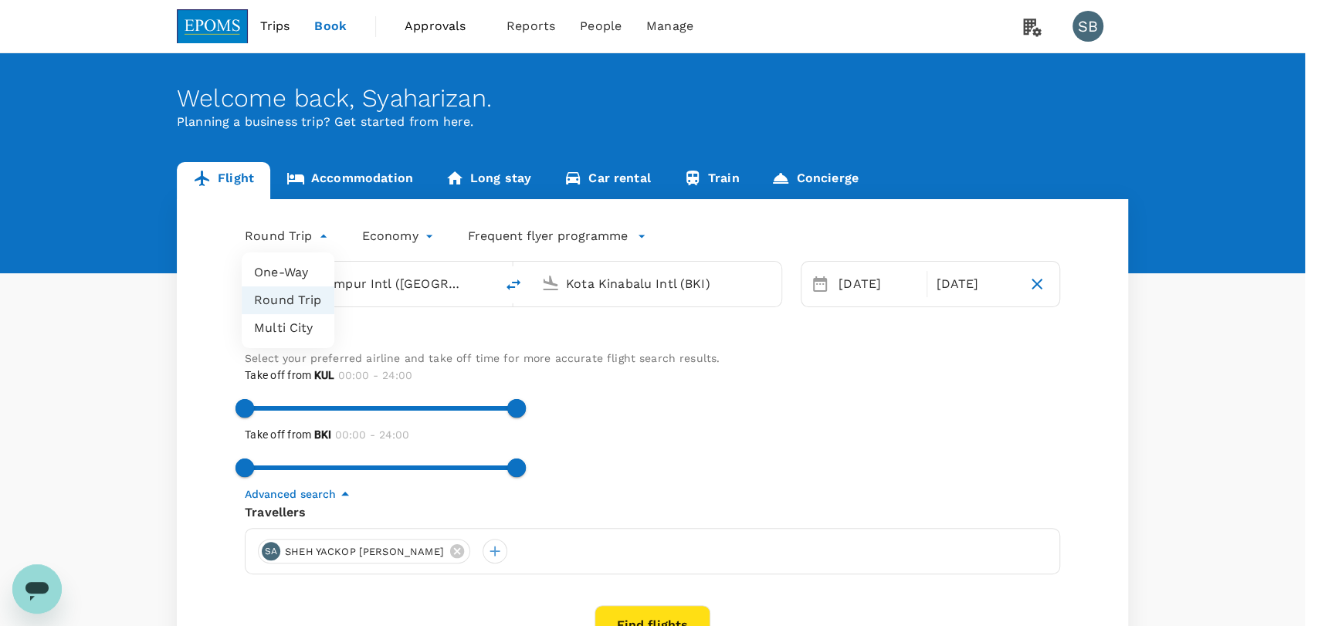
click at [307, 230] on body "Trips Book Approvals 0 Reports People Manage SB Welcome back , [GEOGRAPHIC_DATA…" at bounding box center [659, 440] width 1318 height 880
click at [295, 259] on li "One-Way" at bounding box center [288, 273] width 93 height 28
type input "oneway"
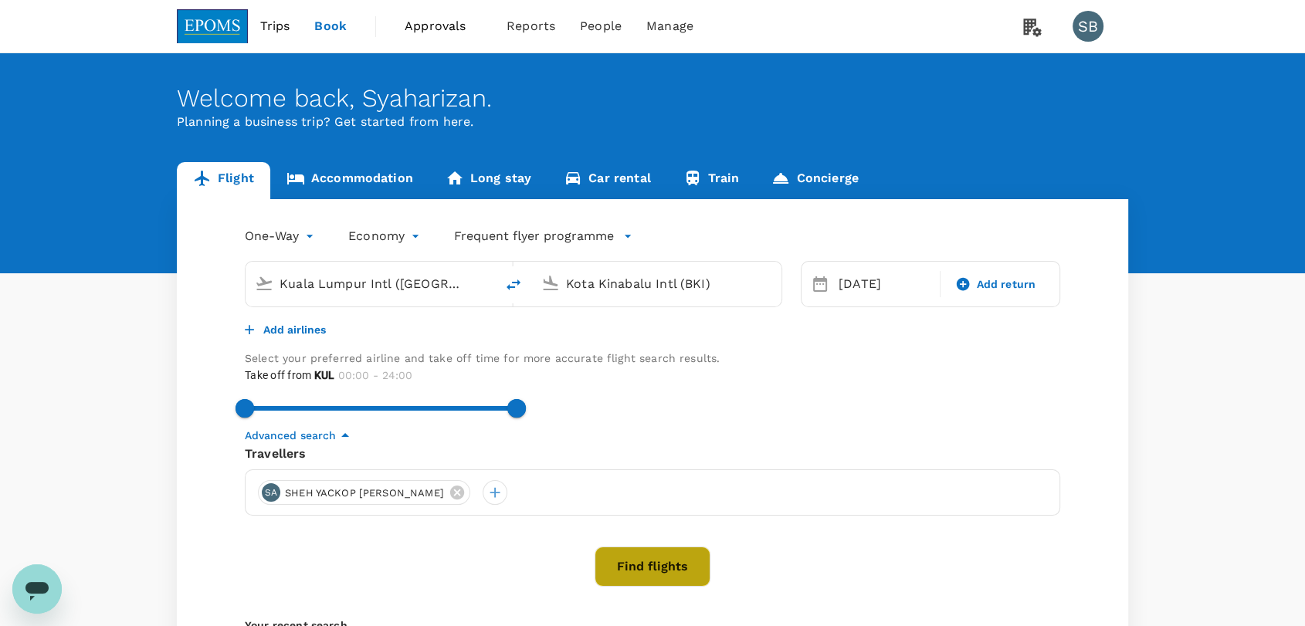
click at [667, 587] on button "Find flights" at bounding box center [653, 567] width 116 height 40
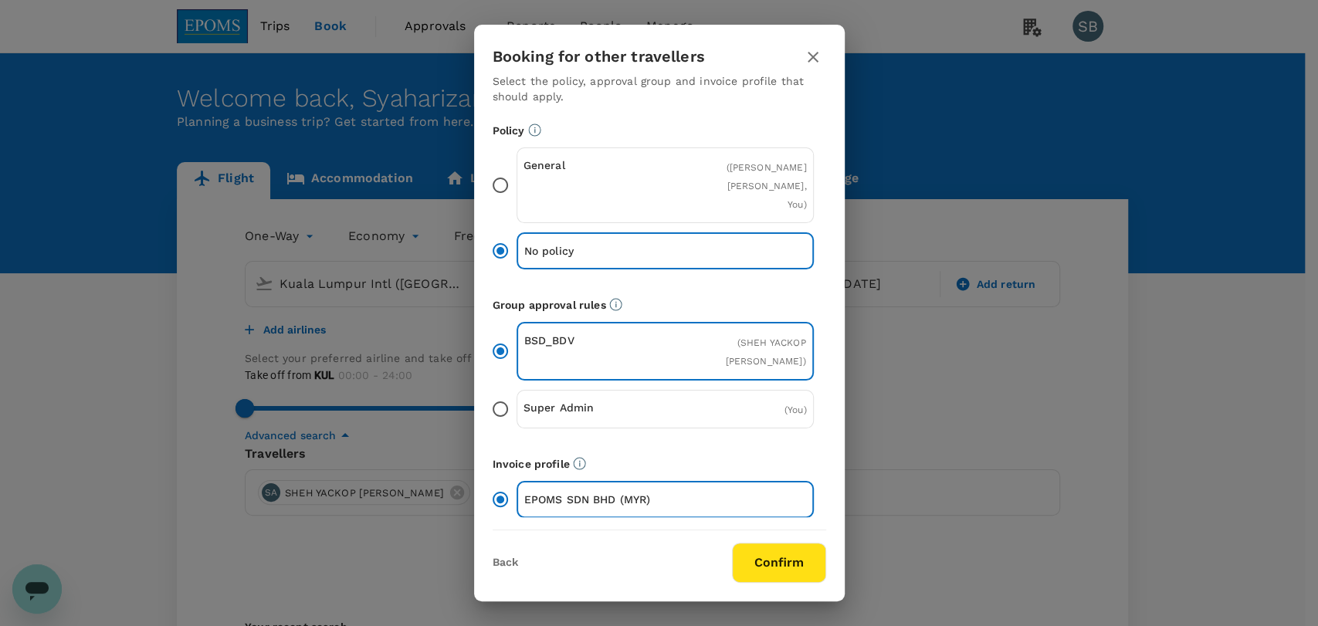
click at [780, 564] on button "Confirm" at bounding box center [779, 563] width 94 height 40
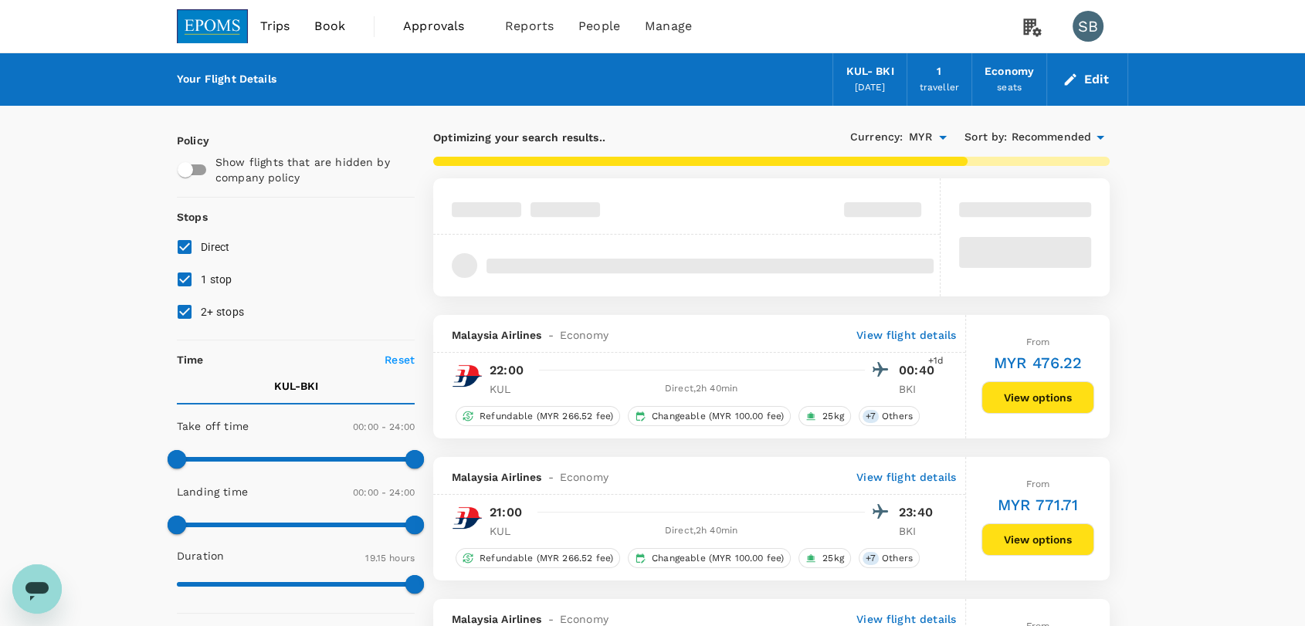
checkbox input "false"
checkbox input "true"
click at [1066, 134] on span "Recommended" at bounding box center [1051, 137] width 80 height 17
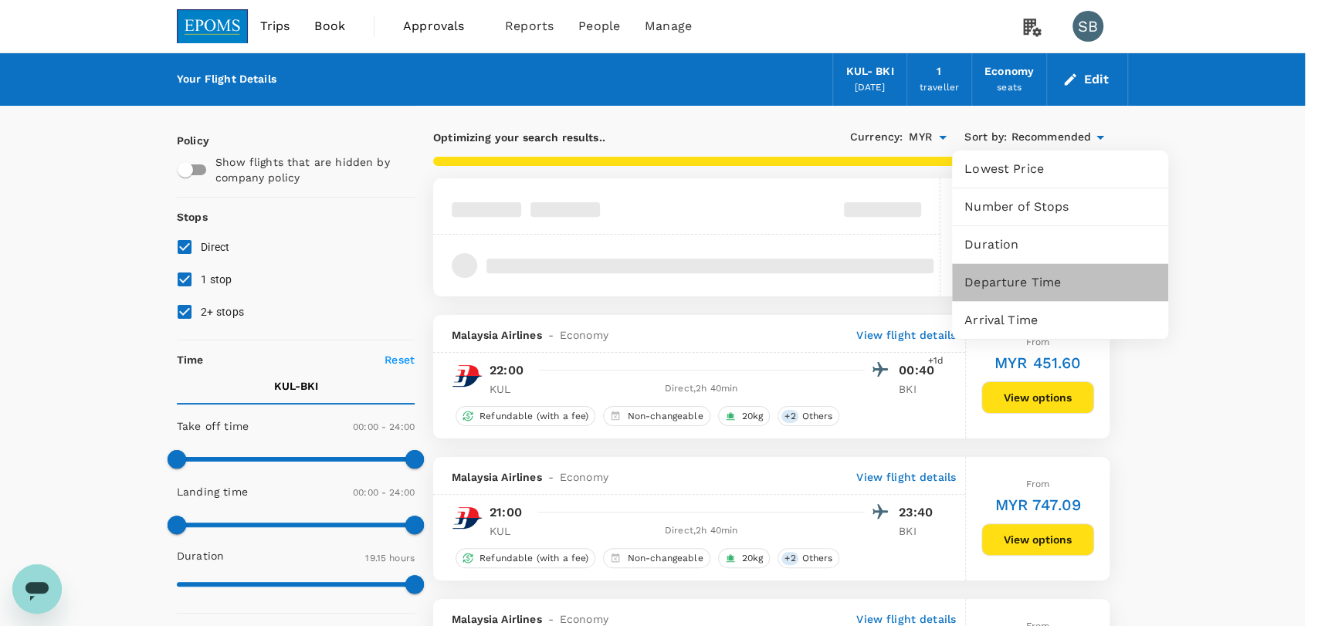
click at [1071, 272] on div "Departure Time" at bounding box center [1060, 282] width 216 height 37
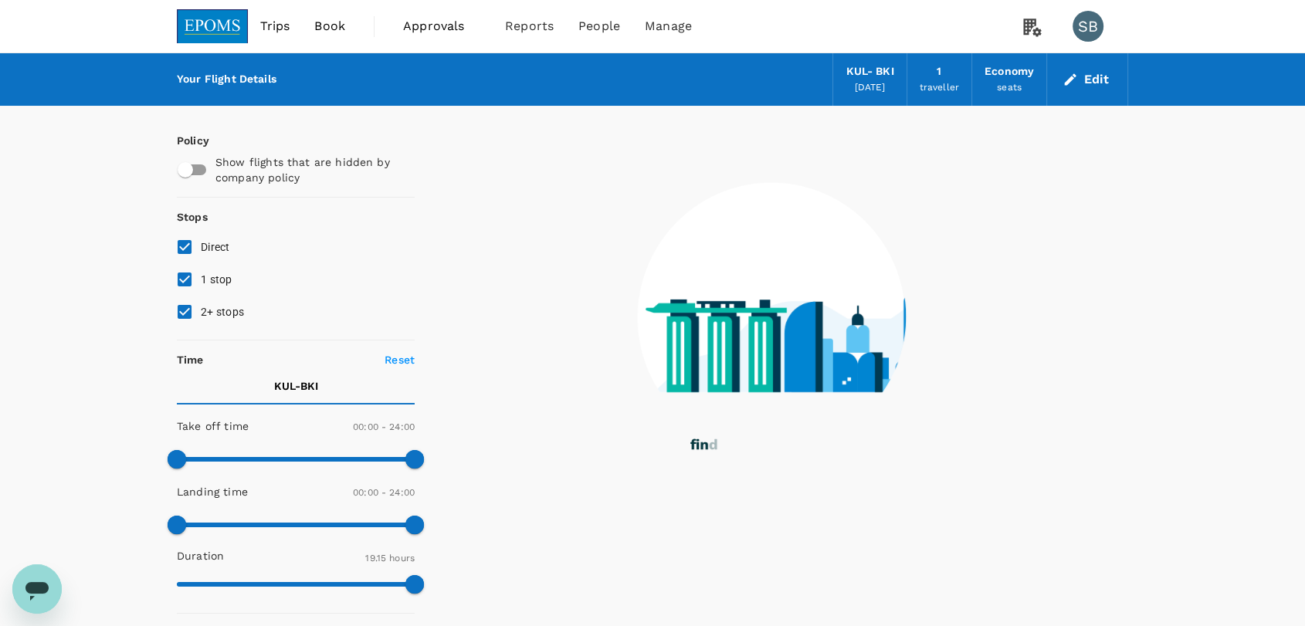
click at [185, 310] on input "2+ stops" at bounding box center [184, 312] width 32 height 32
checkbox input "false"
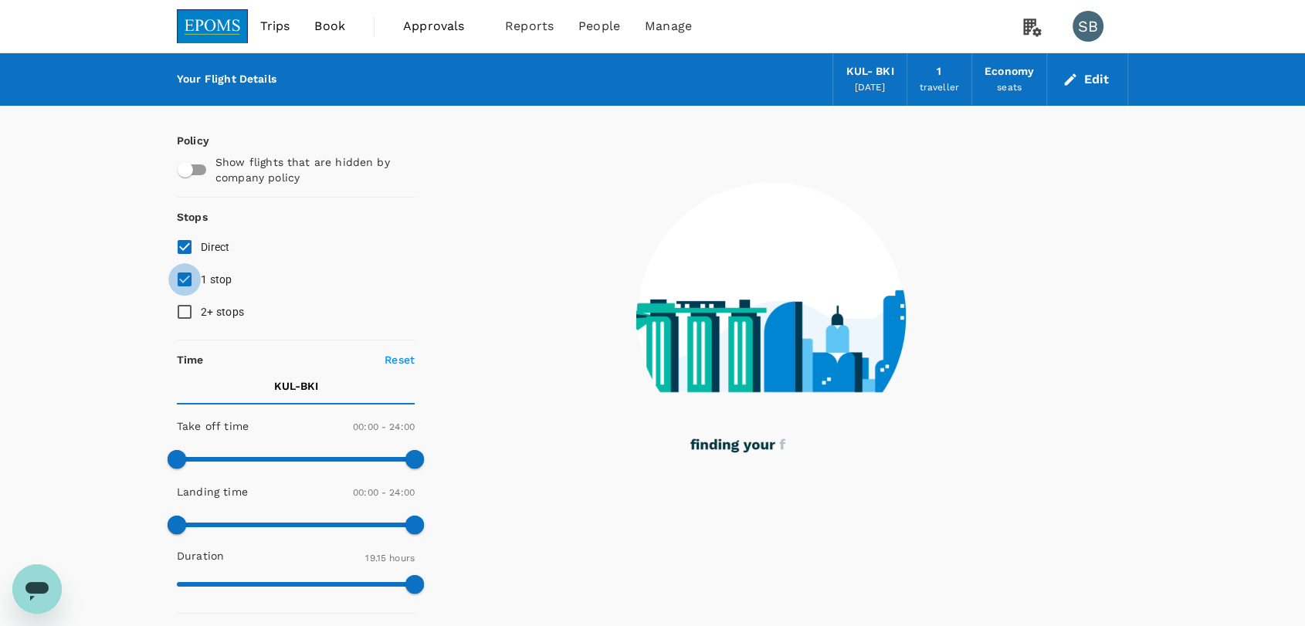
click at [185, 282] on input "1 stop" at bounding box center [184, 279] width 32 height 32
checkbox input "false"
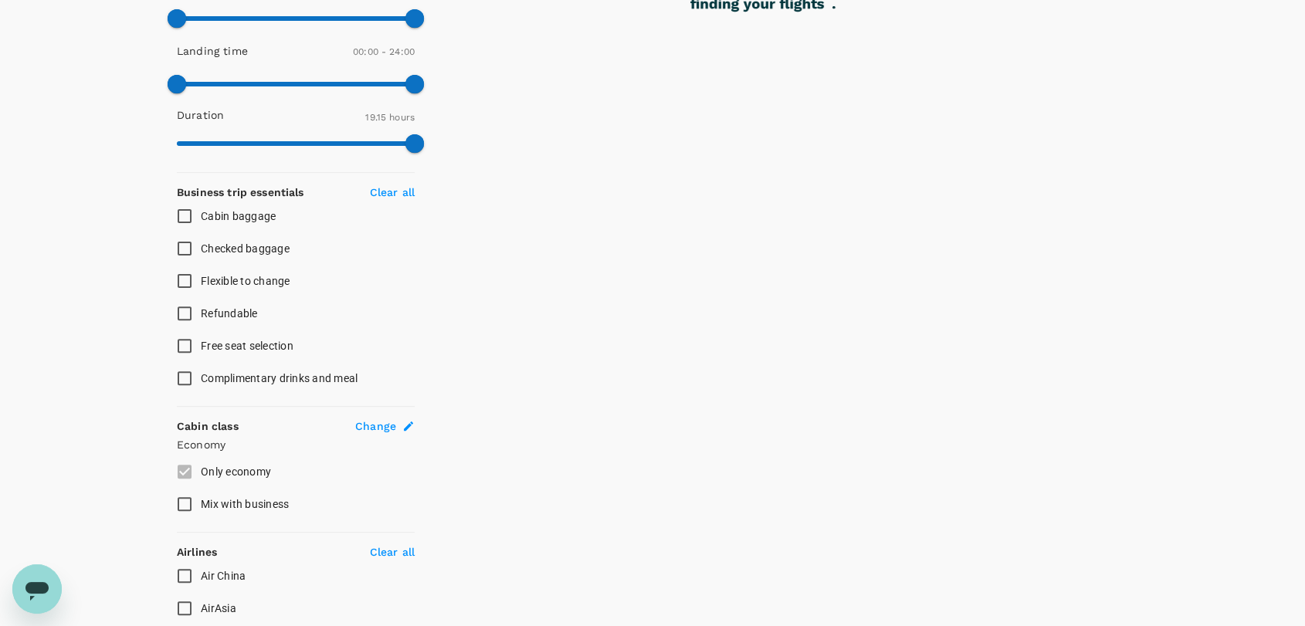
scroll to position [514, 0]
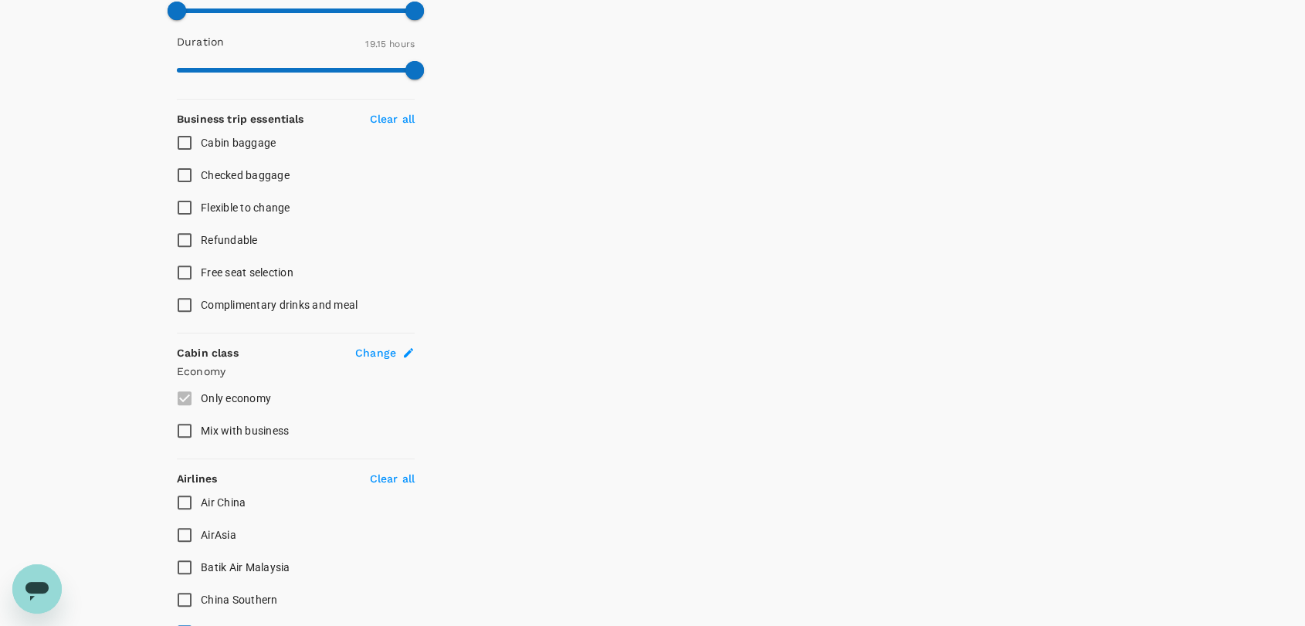
type input "1235"
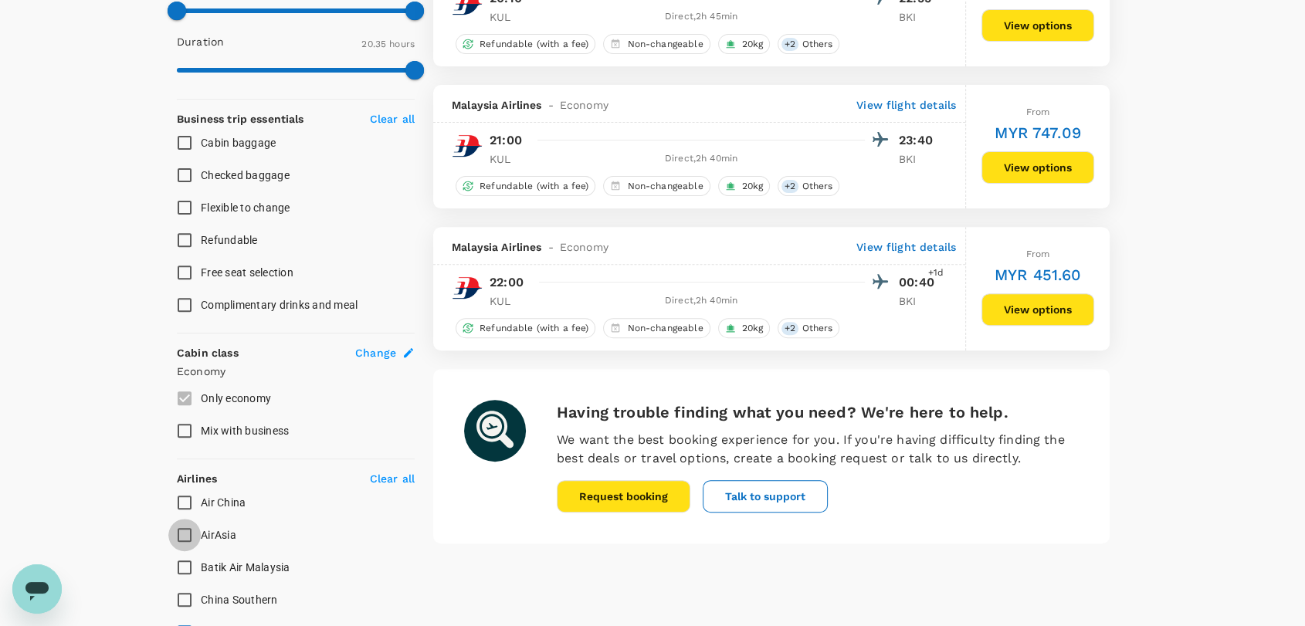
click at [180, 536] on input "AirAsia" at bounding box center [184, 535] width 32 height 32
checkbox input "true"
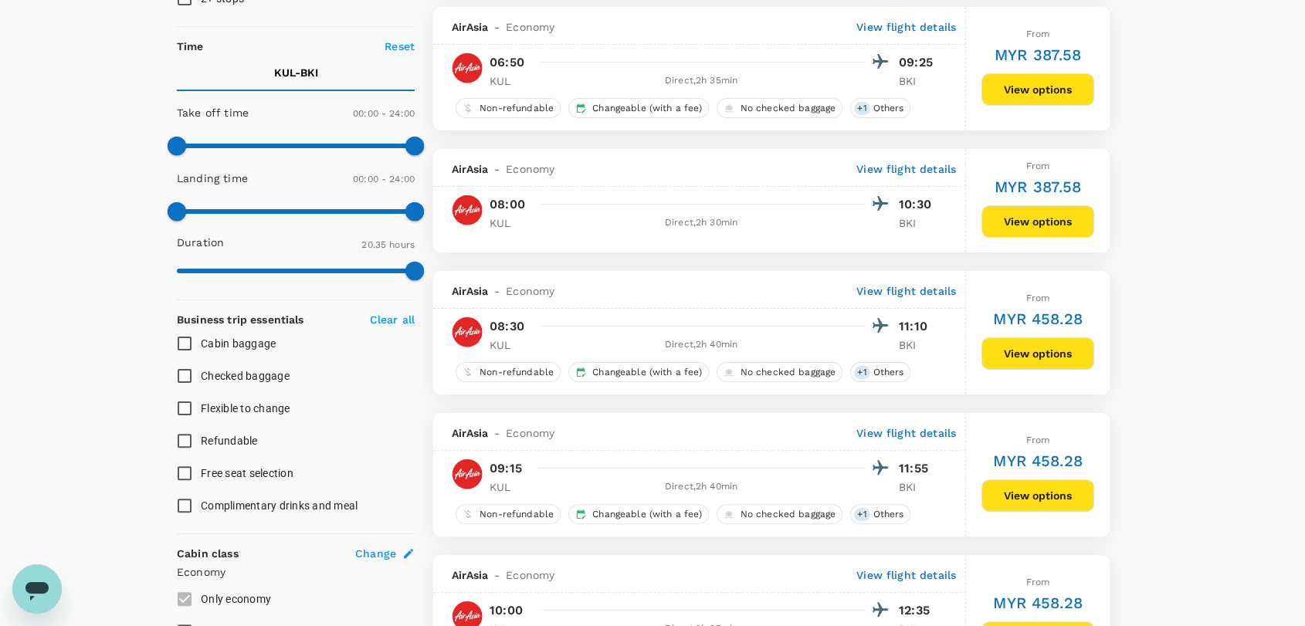
scroll to position [343, 0]
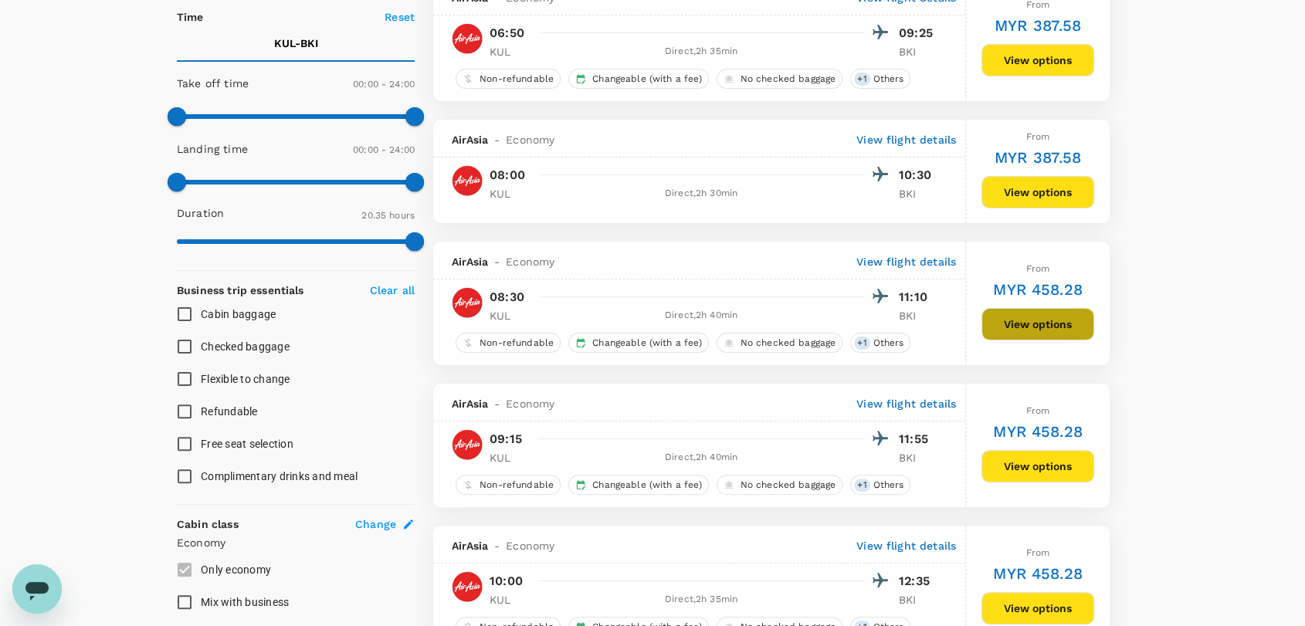
click at [1029, 327] on button "View options" at bounding box center [1037, 324] width 113 height 32
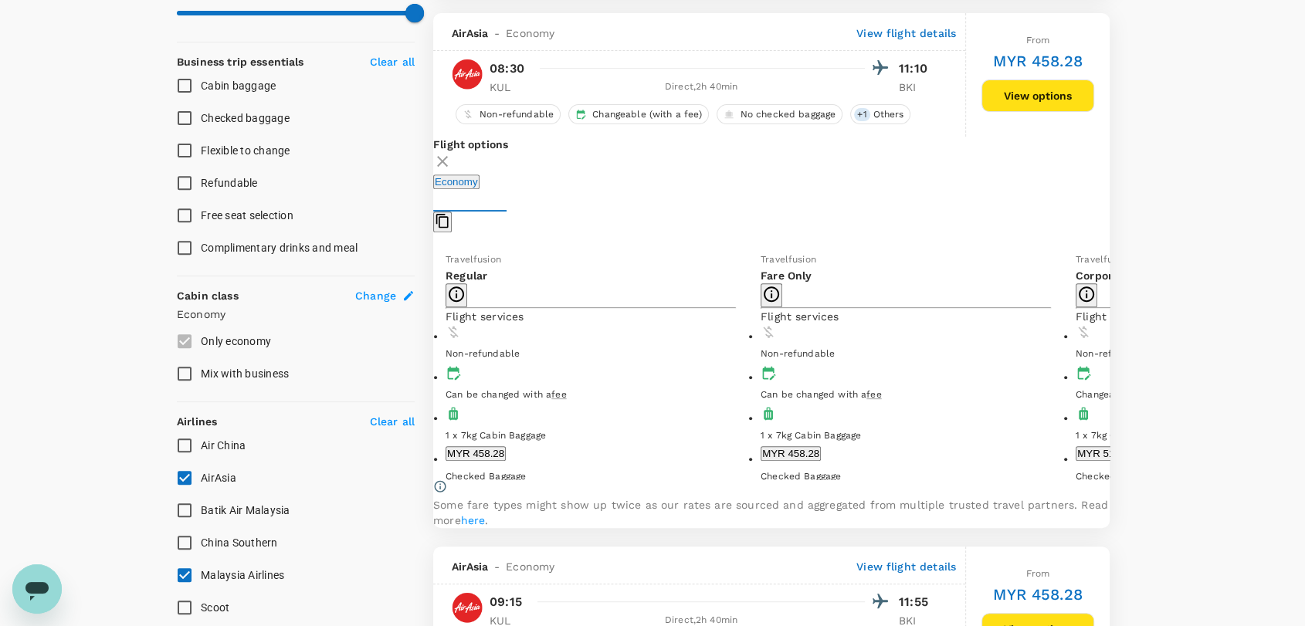
scroll to position [586, 0]
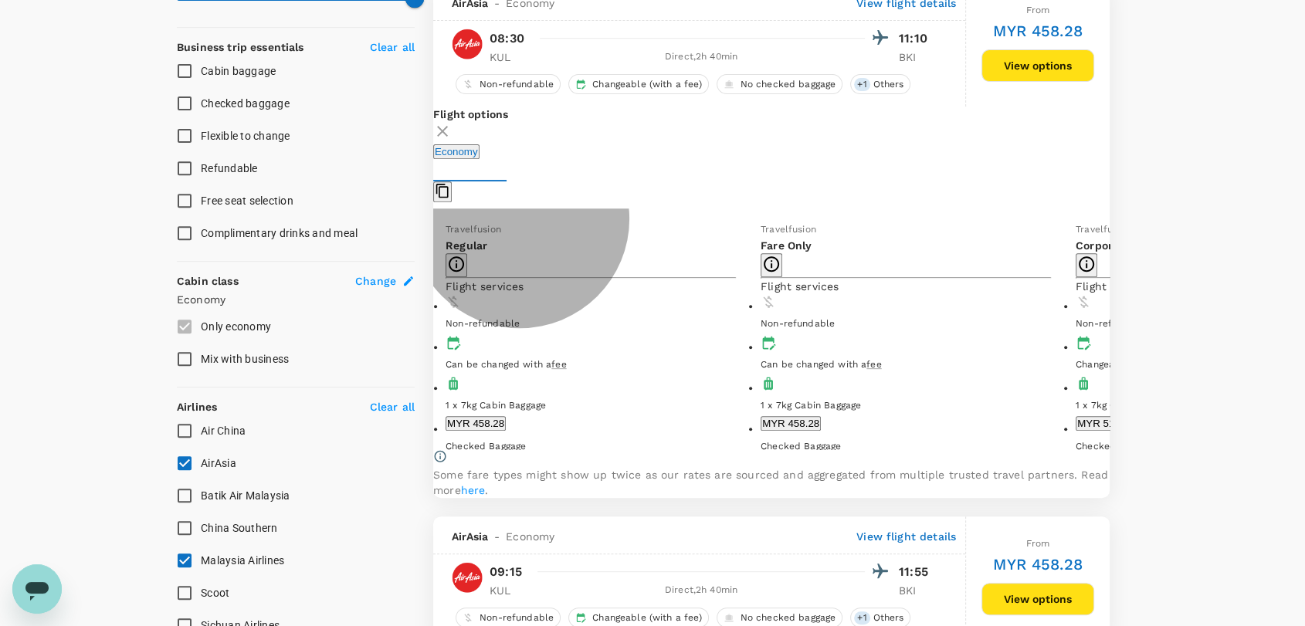
click at [792, 416] on button "MYR 458.28" at bounding box center [791, 423] width 60 height 15
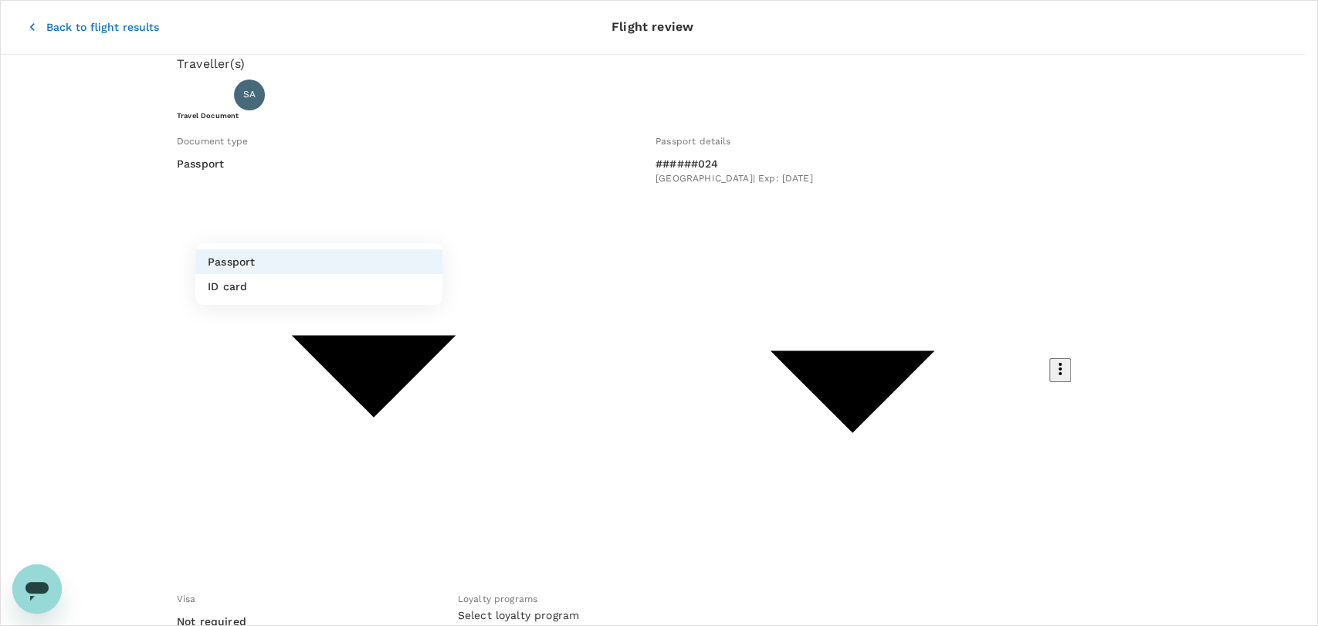
click at [394, 279] on li "ID card" at bounding box center [318, 286] width 247 height 25
type input "Id card"
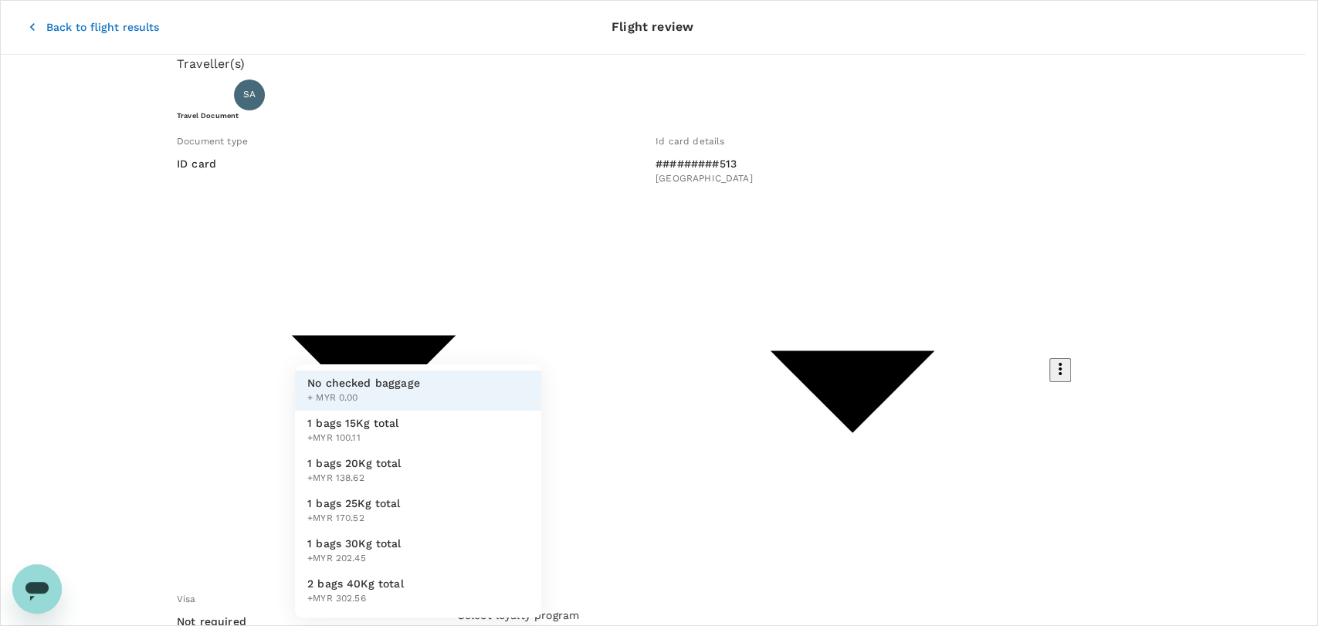
click at [506, 464] on li "1 bags 20Kg total +MYR 138.62" at bounding box center [418, 471] width 246 height 40
type input "2 - 138.62"
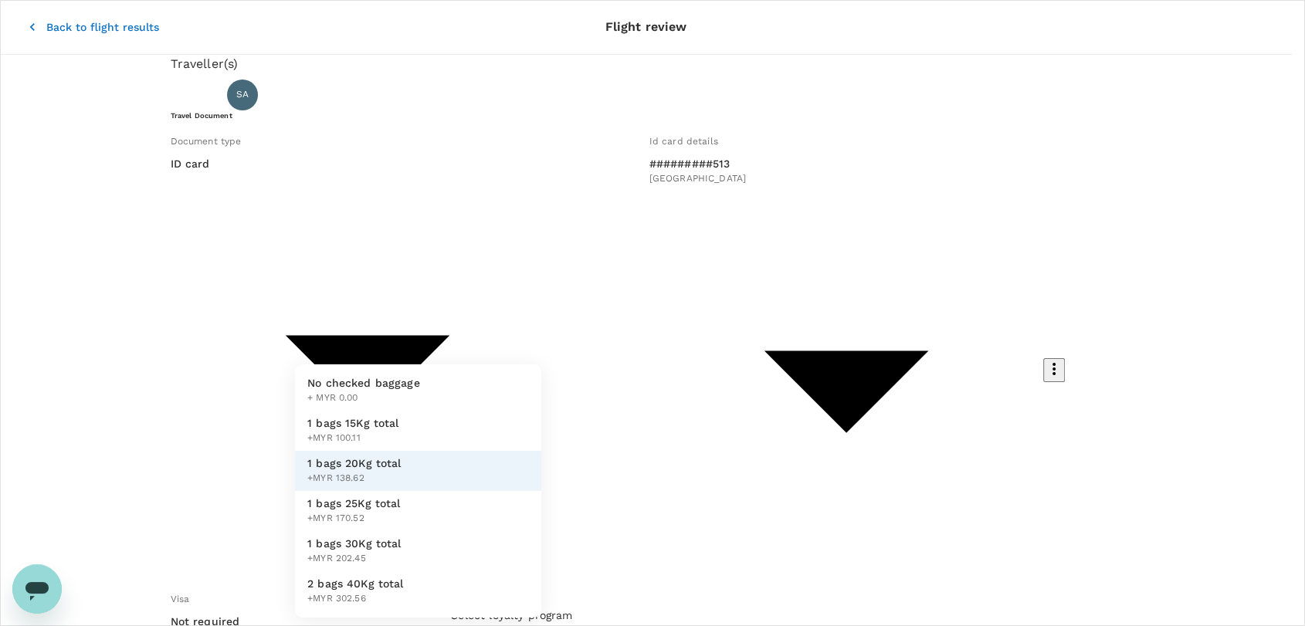
click at [510, 397] on li "No checked baggage + MYR 0.00" at bounding box center [418, 391] width 246 height 40
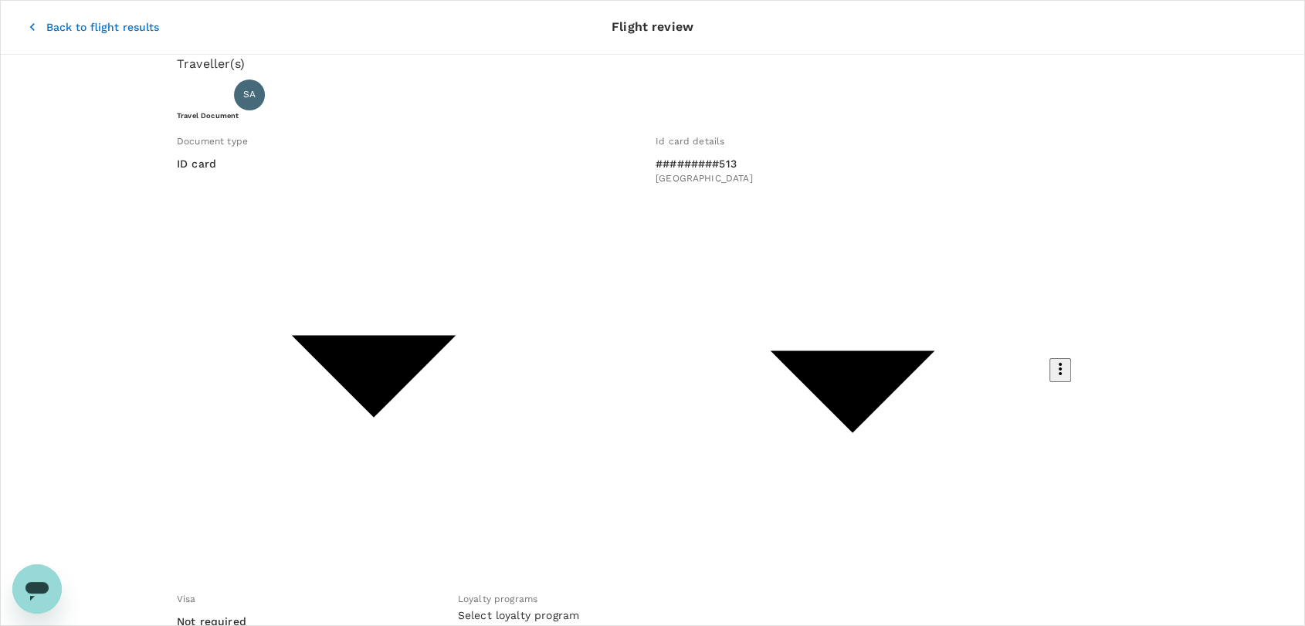
drag, startPoint x: 542, startPoint y: 459, endPoint x: 531, endPoint y: 446, distance: 17.0
click at [543, 460] on div "Traveller(s) Traveller 1 : [PERSON_NAME] YACKOP [PERSON_NAME] Travel Document D…" at bounding box center [652, 617] width 951 height 1124
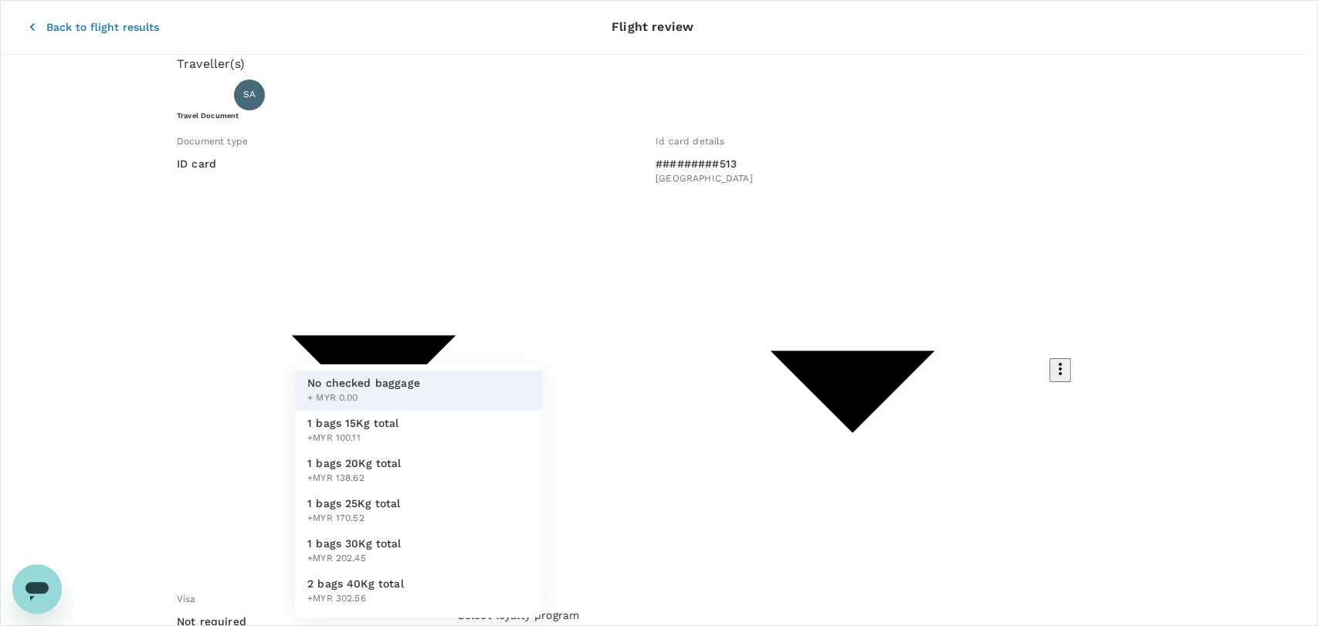
click at [488, 467] on li "1 bags 20Kg total +MYR 138.62" at bounding box center [418, 471] width 246 height 40
type input "2 - 138.62"
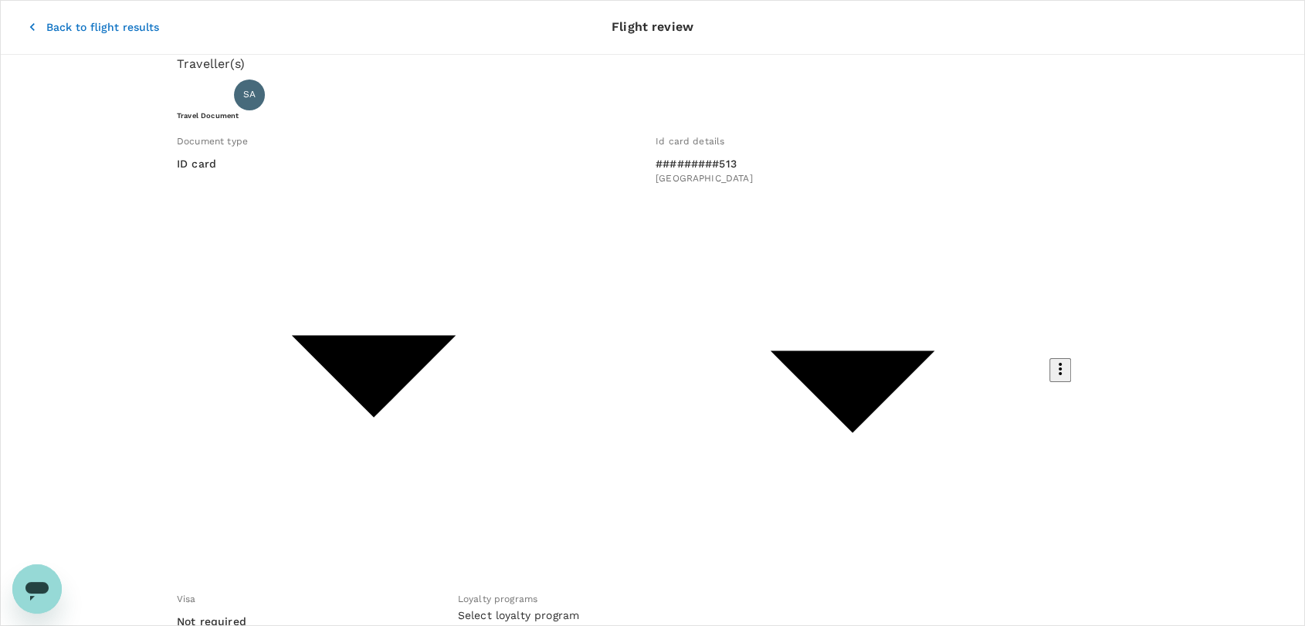
click at [30, 23] on icon "button" at bounding box center [32, 27] width 5 height 8
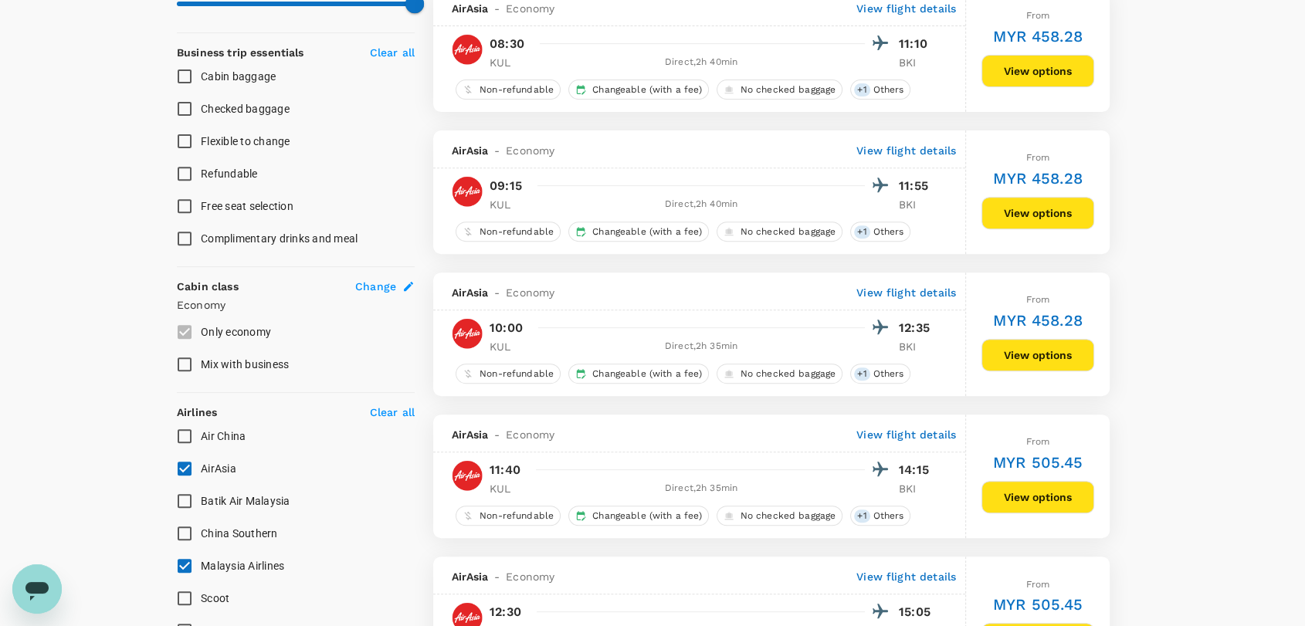
scroll to position [686, 0]
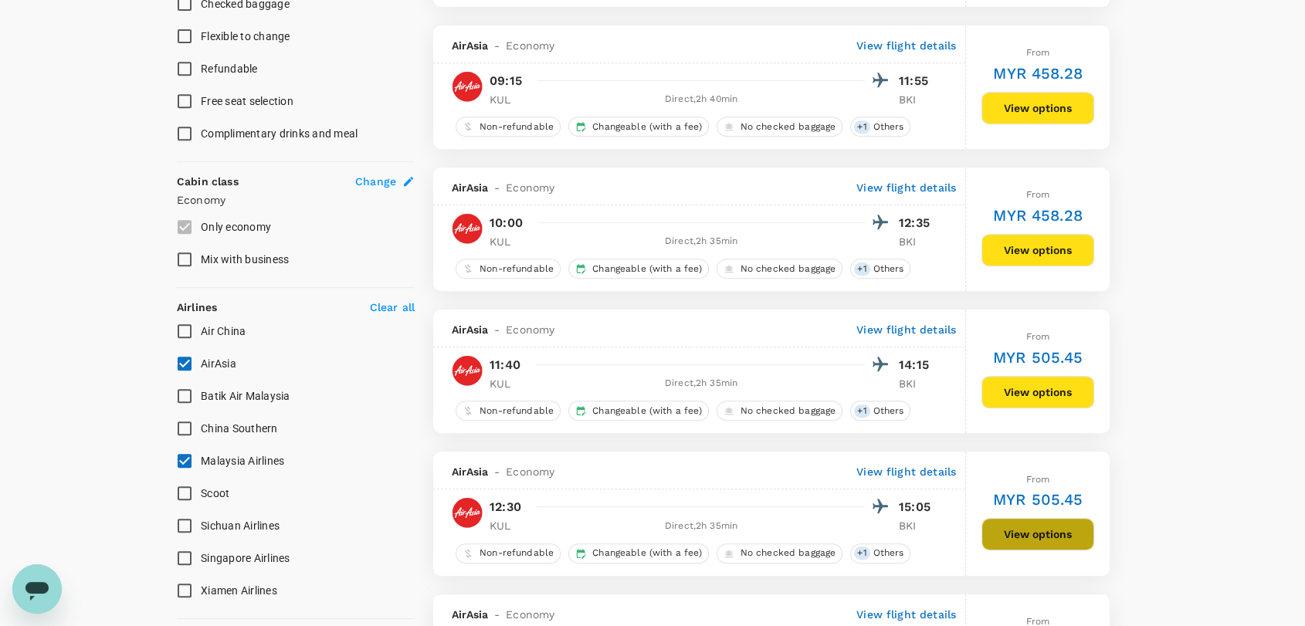
click at [1019, 545] on button "View options" at bounding box center [1037, 534] width 113 height 32
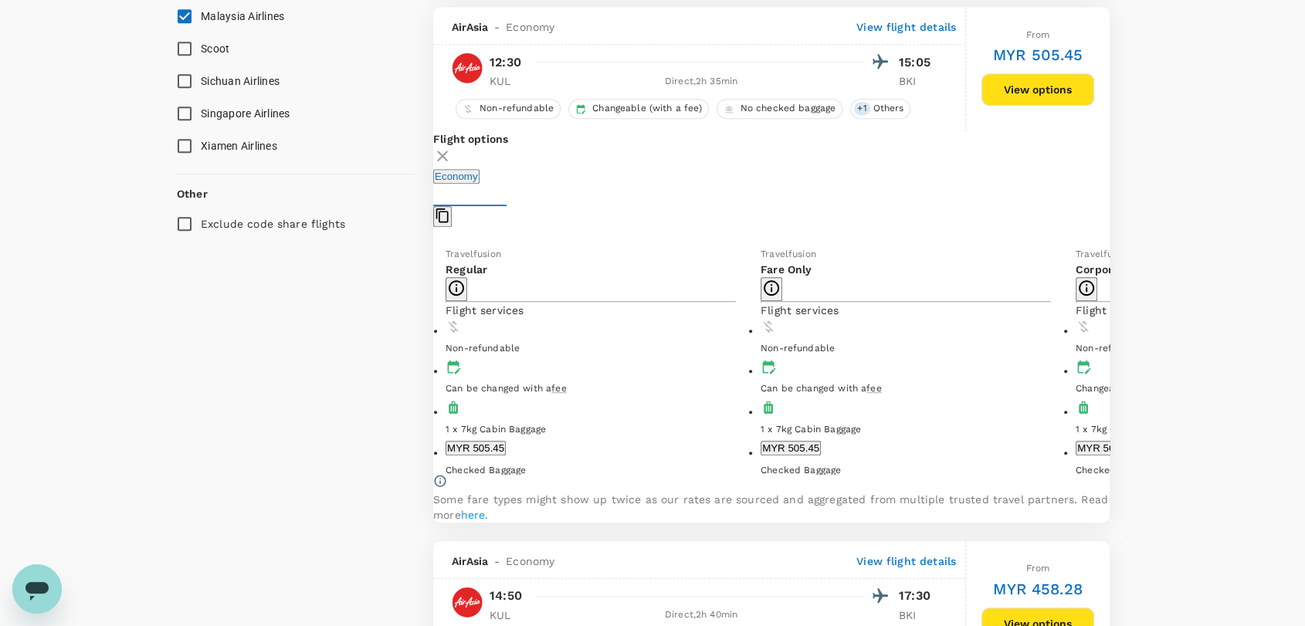
scroll to position [1140, 0]
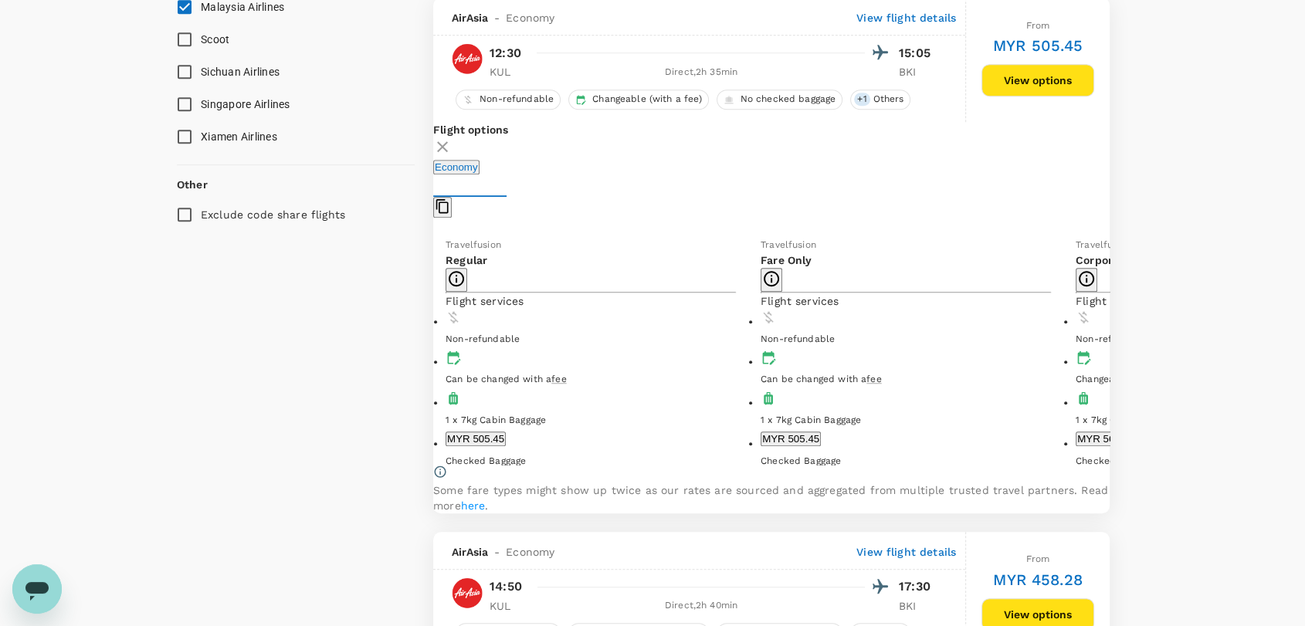
click at [506, 440] on button "MYR 505.45" at bounding box center [476, 439] width 60 height 15
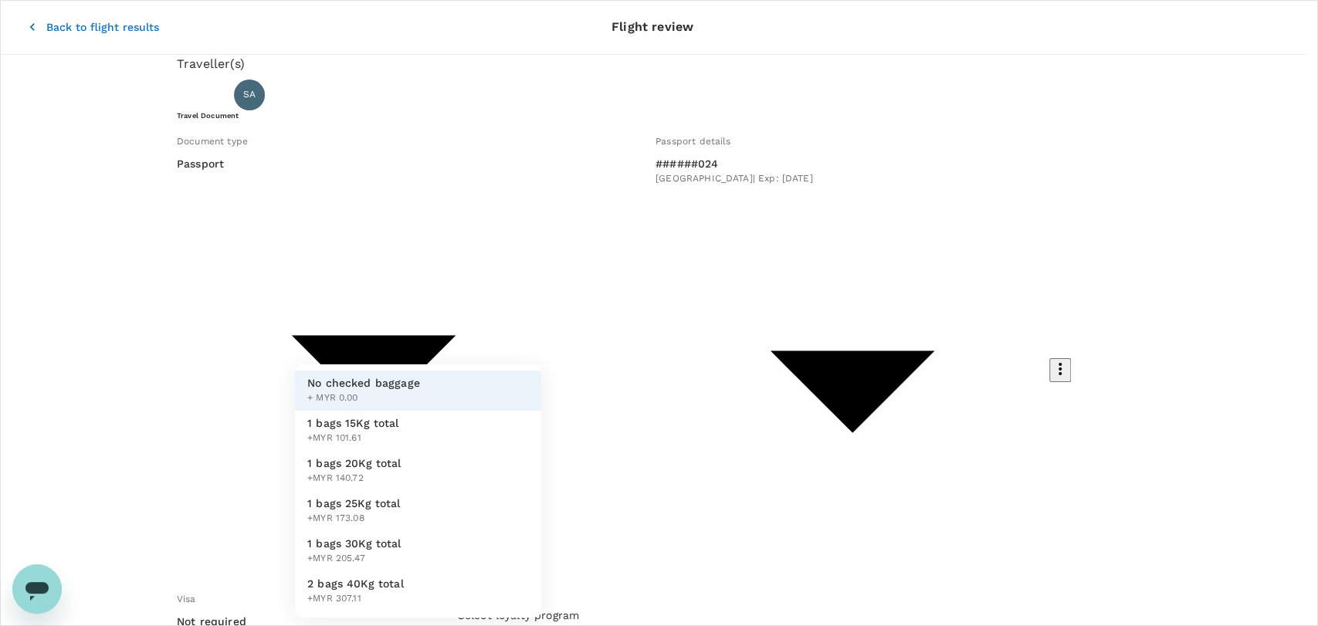
click at [471, 482] on li "1 bags 20Kg total +MYR 140.72" at bounding box center [418, 471] width 246 height 40
type input "2 - 140.72"
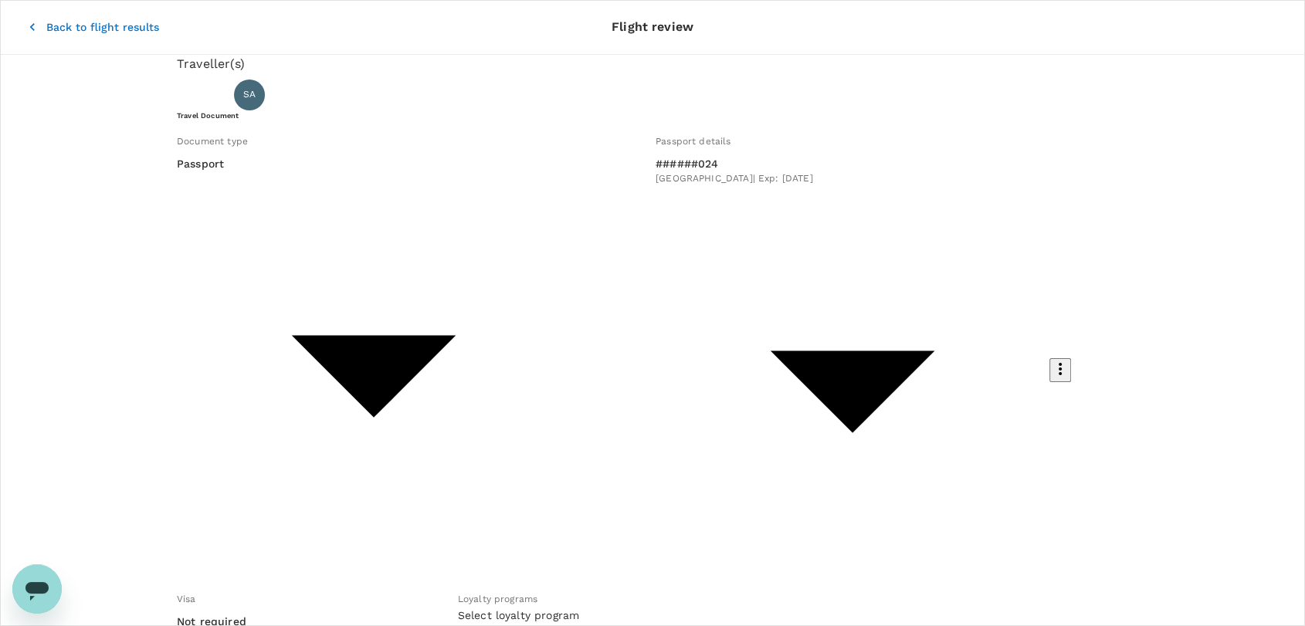
click at [46, 20] on p "Back to flight results" at bounding box center [102, 26] width 113 height 15
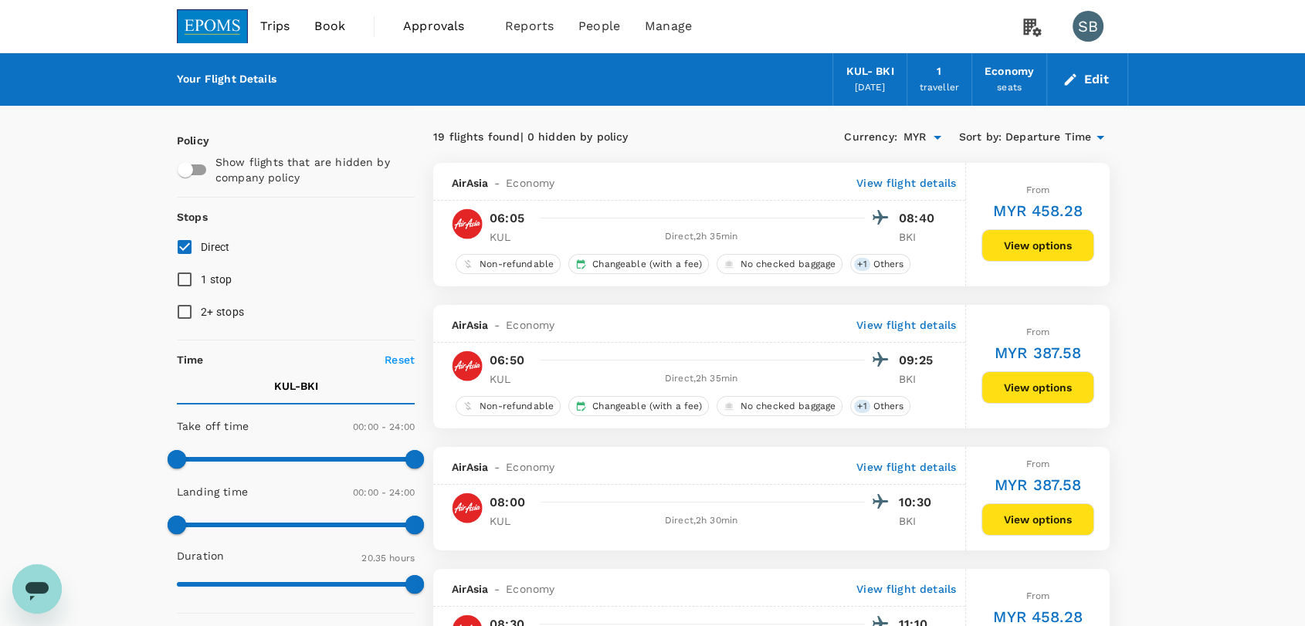
click at [215, 9] on img at bounding box center [212, 26] width 71 height 34
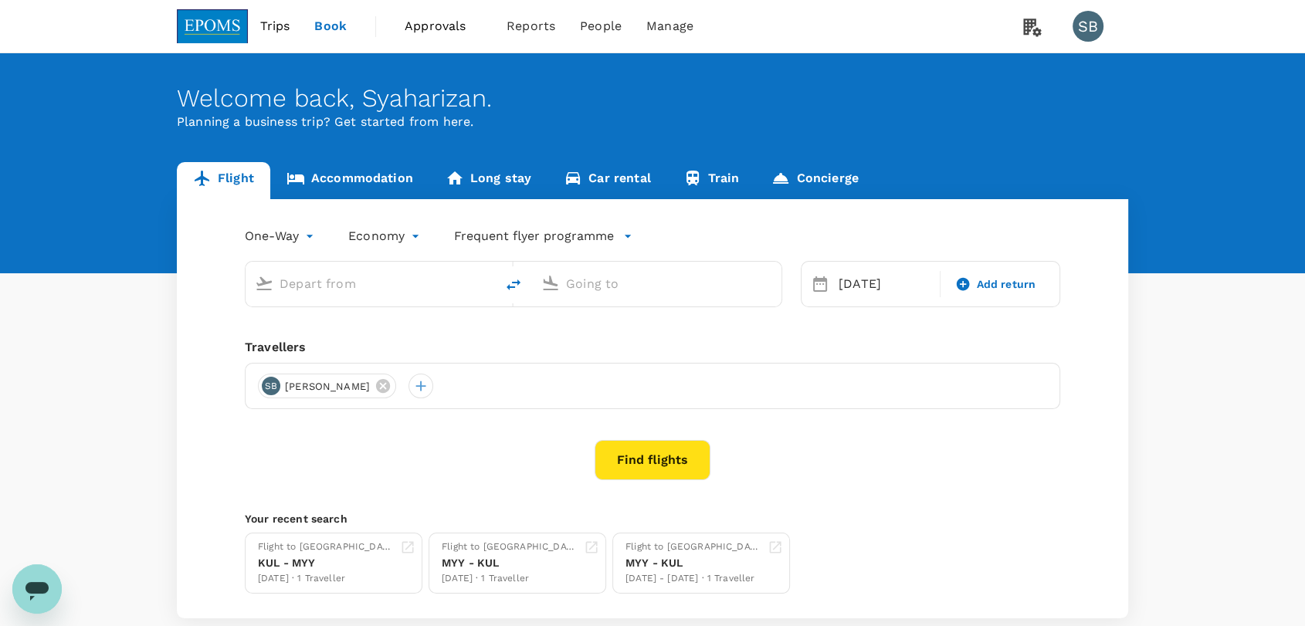
type input "Kuala Lumpur Intl ([GEOGRAPHIC_DATA])"
type input "Kota Kinabalu Intl (BKI)"
type input "Kuala Lumpur Intl ([GEOGRAPHIC_DATA])"
type input "Kota Kinabalu Intl (BKI)"
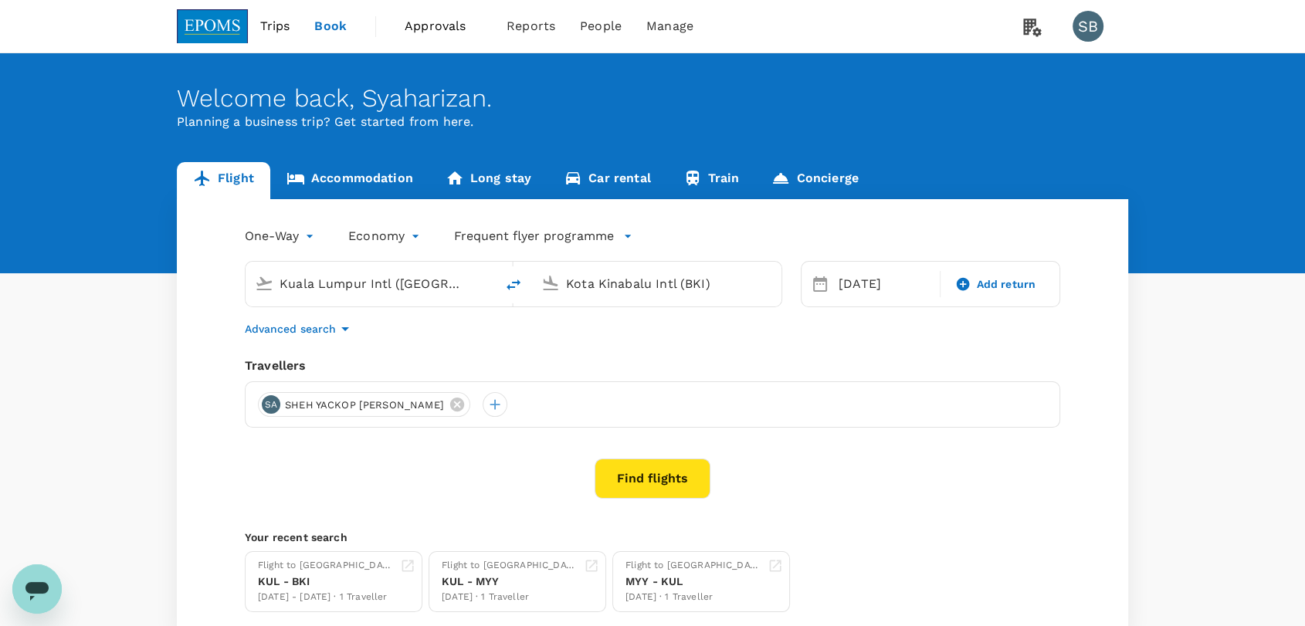
click at [517, 286] on icon "delete" at bounding box center [513, 285] width 19 height 19
type input "Kota Kinabalu Intl (BKI)"
type input "Kuala Lumpur Intl ([GEOGRAPHIC_DATA])"
click at [877, 292] on div "[DATE]" at bounding box center [884, 284] width 104 height 31
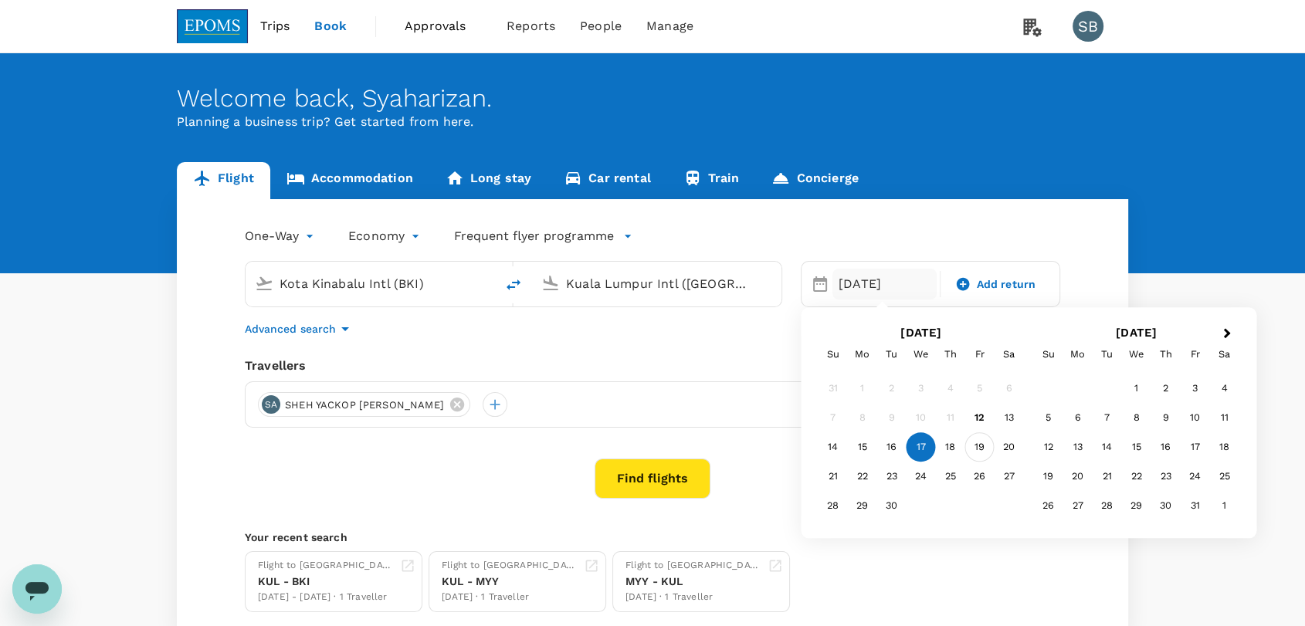
click at [980, 455] on div "19" at bounding box center [979, 447] width 29 height 29
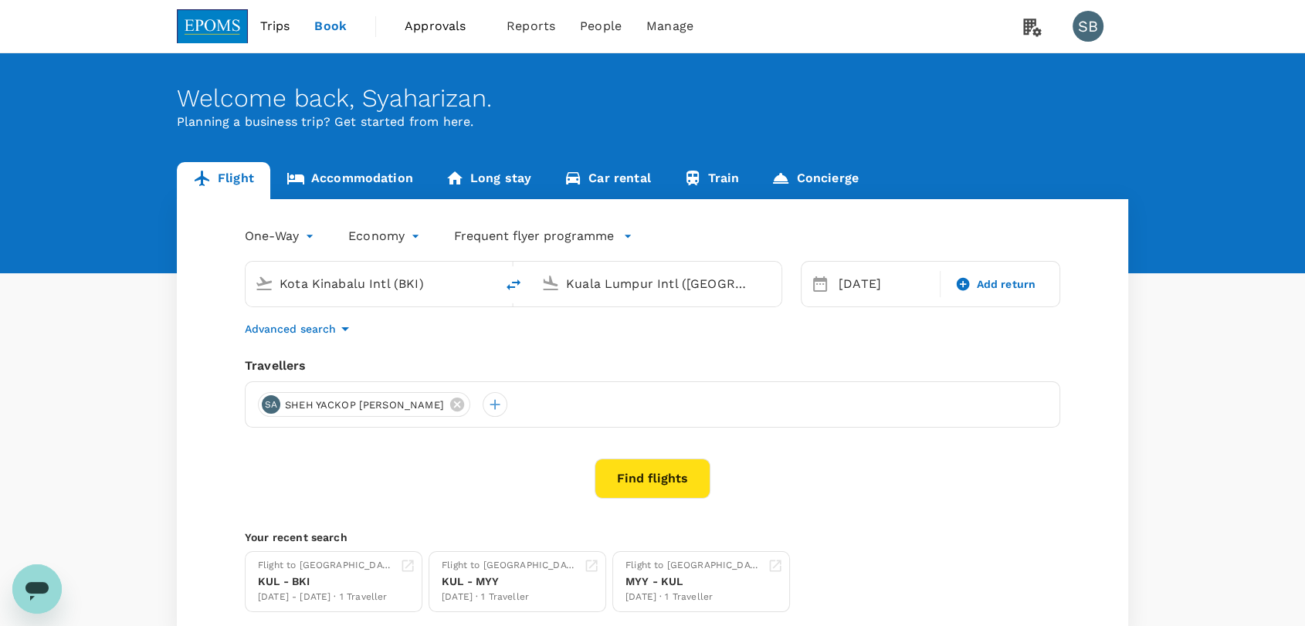
click at [626, 469] on button "Find flights" at bounding box center [653, 479] width 116 height 40
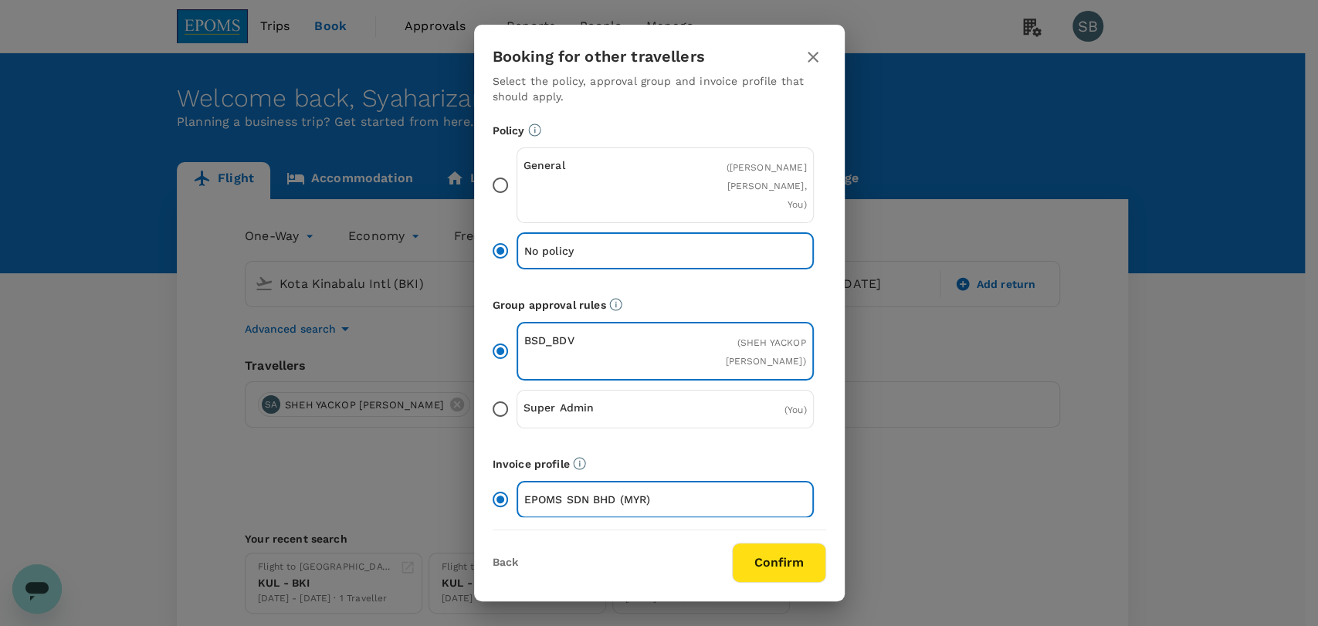
click at [819, 578] on div "Booking for other travellers Select the policy, approval group and invoice prof…" at bounding box center [659, 313] width 371 height 577
click at [795, 558] on button "Confirm" at bounding box center [779, 563] width 94 height 40
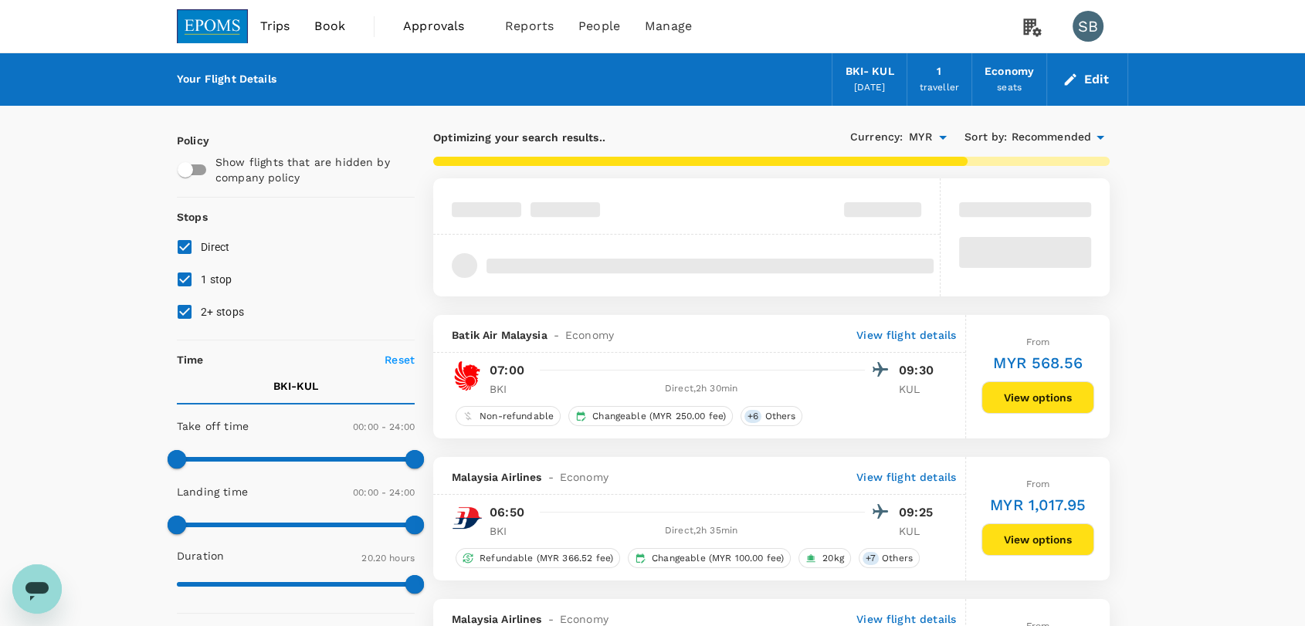
click at [1069, 139] on span "Recommended" at bounding box center [1051, 137] width 80 height 17
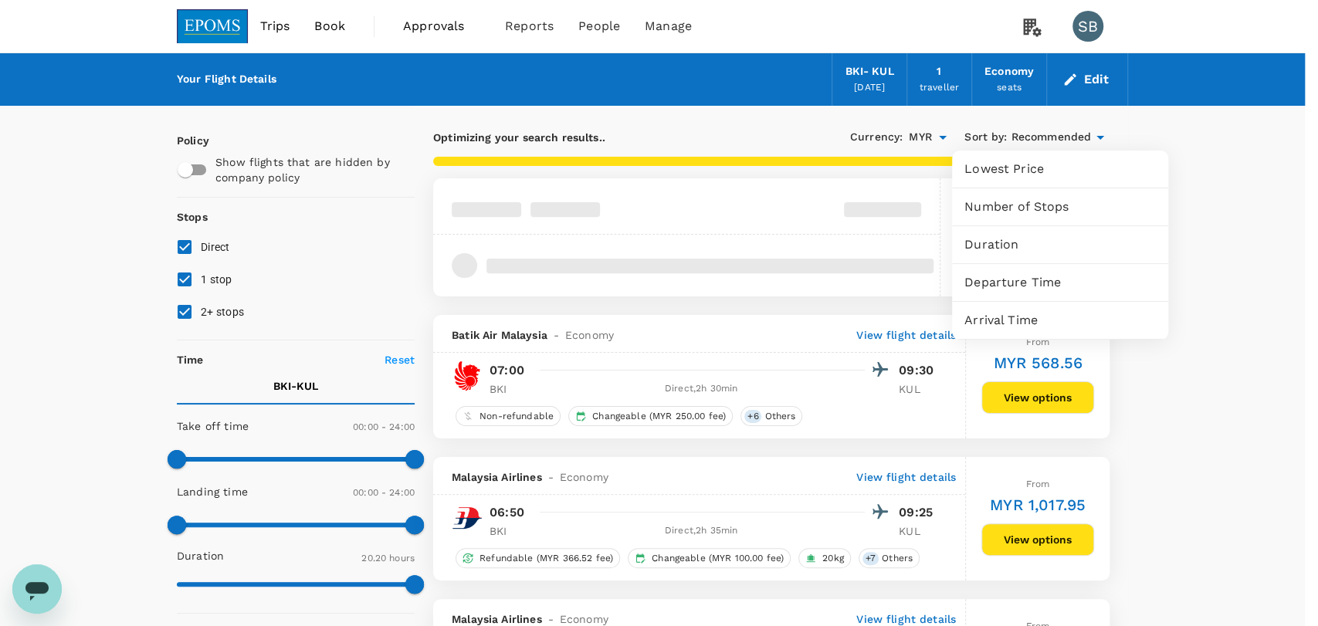
click at [1069, 288] on span "Departure Time" at bounding box center [1060, 282] width 192 height 19
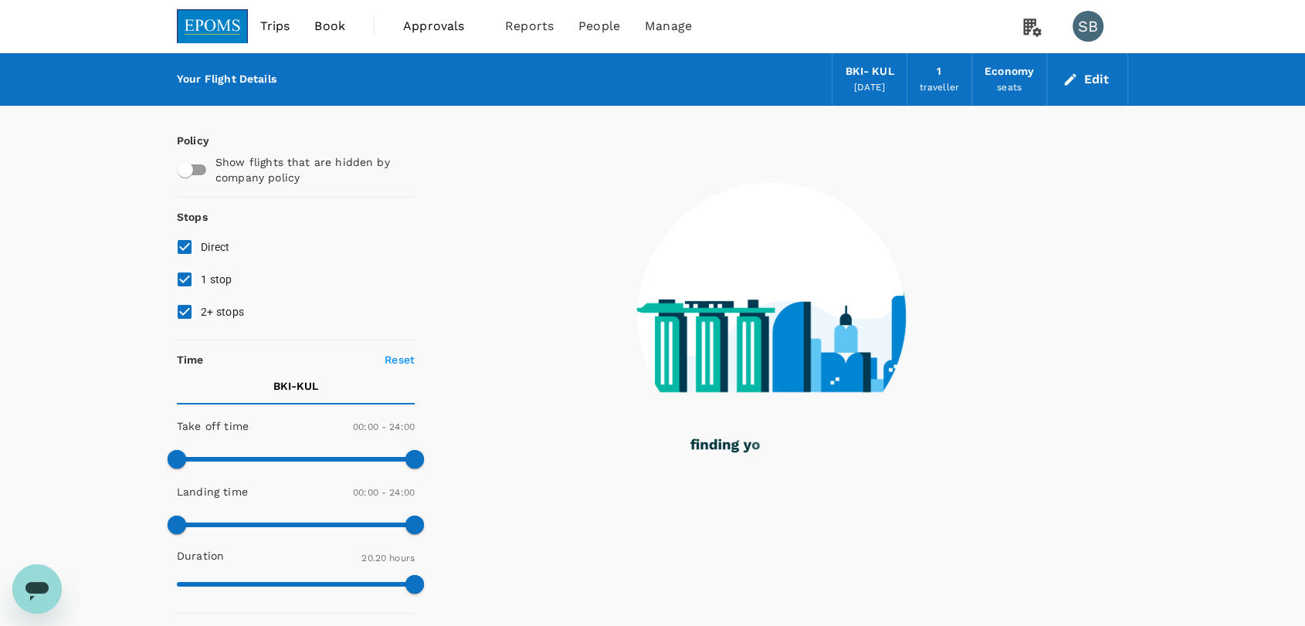
click at [188, 310] on input "2+ stops" at bounding box center [184, 312] width 32 height 32
checkbox input "false"
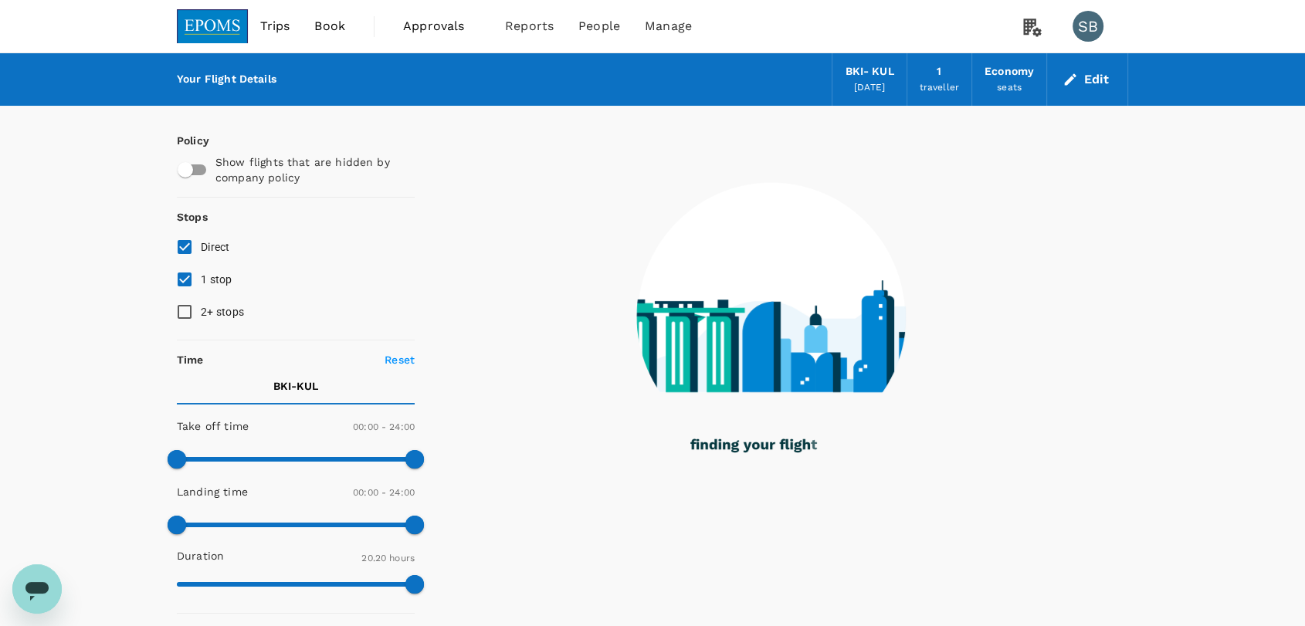
click at [184, 283] on input "1 stop" at bounding box center [184, 279] width 32 height 32
checkbox input "false"
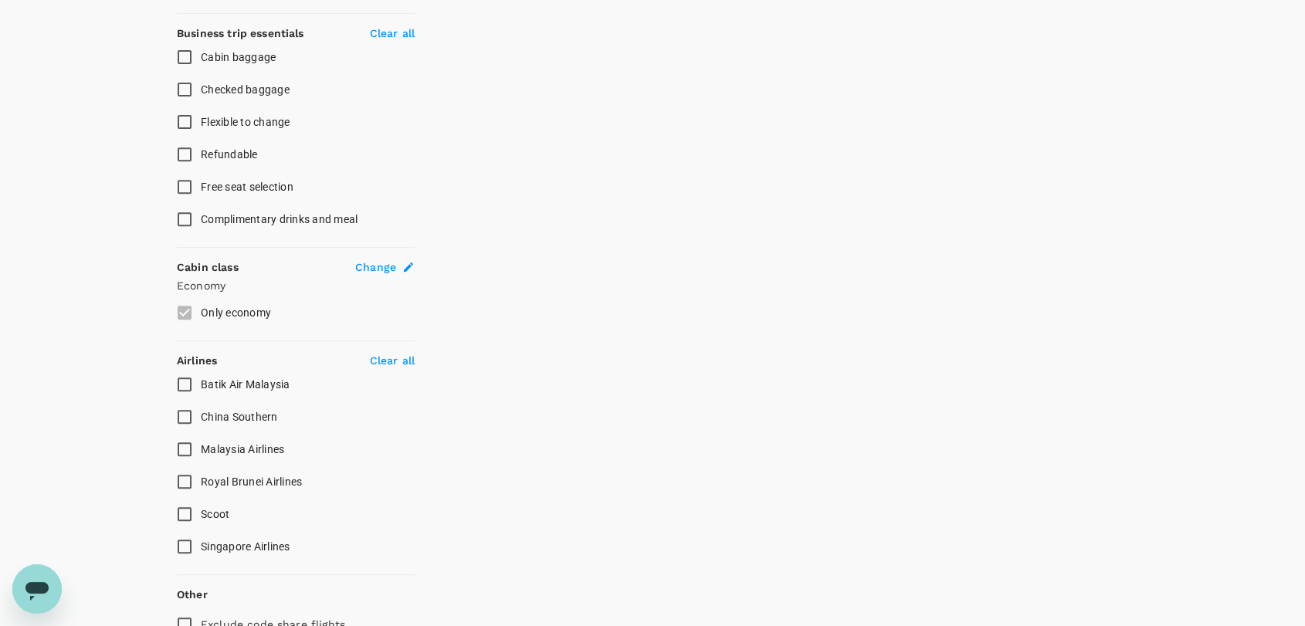
scroll to position [677, 0]
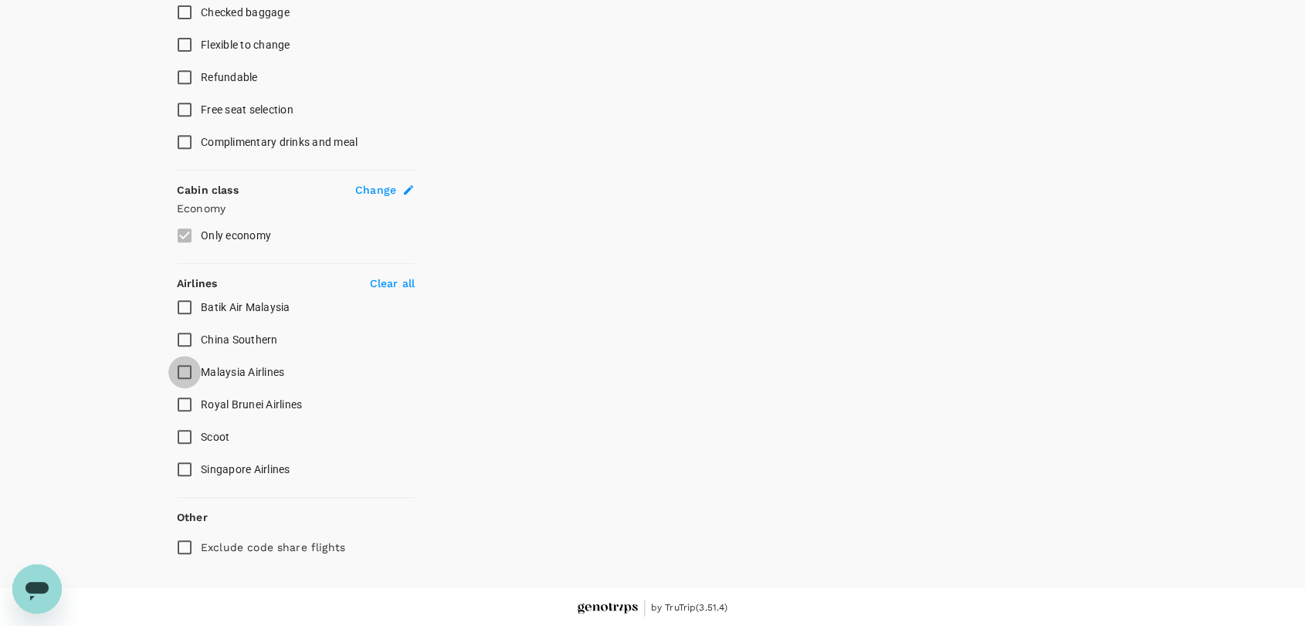
click at [181, 369] on input "Malaysia Airlines" at bounding box center [184, 372] width 32 height 32
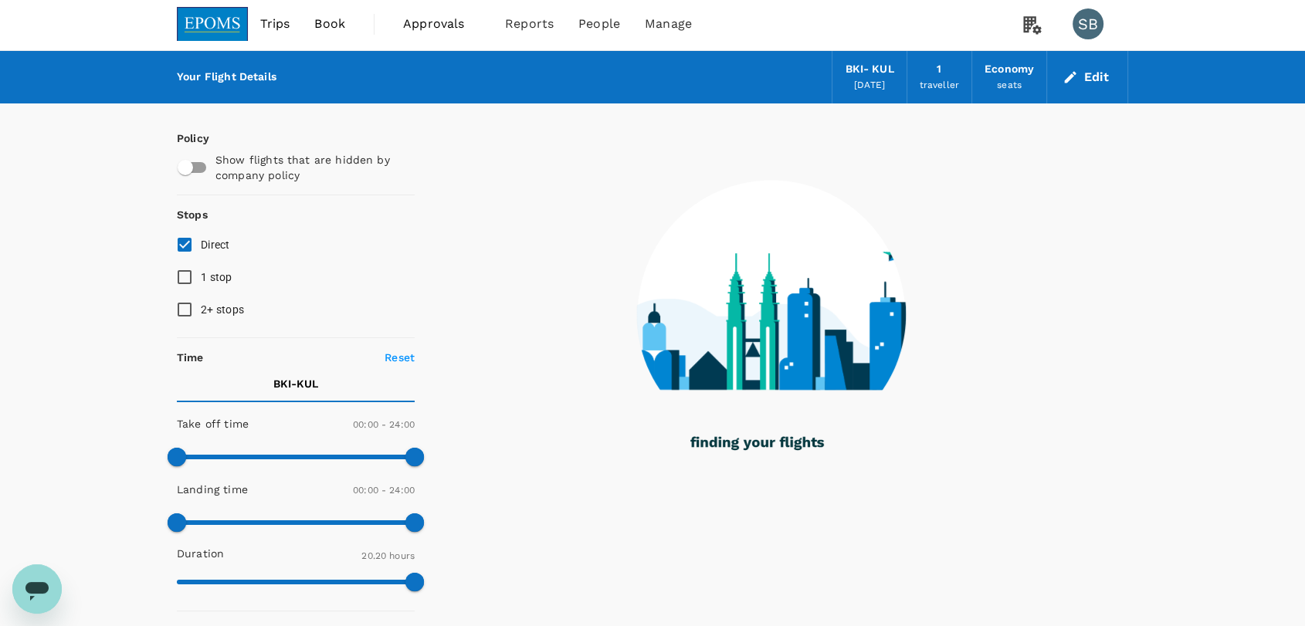
scroll to position [0, 0]
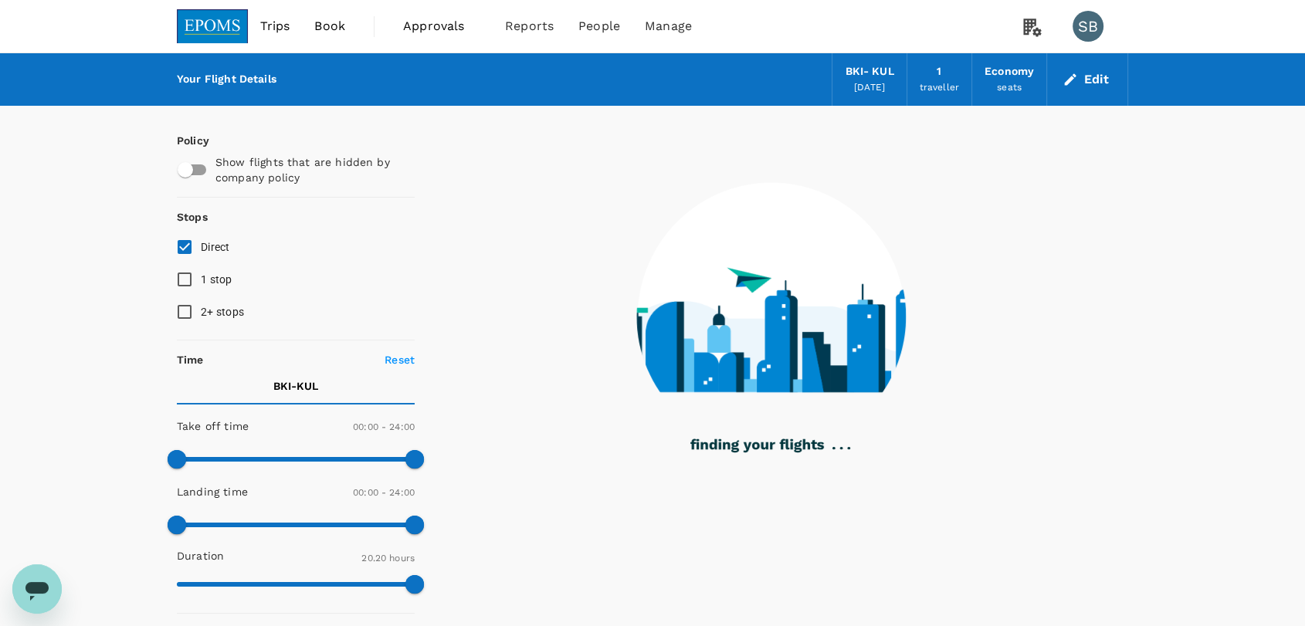
checkbox input "false"
checkbox input "true"
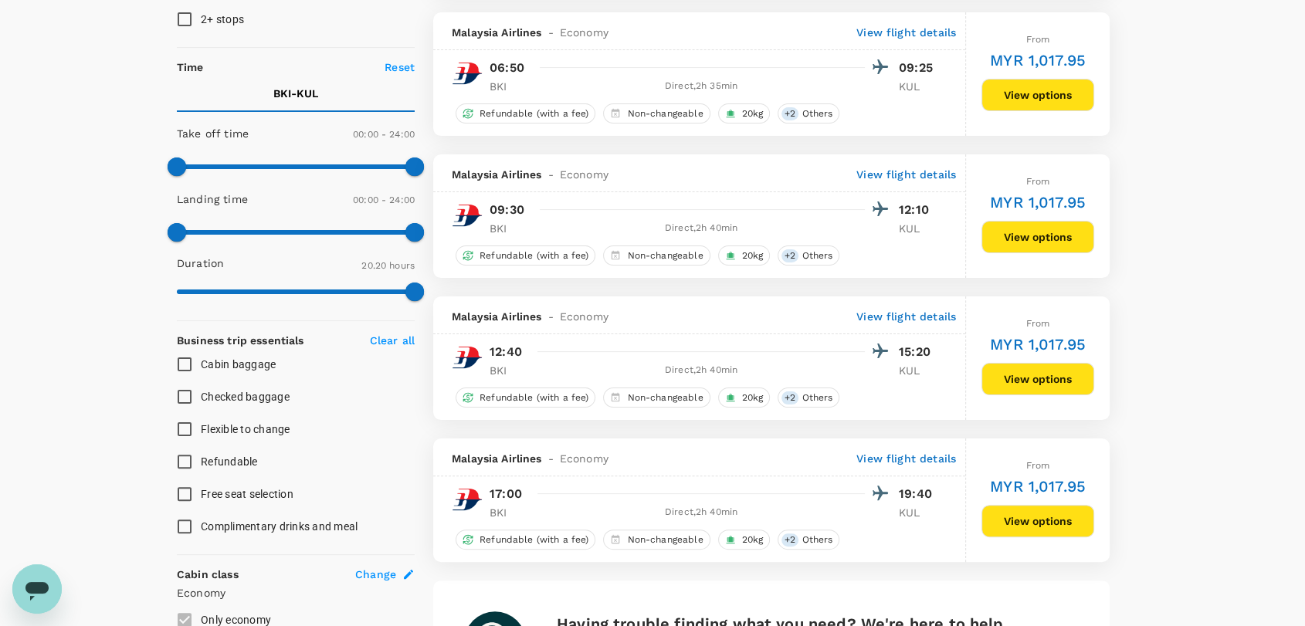
scroll to position [343, 0]
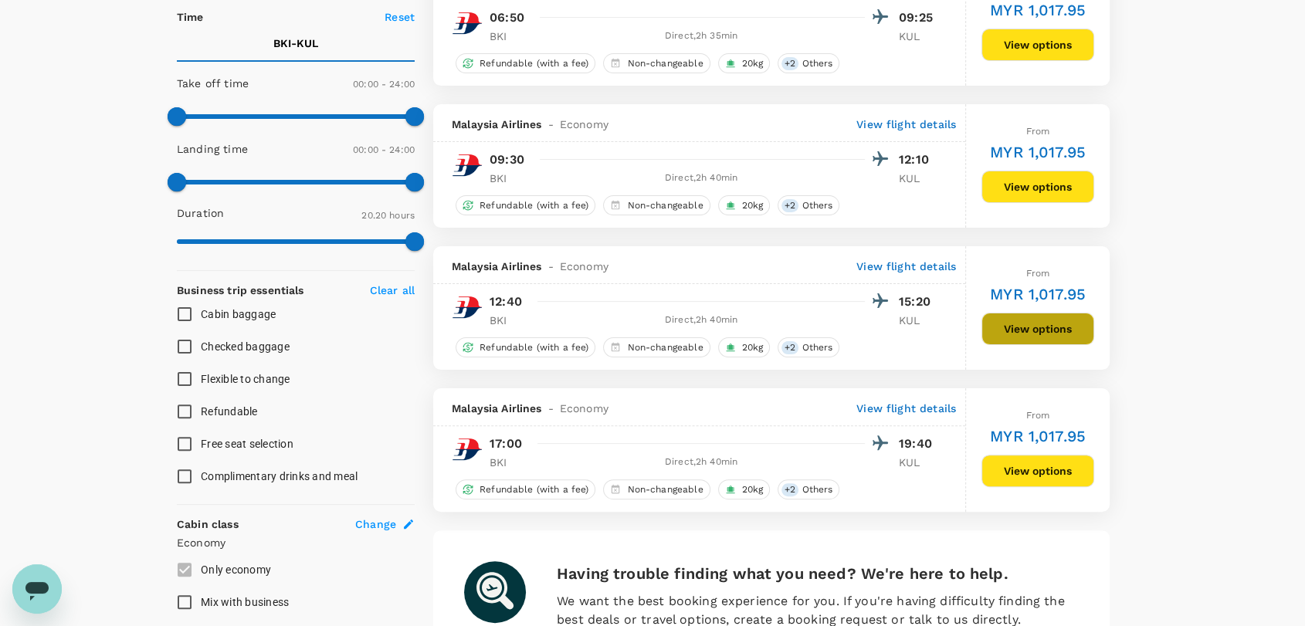
click at [1002, 333] on button "View options" at bounding box center [1037, 329] width 113 height 32
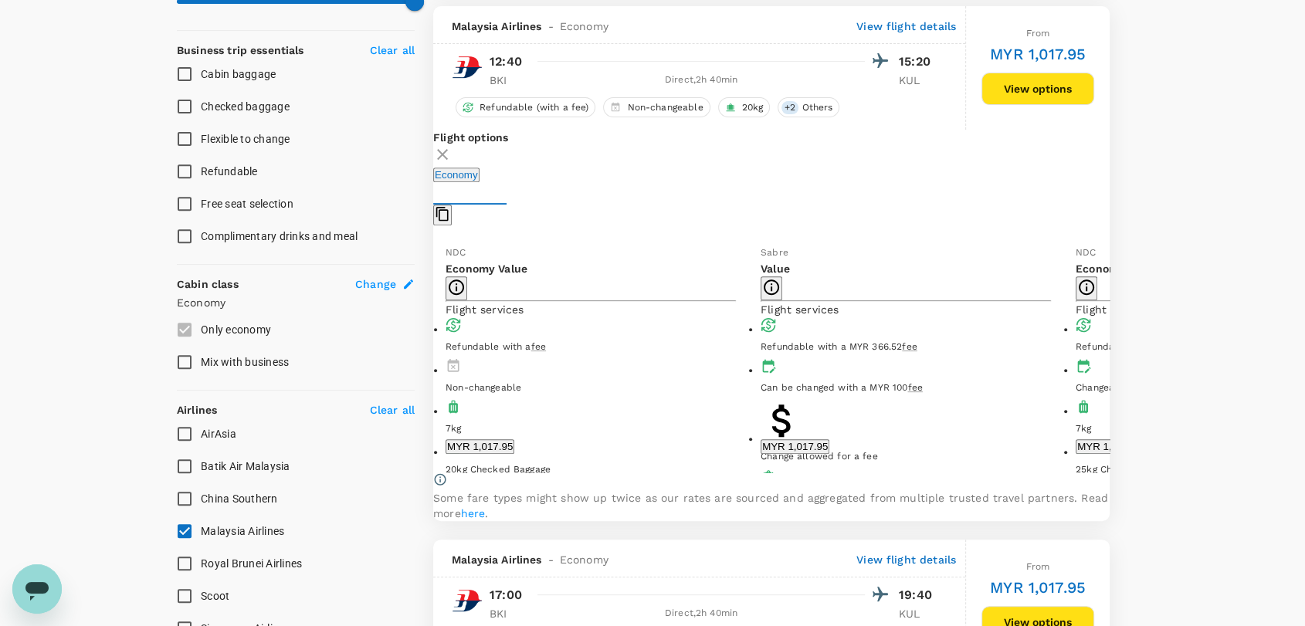
scroll to position [590, 0]
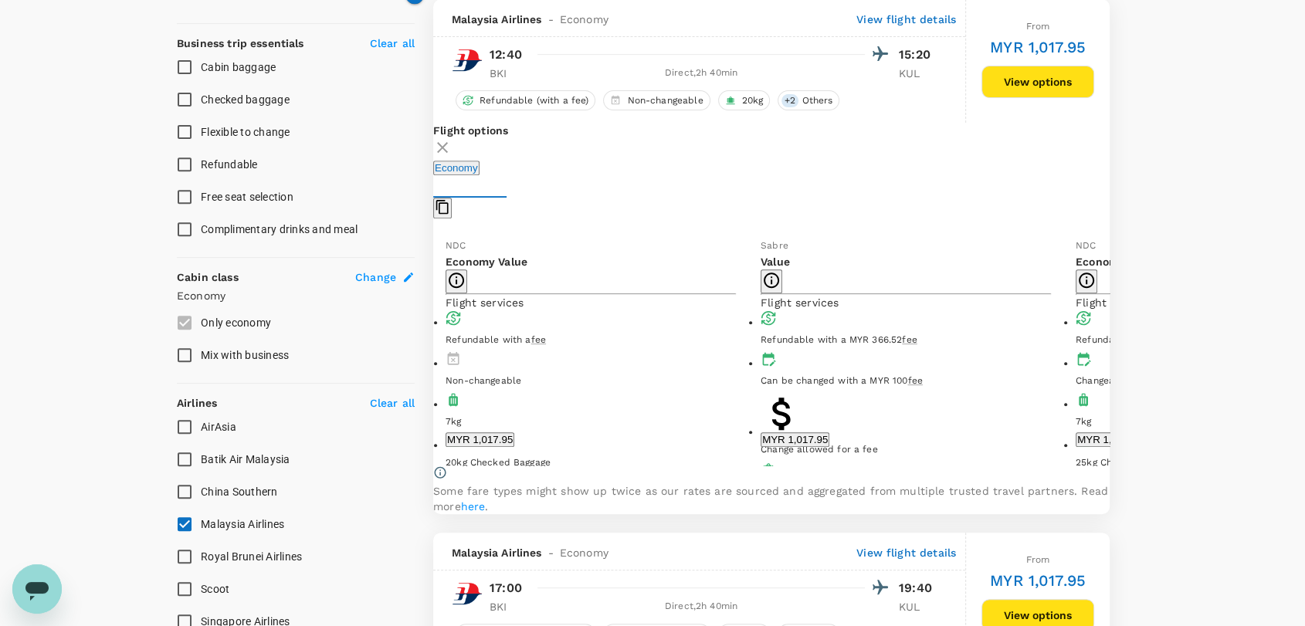
click at [761, 433] on button "MYR 1,017.95" at bounding box center [795, 439] width 69 height 15
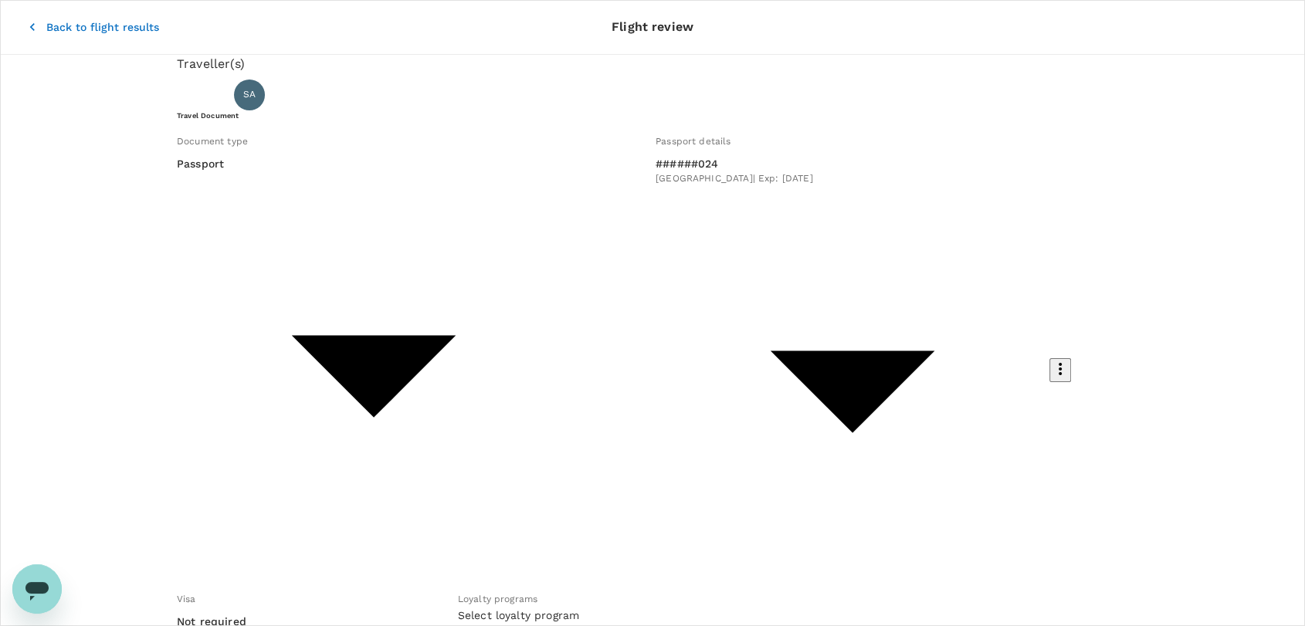
click at [25, 24] on icon "button" at bounding box center [32, 26] width 15 height 15
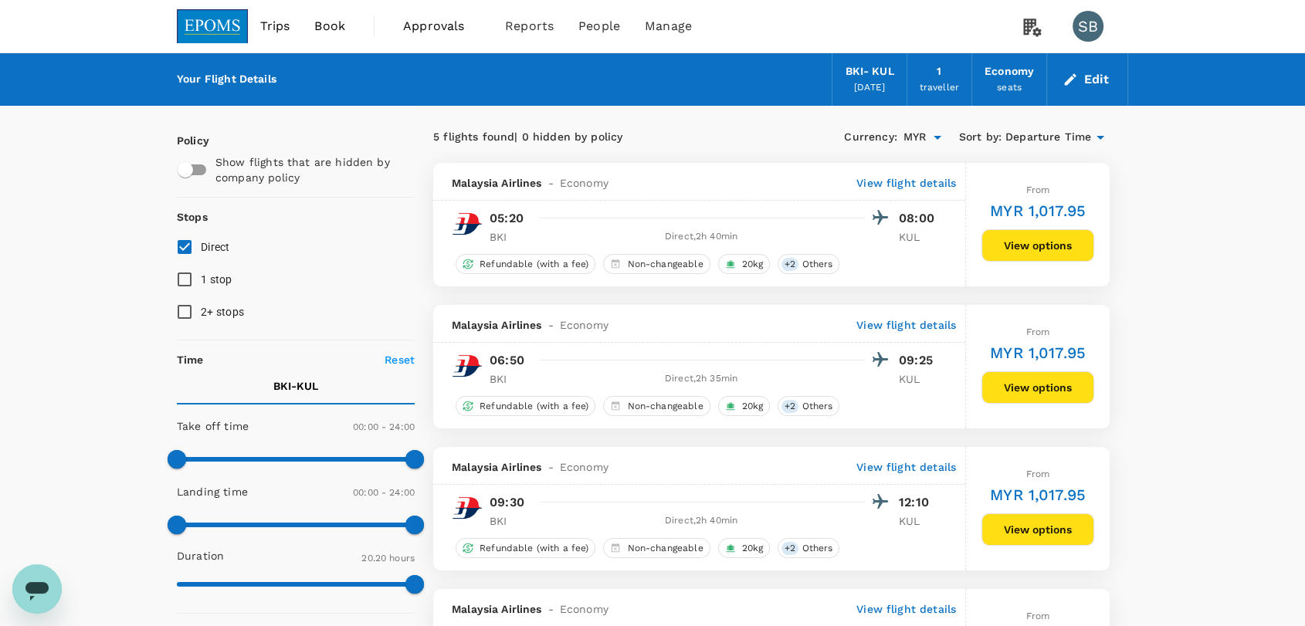
click at [222, 32] on img at bounding box center [212, 26] width 71 height 34
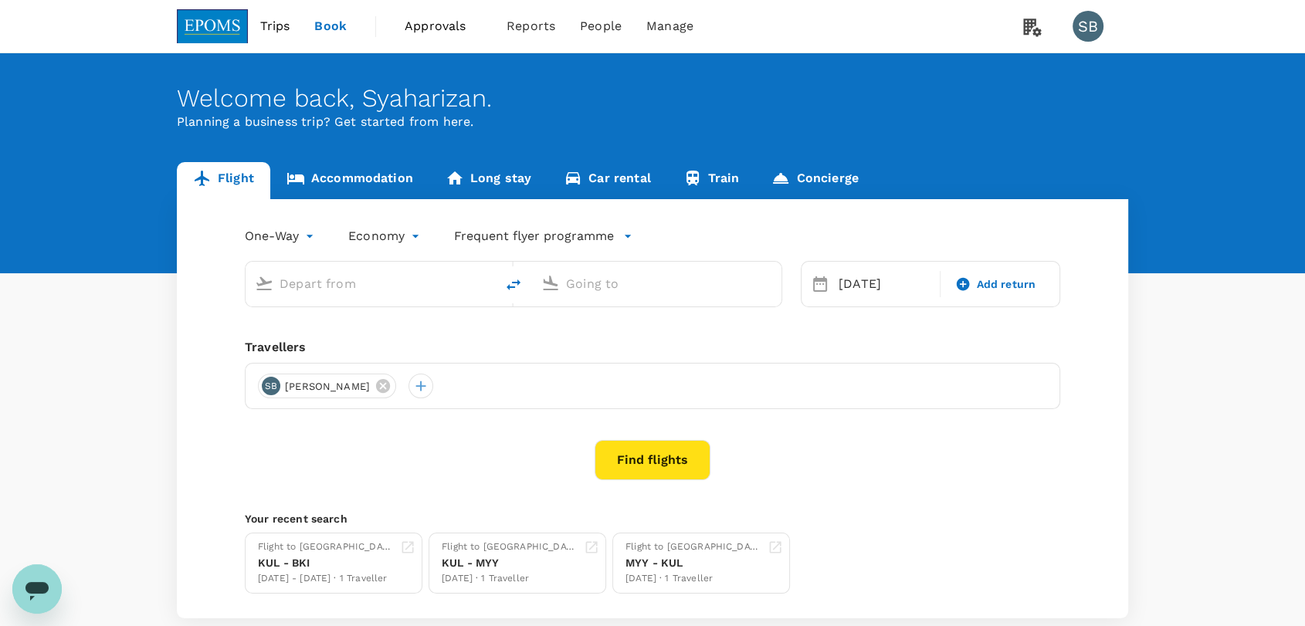
type input "Kota Kinabalu Intl (BKI)"
type input "Kuala Lumpur Intl ([GEOGRAPHIC_DATA])"
type input "Kota Kinabalu Intl (BKI)"
type input "Kuala Lumpur Intl ([GEOGRAPHIC_DATA])"
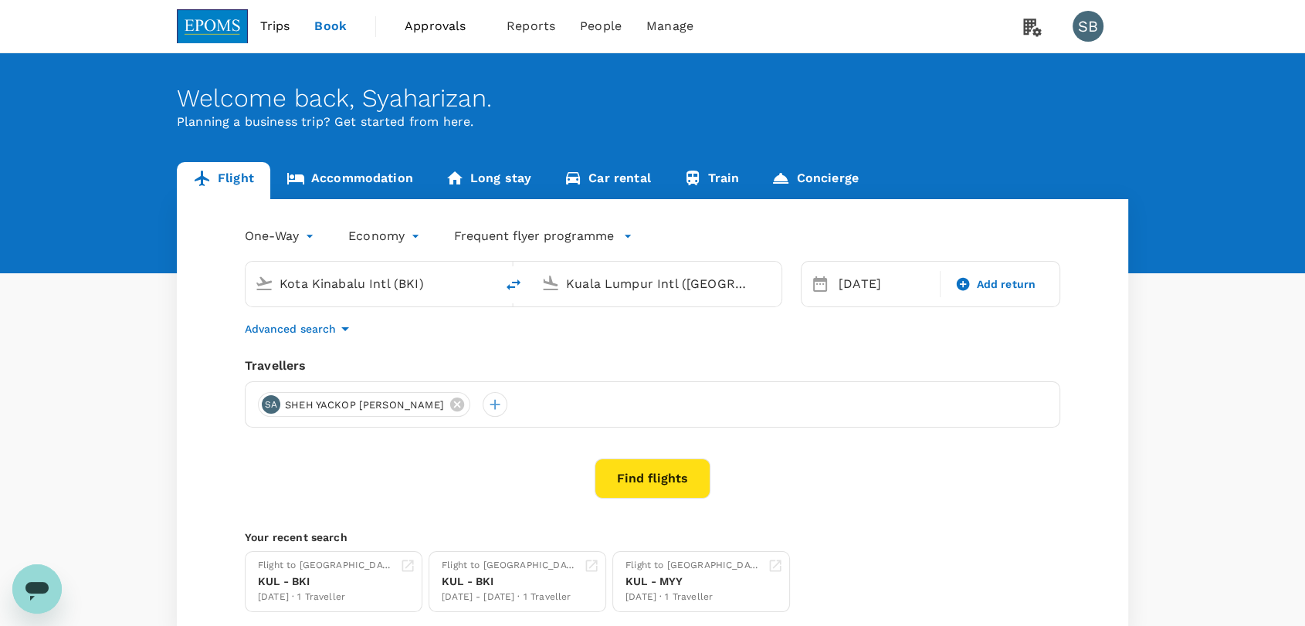
click at [512, 286] on icon "delete" at bounding box center [514, 285] width 14 height 11
type input "Kuala Lumpur Intl ([GEOGRAPHIC_DATA])"
type input "Kota Kinabalu Intl (BKI)"
click at [853, 291] on div "[DATE]" at bounding box center [884, 284] width 104 height 31
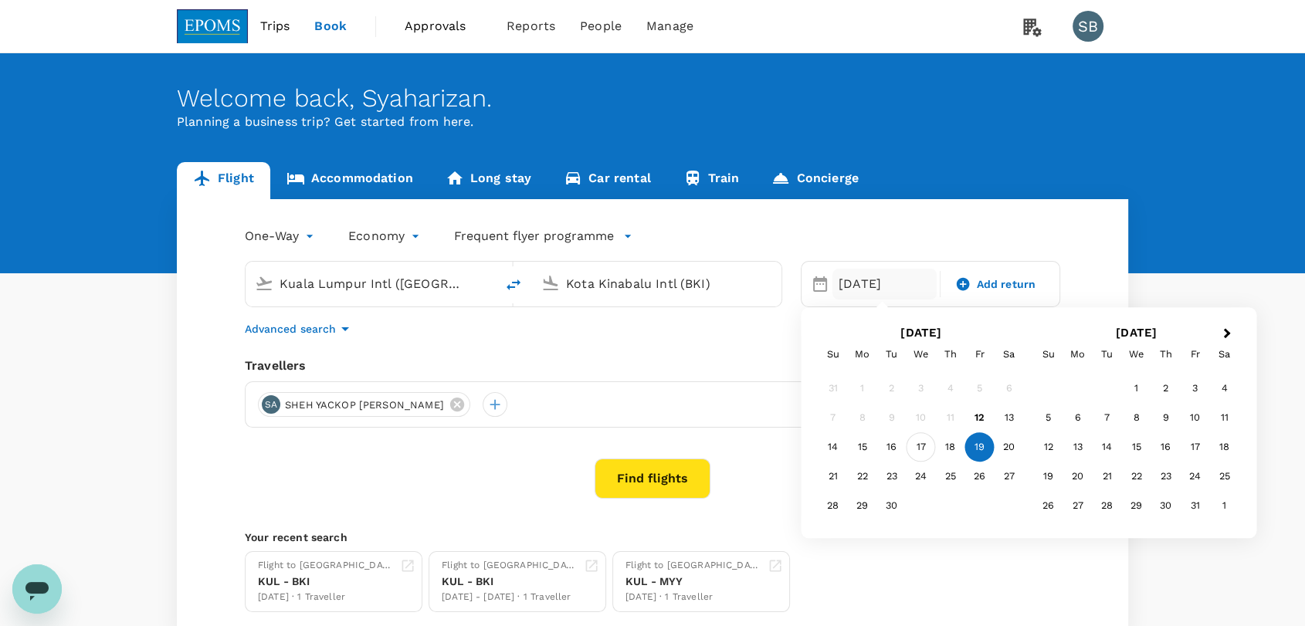
click at [918, 452] on div "17" at bounding box center [921, 447] width 29 height 29
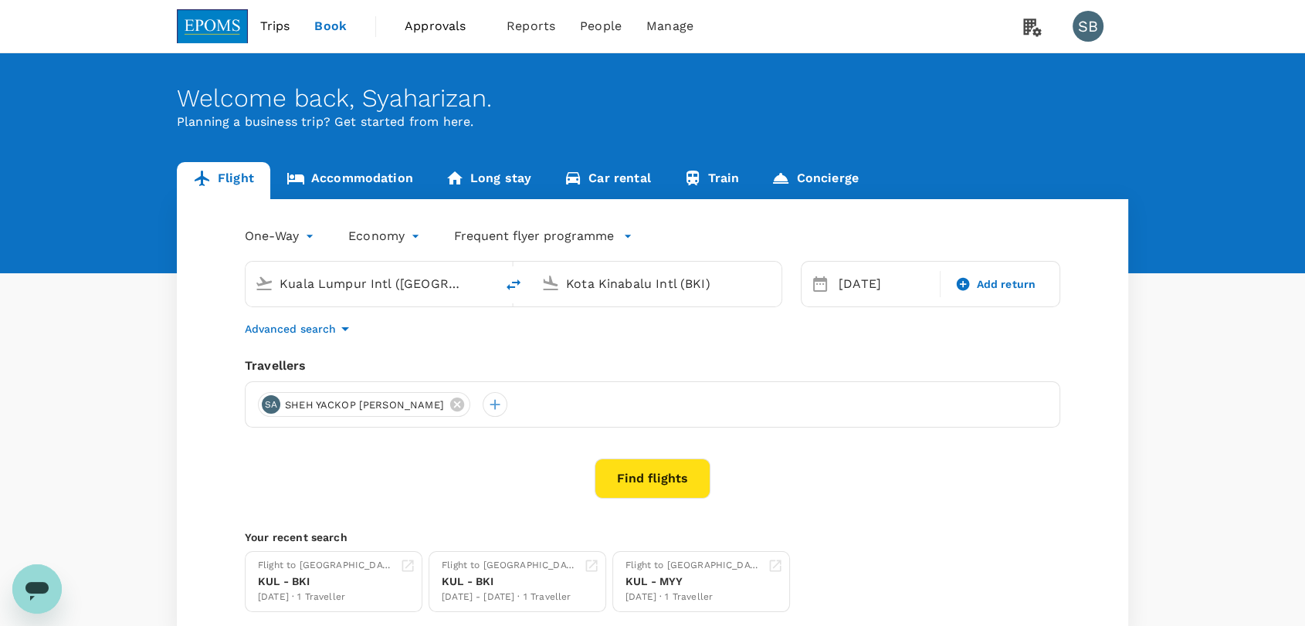
click at [694, 476] on button "Find flights" at bounding box center [653, 479] width 116 height 40
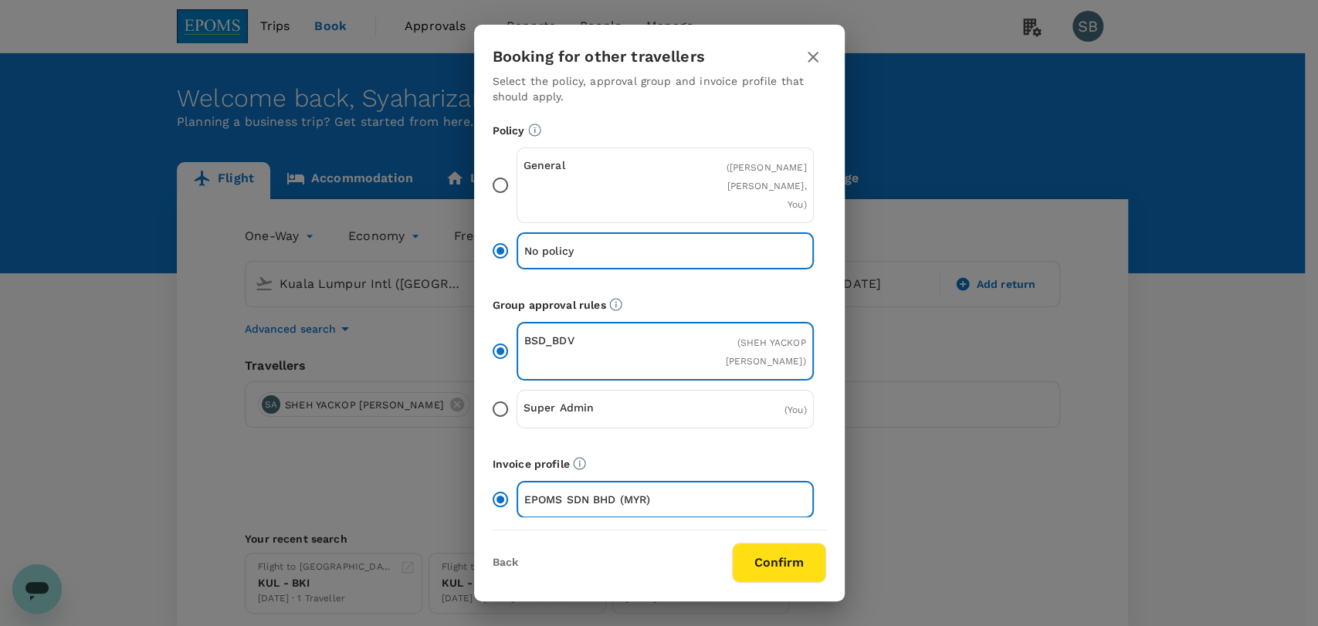
click at [789, 558] on button "Confirm" at bounding box center [779, 563] width 94 height 40
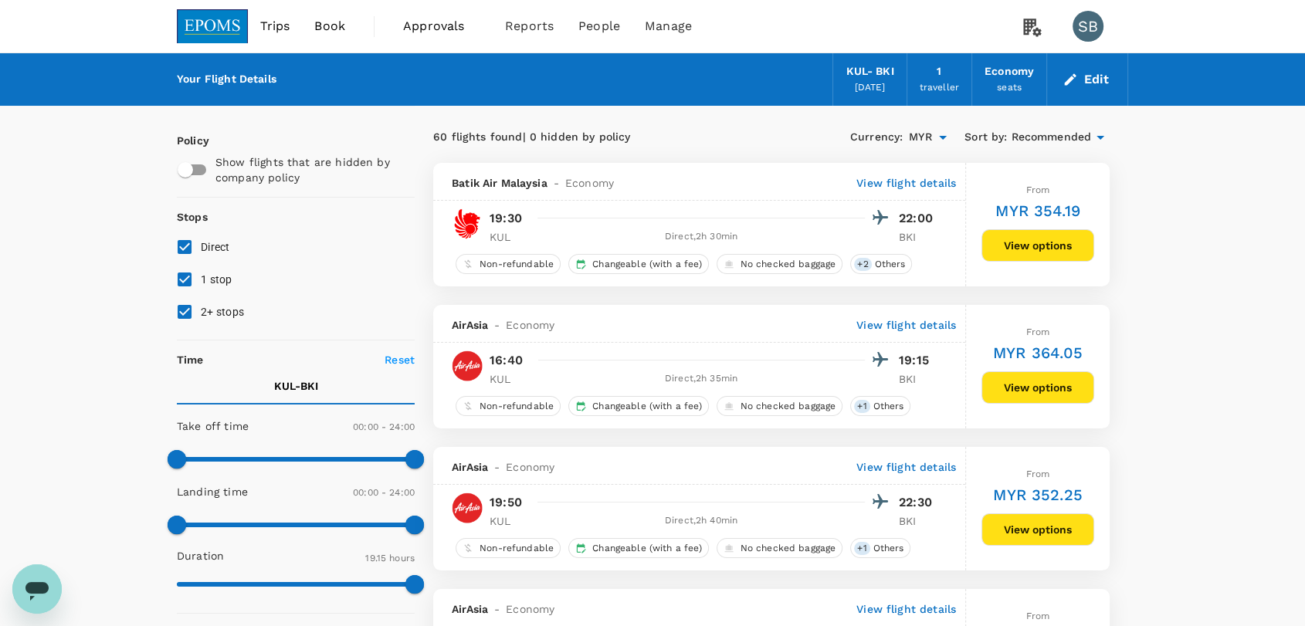
click at [1065, 136] on span "Recommended" at bounding box center [1051, 137] width 80 height 17
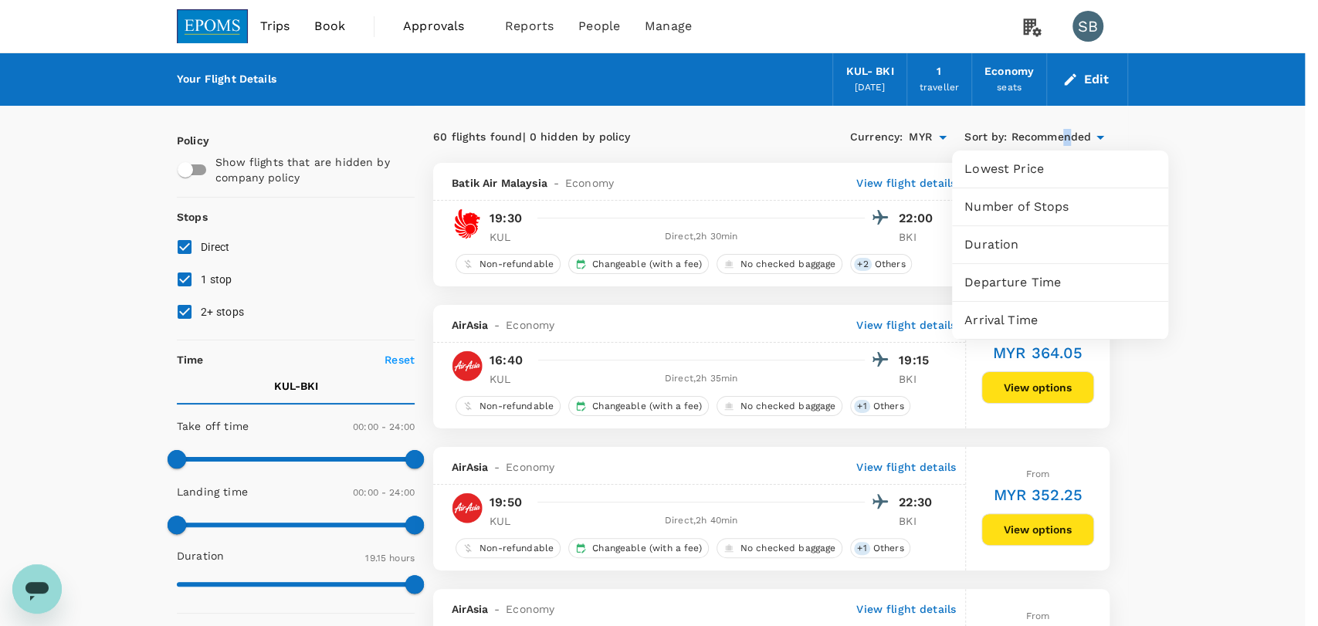
click at [1056, 270] on div "Departure Time" at bounding box center [1060, 282] width 216 height 37
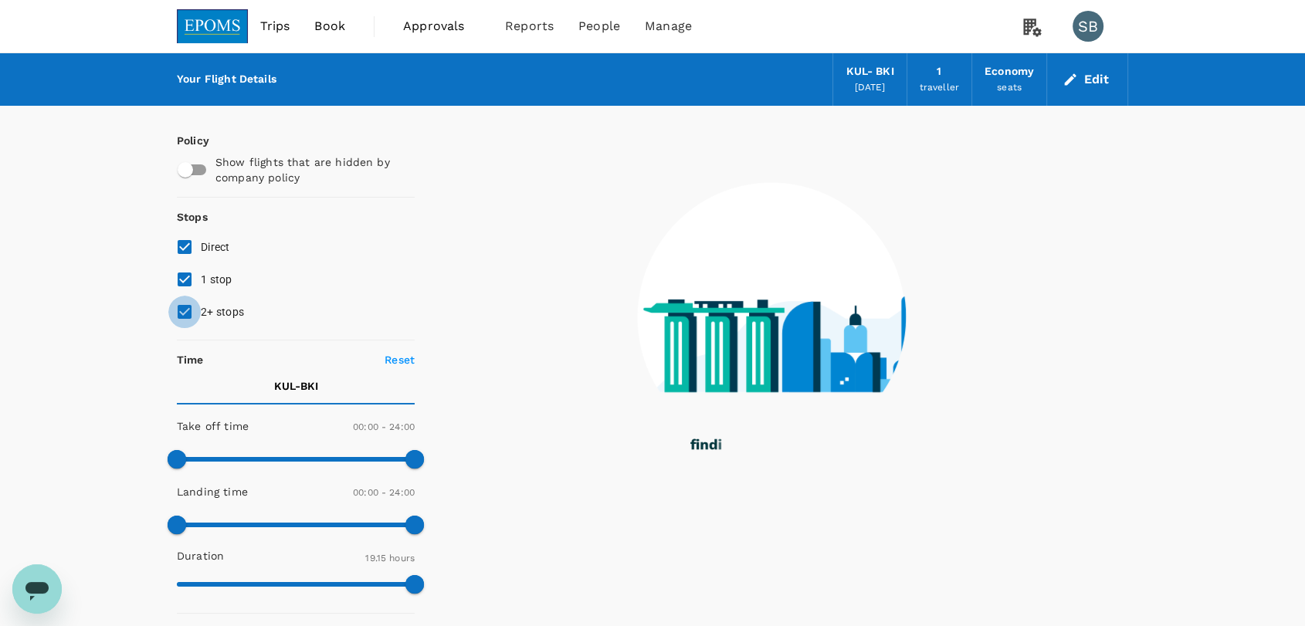
click at [185, 317] on input "2+ stops" at bounding box center [184, 312] width 32 height 32
checkbox input "false"
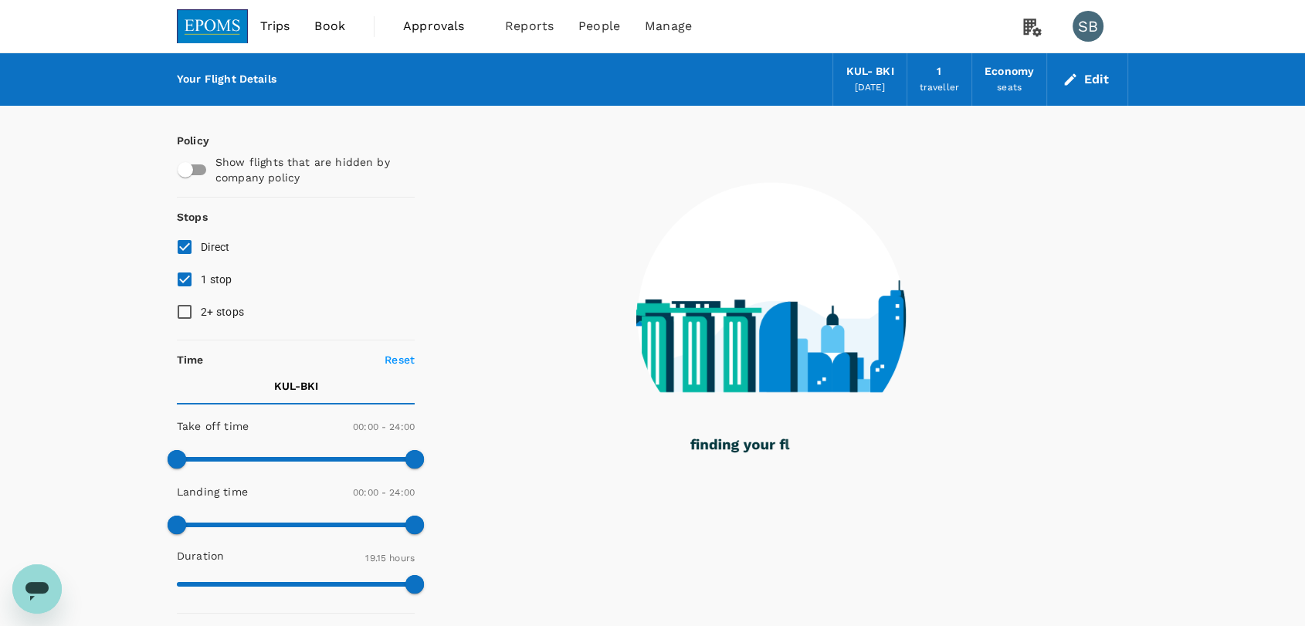
click at [187, 284] on input "1 stop" at bounding box center [184, 279] width 32 height 32
checkbox input "false"
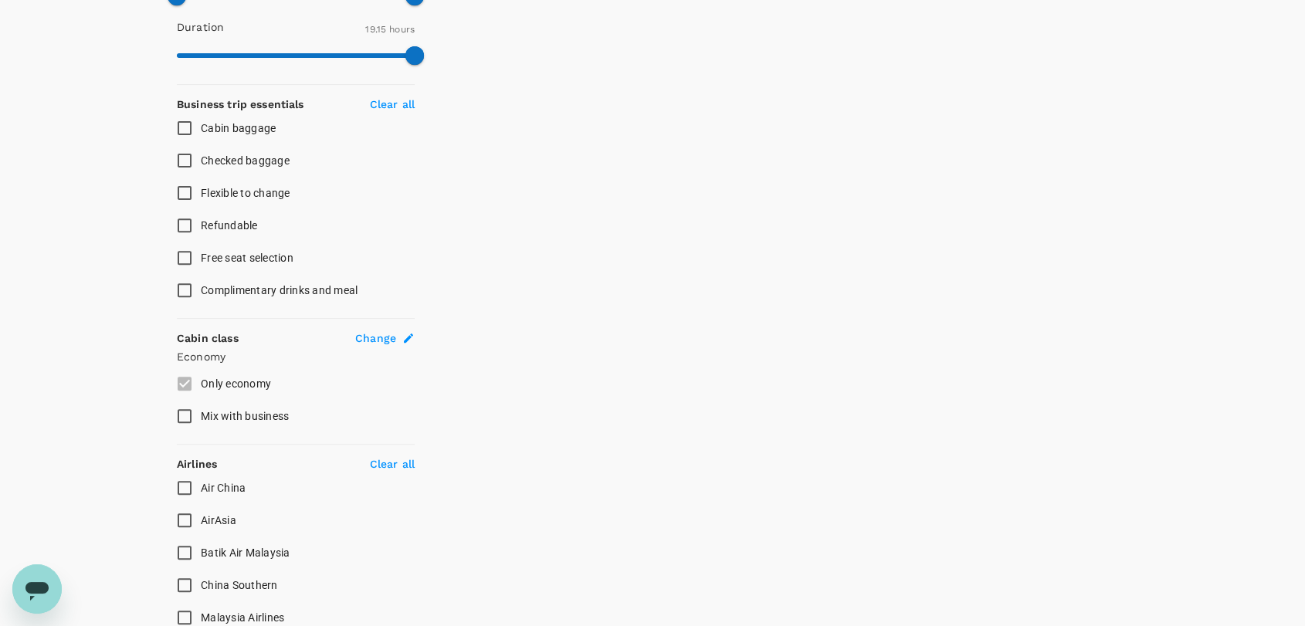
scroll to position [600, 0]
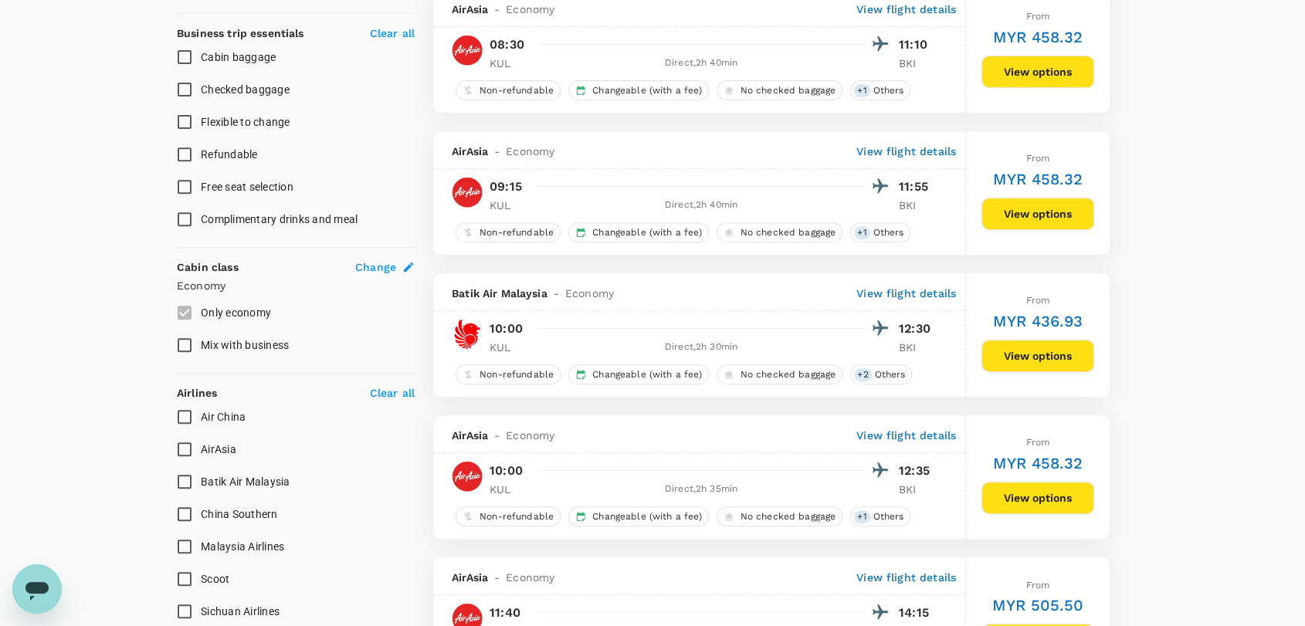
click at [183, 546] on input "Malaysia Airlines" at bounding box center [184, 546] width 32 height 32
checkbox input "true"
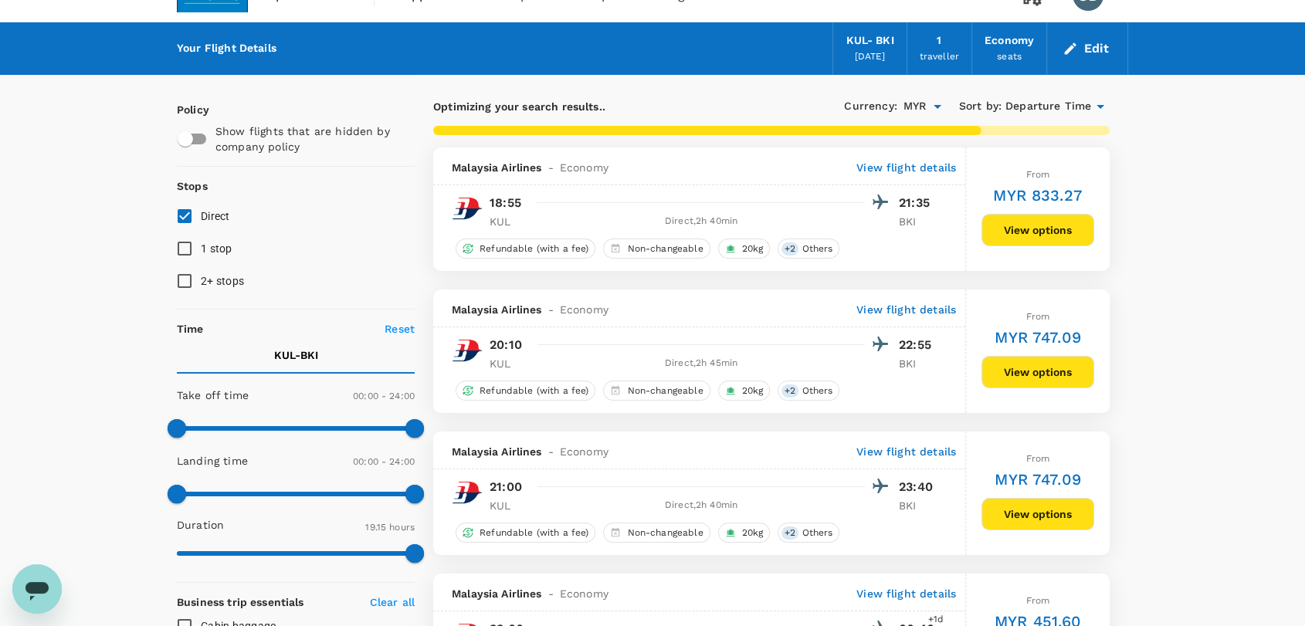
scroll to position [0, 0]
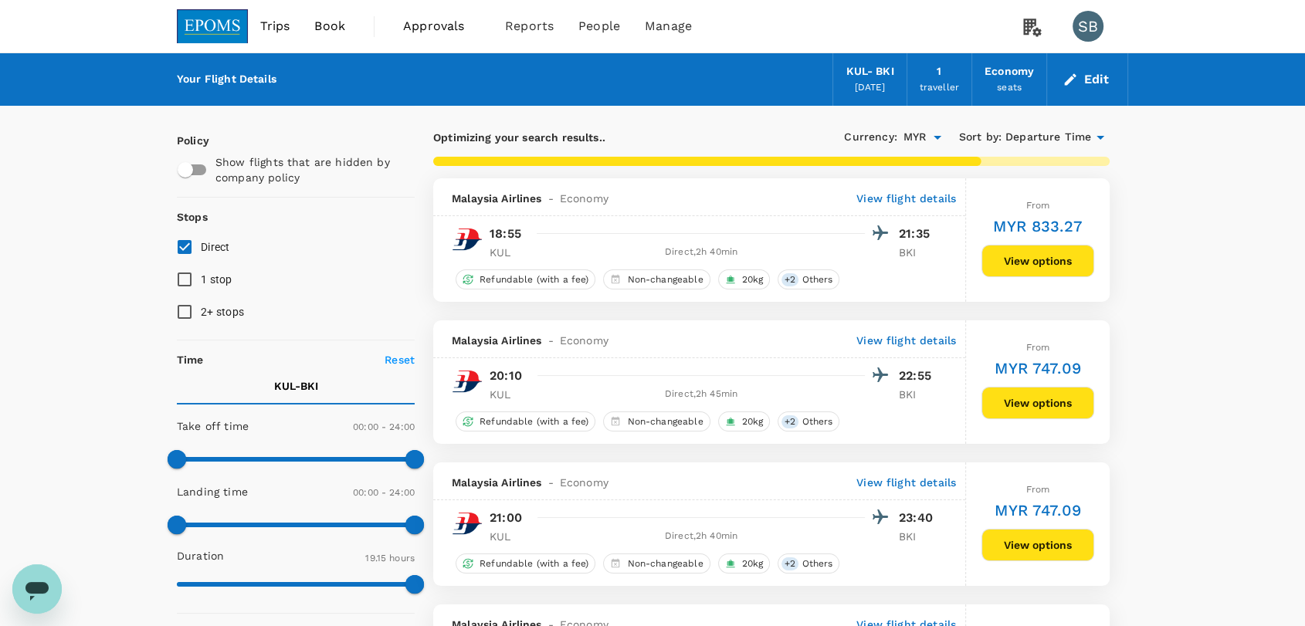
type input "1235"
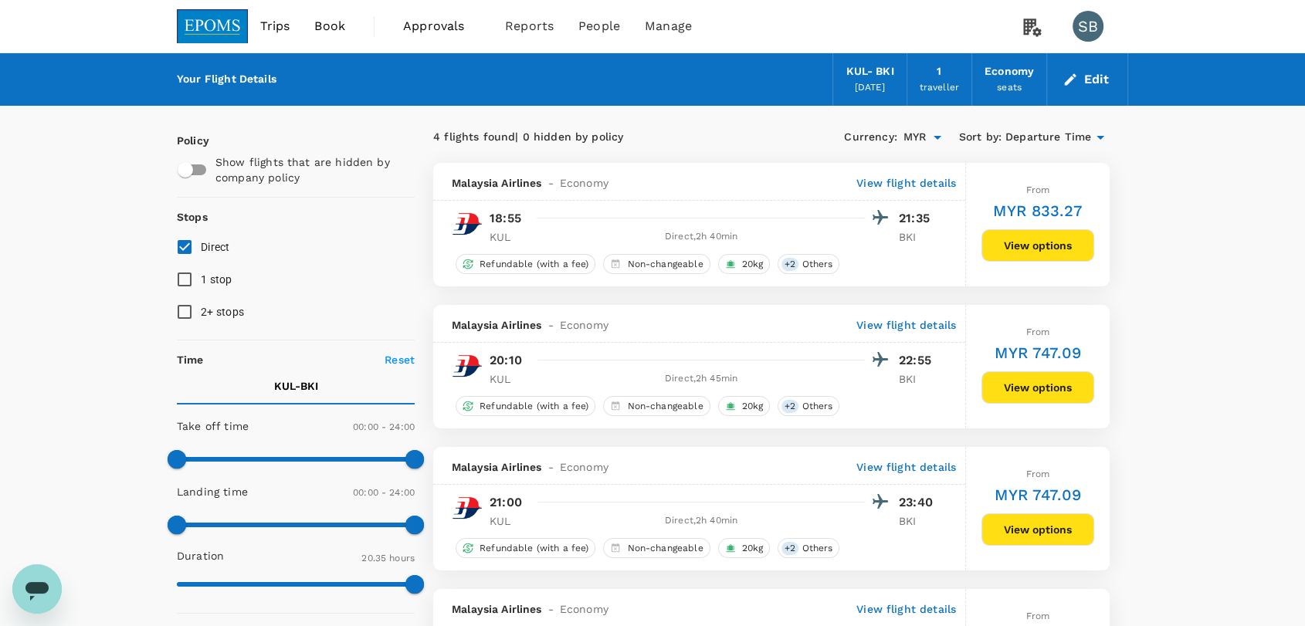
click at [217, 28] on img at bounding box center [212, 26] width 71 height 34
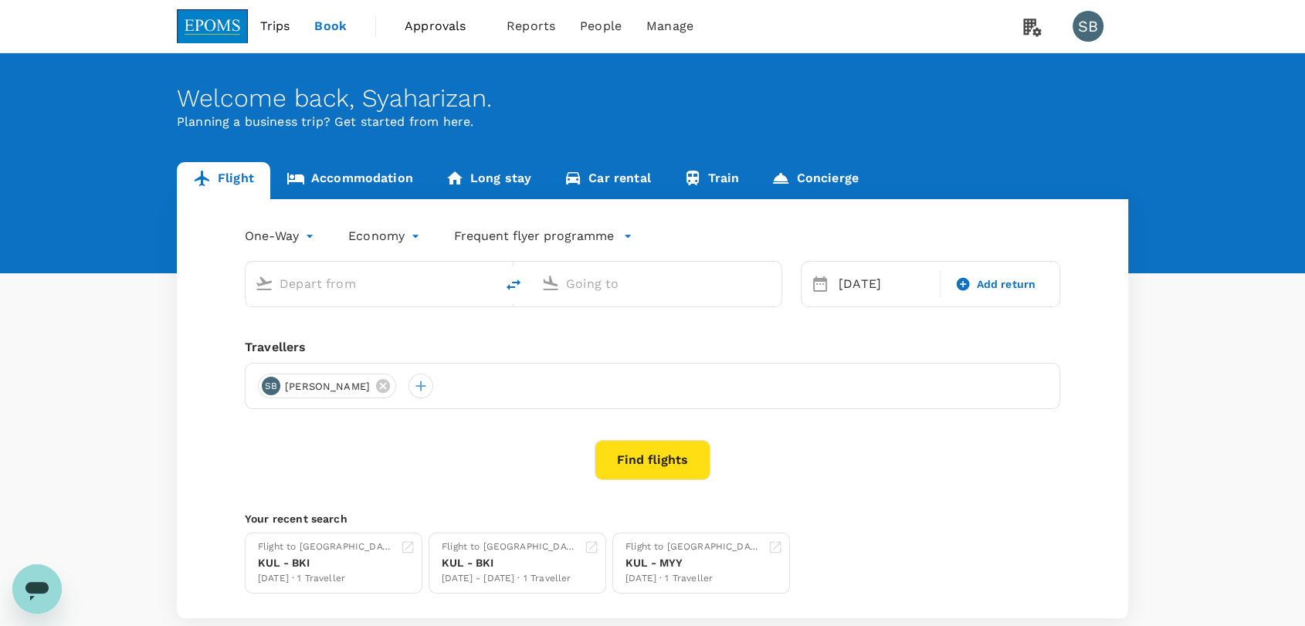
type input "Kuala Lumpur Intl ([GEOGRAPHIC_DATA])"
type input "Kota Kinabalu Intl (BKI)"
type input "Kuala Lumpur Intl ([GEOGRAPHIC_DATA])"
type input "Kota Kinabalu Intl (BKI)"
